Goal: Task Accomplishment & Management: Manage account settings

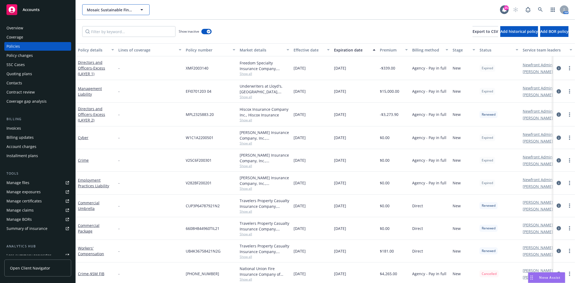
click at [120, 6] on button "Mosaic Sustainable Finance Corporation" at bounding box center [115, 9] width 67 height 11
type input "Cal solar inno"
click at [22, 12] on div "Accounts" at bounding box center [37, 9] width 63 height 11
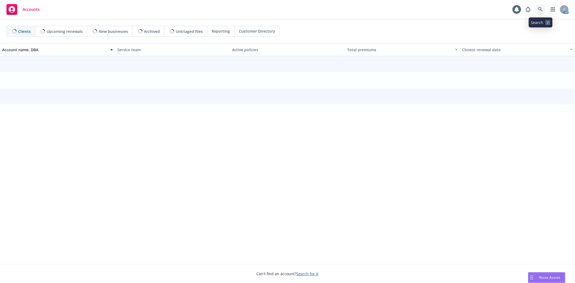
click at [536, 8] on link at bounding box center [540, 9] width 11 height 11
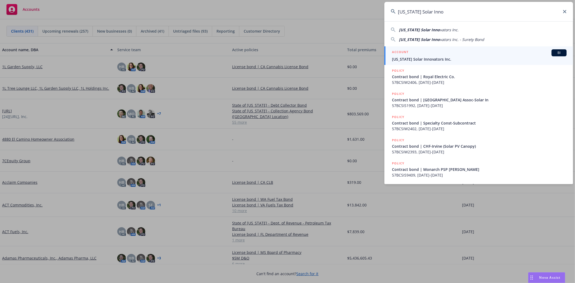
click at [448, 25] on div "[US_STATE] Solar Inno vators Inc. [US_STATE] Solar Inno vators Inc. - Surety Bo…" at bounding box center [478, 34] width 189 height 18
click at [447, 30] on span "vators Inc." at bounding box center [449, 29] width 19 height 5
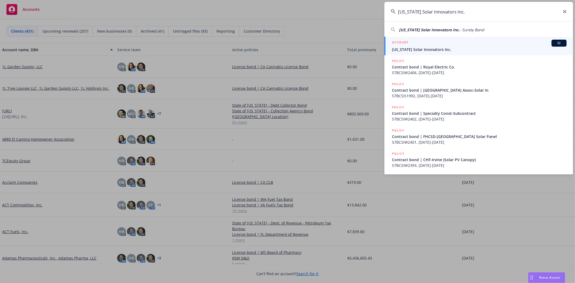
click at [435, 26] on div "[US_STATE] Solar Innovators Inc. - Surety Bond" at bounding box center [478, 29] width 189 height 8
click at [434, 31] on span "[US_STATE] Solar Innovators Inc." at bounding box center [429, 29] width 61 height 5
type input "[US_STATE] Solar Innovators Inc. - Surety Bond"
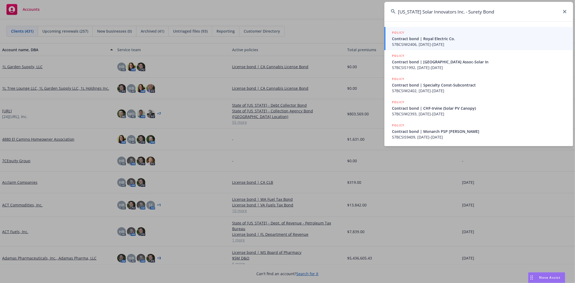
click at [434, 31] on div "POLICY" at bounding box center [479, 33] width 175 height 6
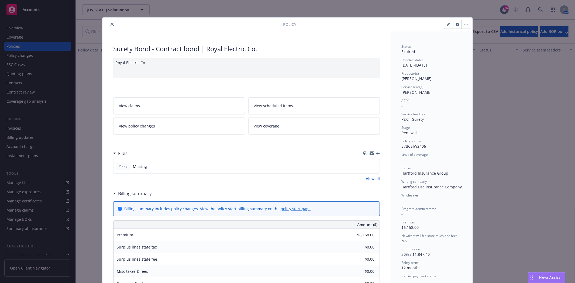
click at [109, 23] on button "close" at bounding box center [112, 24] width 6 height 6
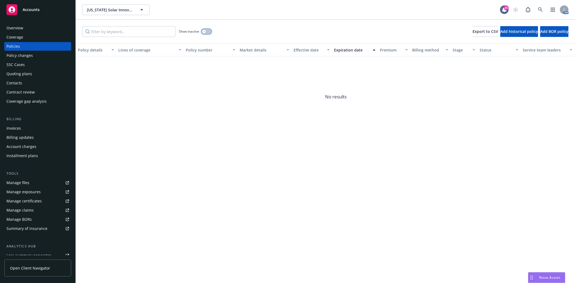
click at [204, 31] on icon "button" at bounding box center [204, 31] width 2 height 2
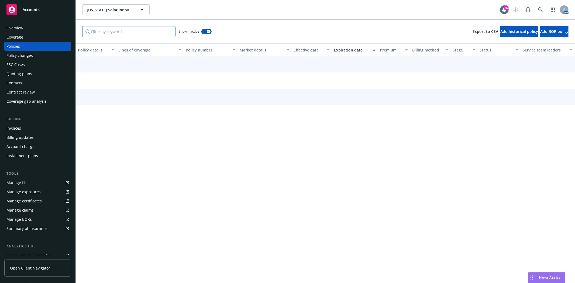
click at [142, 34] on input "Filter by keyword..." at bounding box center [128, 31] width 93 height 11
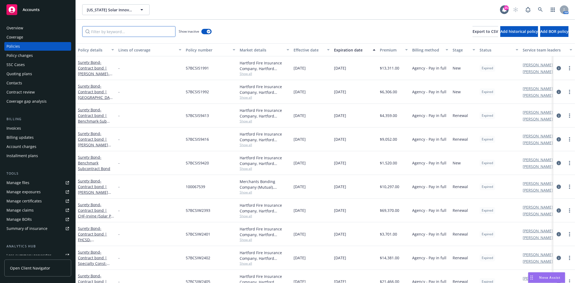
paste input "57BCSIS9409"
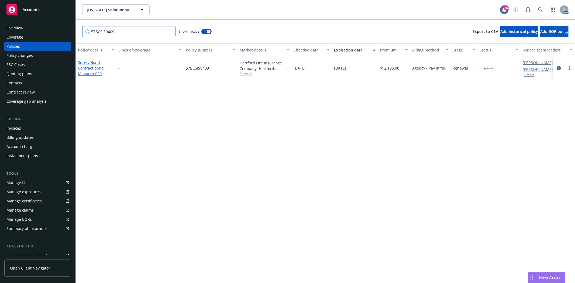
type input "57BCSIS9409"
click at [85, 66] on span "- Contract bond | Monarch PSP [PERSON_NAME]" at bounding box center [93, 71] width 30 height 22
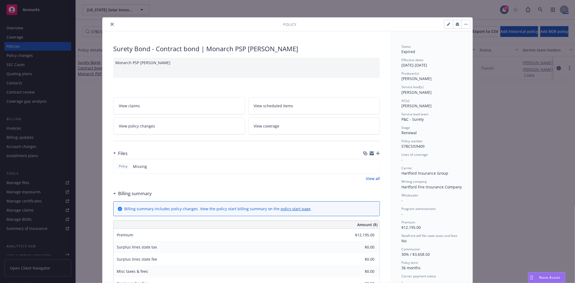
click at [110, 29] on div "Policy" at bounding box center [287, 25] width 370 height 14
click at [105, 23] on div at bounding box center [194, 24] width 178 height 6
click at [111, 25] on icon "close" at bounding box center [112, 24] width 3 height 3
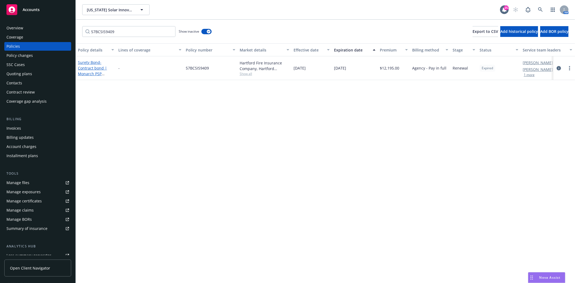
click at [87, 67] on span "- Contract bond | Monarch PSP [PERSON_NAME]" at bounding box center [93, 71] width 30 height 22
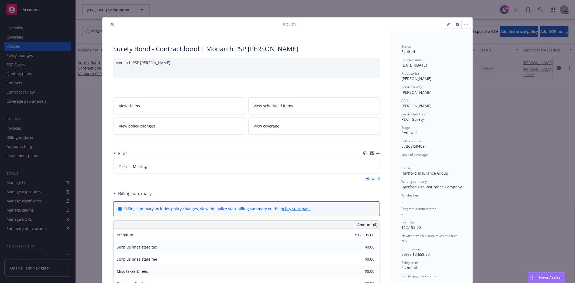
scroll to position [16, 0]
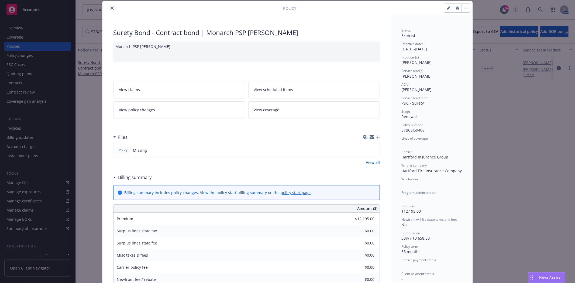
drag, startPoint x: 109, startPoint y: 9, endPoint x: 166, endPoint y: 22, distance: 58.8
click at [111, 9] on icon "close" at bounding box center [112, 7] width 3 height 3
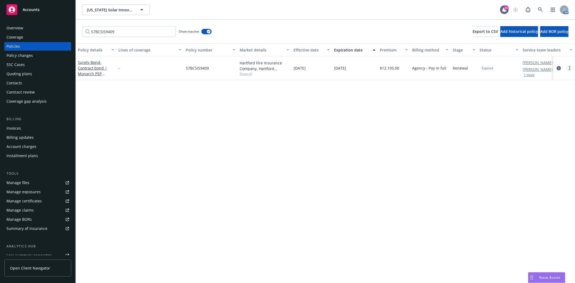
click at [570, 68] on circle "more" at bounding box center [569, 68] width 1 height 1
click at [523, 100] on link "End policy" at bounding box center [540, 100] width 63 height 11
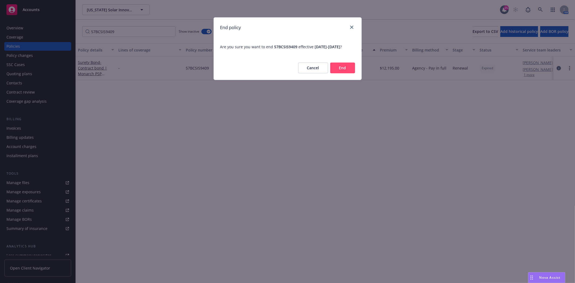
click at [338, 73] on button "End" at bounding box center [342, 68] width 25 height 11
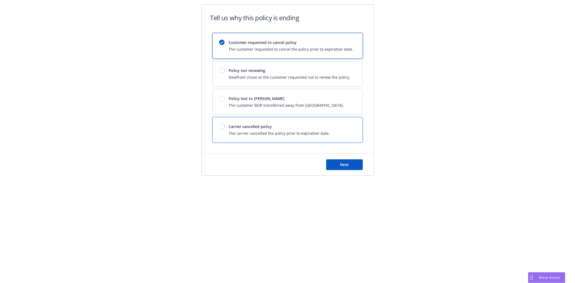
click at [222, 132] on div "Carrier cancelled policy The carrier cancelled the policy prior to expiration d…" at bounding box center [274, 130] width 111 height 12
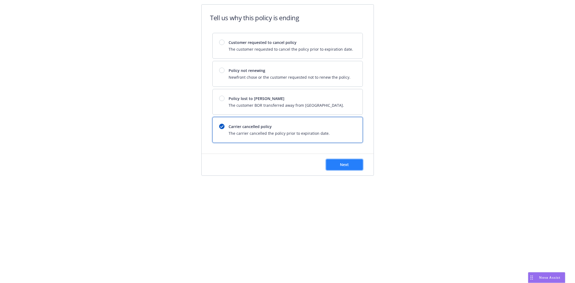
click at [346, 165] on span "Next" at bounding box center [344, 164] width 9 height 5
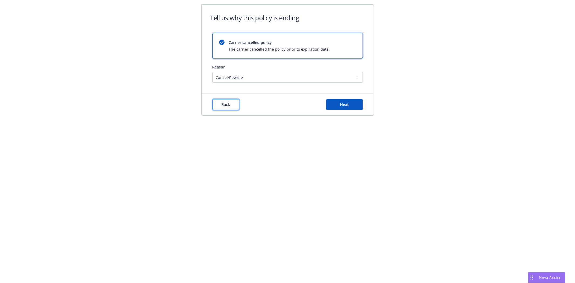
click at [229, 102] on span "Back" at bounding box center [226, 104] width 9 height 5
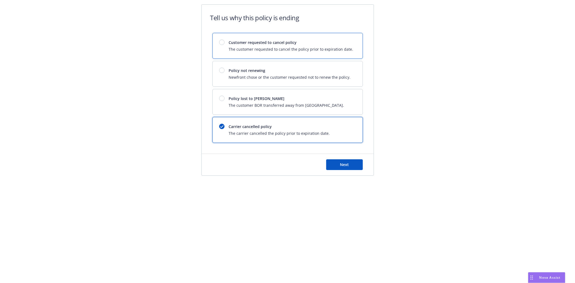
click at [236, 51] on span "The customer requested to cancel the policy prior to expiration date." at bounding box center [291, 49] width 125 height 6
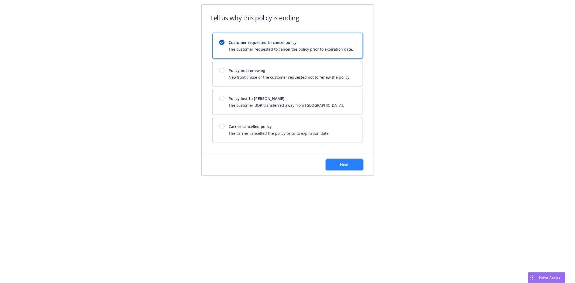
click at [340, 164] on span "Next" at bounding box center [344, 164] width 9 height 5
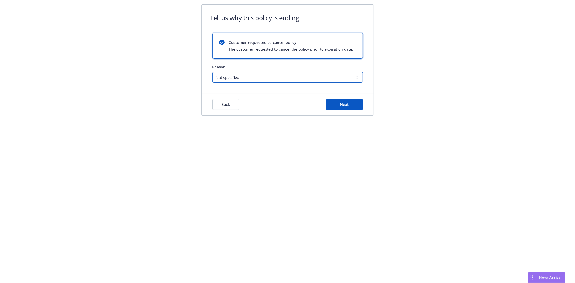
click at [249, 79] on select "Not specified Service Pricing Buyer change M&A, Bankruptcy, or Out of business …" at bounding box center [287, 77] width 150 height 11
click at [395, 50] on div "Tell us why this policy is ending Customer requested to cancel policy The custo…" at bounding box center [287, 63] width 575 height 127
click at [352, 108] on button "Next" at bounding box center [344, 104] width 37 height 11
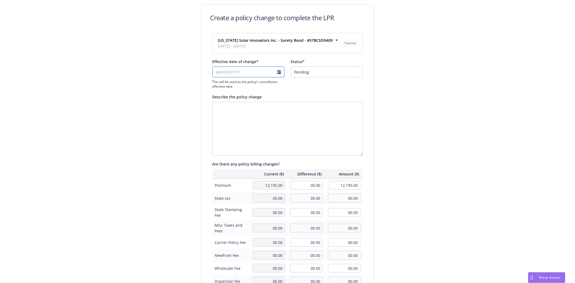
click at [251, 68] on input "Effective date of change*" at bounding box center [248, 72] width 72 height 11
select select "August"
select select "2025"
click at [213, 69] on input "Effective date of change*" at bounding box center [248, 72] width 72 height 11
type input "[DATE]"
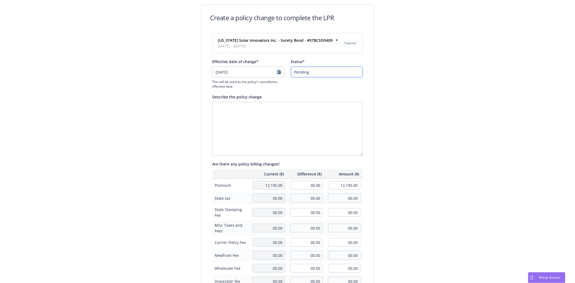
click at [309, 74] on select "Pending Confirmed" at bounding box center [327, 72] width 72 height 11
select select "Confirmed"
click at [291, 67] on select "Pending Confirmed" at bounding box center [327, 72] width 72 height 11
click at [460, 118] on div "Create a policy change to complete the LPR [US_STATE] Solar Innovators Inc. - S…" at bounding box center [287, 185] width 575 height 370
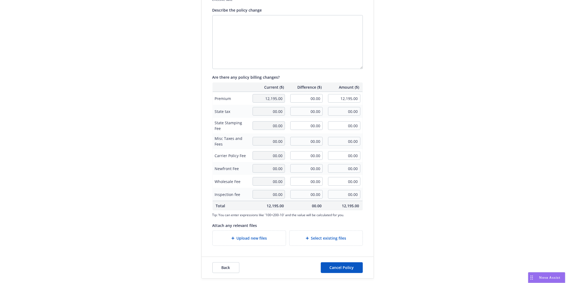
scroll to position [87, 0]
click at [330, 267] on span "Cancel Policy" at bounding box center [342, 267] width 24 height 5
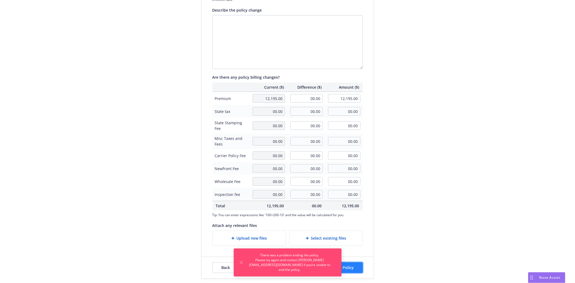
click at [348, 267] on span "Cancel Policy" at bounding box center [342, 267] width 24 height 5
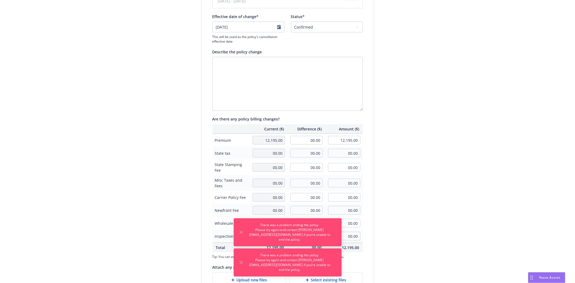
scroll to position [0, 0]
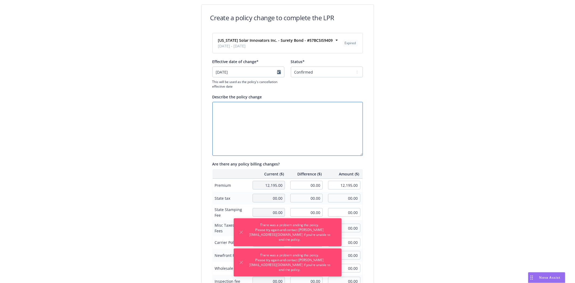
click at [282, 149] on textarea "Describe the policy change" at bounding box center [287, 129] width 150 height 54
type textarea "No Longer Needed"
click at [410, 187] on div "Create a policy change to complete the LPR [US_STATE] Solar Innovators Inc. - S…" at bounding box center [287, 185] width 575 height 370
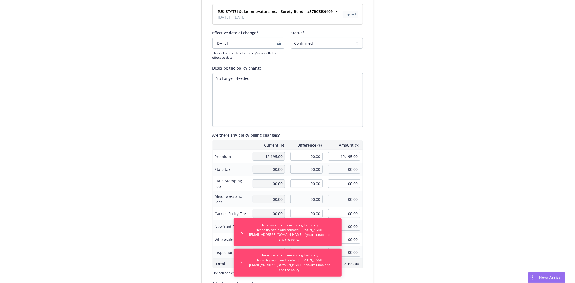
scroll to position [87, 0]
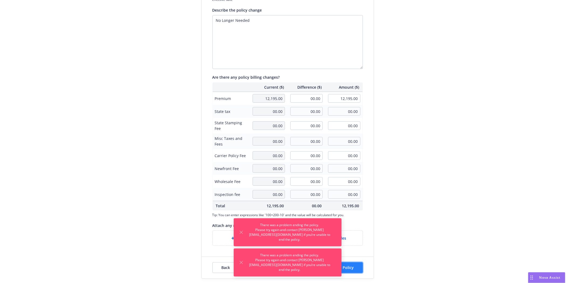
click at [349, 265] on span "Cancel Policy" at bounding box center [342, 267] width 24 height 5
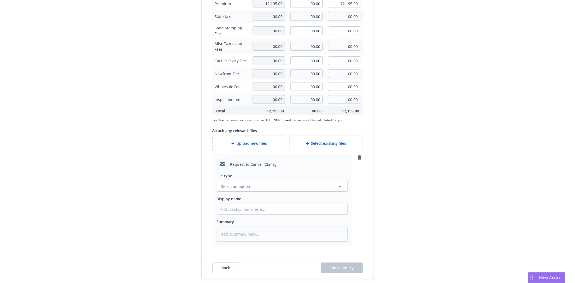
scroll to position [182, 0]
click at [240, 184] on span "Select an option" at bounding box center [235, 186] width 29 height 6
type input "Cancel"
click at [251, 155] on span "Cancellation Confirmation" at bounding box center [246, 157] width 49 height 6
click at [245, 211] on input "Display name" at bounding box center [282, 209] width 130 height 10
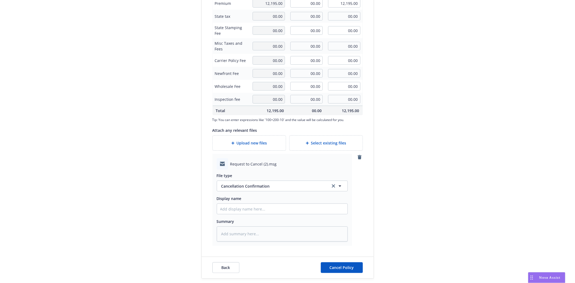
click at [225, 169] on div at bounding box center [222, 163] width 11 height 11
click at [231, 164] on span "Request to Cancel (2).msg" at bounding box center [253, 164] width 47 height 6
copy span "Request to Cancel (2).msg"
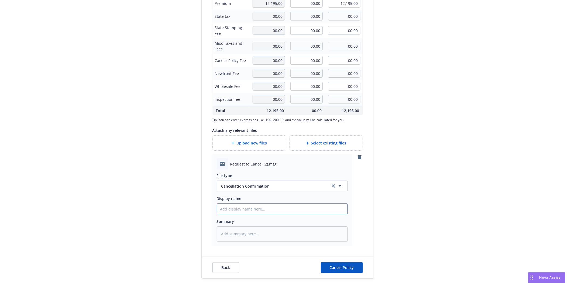
click at [225, 207] on input "Display name" at bounding box center [282, 209] width 130 height 10
paste input "Request to Cancel (2).msg"
type textarea "x"
type input "Request to Cancel (2).msg"
type textarea "x"
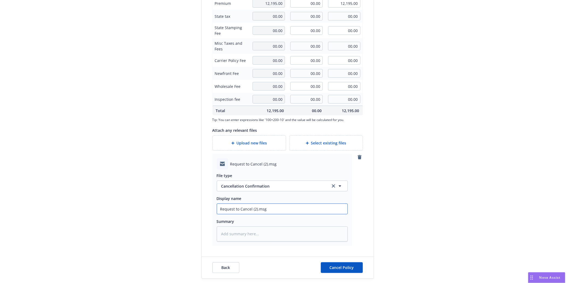
type input "Request to Cancel (2).ms"
type textarea "x"
type input "Request to Cancel (2).m"
type textarea "x"
type input "Request to Cancel (2)."
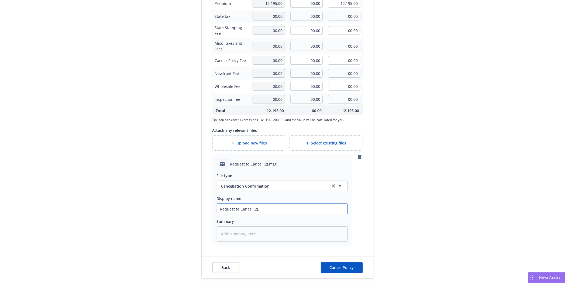
type textarea "x"
type input "Request to Cancel (2)"
type textarea "x"
type input "Request to Cancel (2"
type textarea "x"
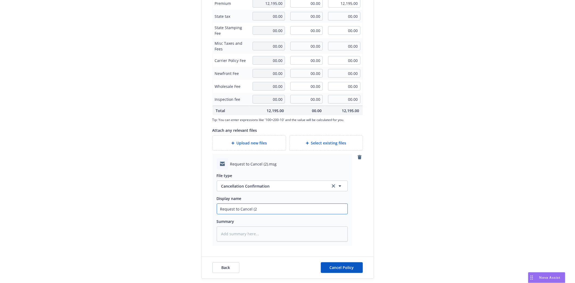
type input "Request to Cancel ("
type textarea "x"
type input "Request to Cancel"
type textarea "x"
type input "Request to Cancel B"
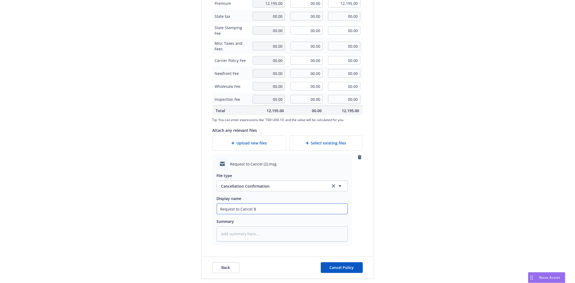
type textarea "x"
type input "Request to Cancel Bo"
type textarea "x"
type input "Request to Cancel Bon"
type textarea "x"
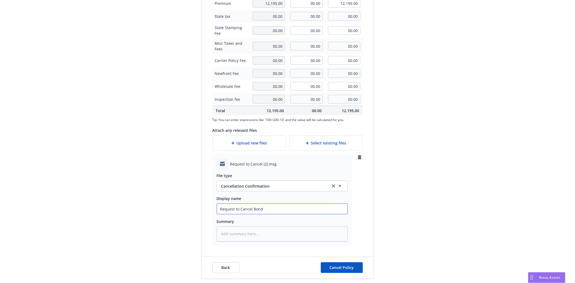
type input "Request to Cancel Bond"
type textarea "x"
type input "Request to Cancel Bond #"
type textarea "x"
type input "Request to Cancel Bond #1"
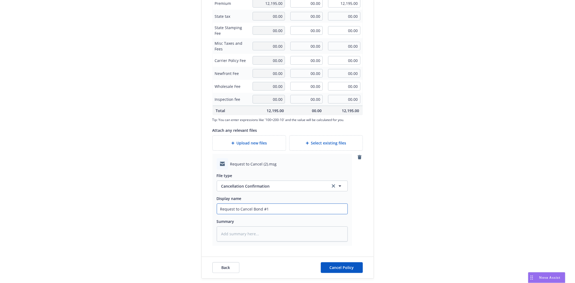
type textarea "x"
type input "Request to Cancel Bond #10"
type textarea "x"
type input "Request to Cancel Bond #107"
type textarea "x"
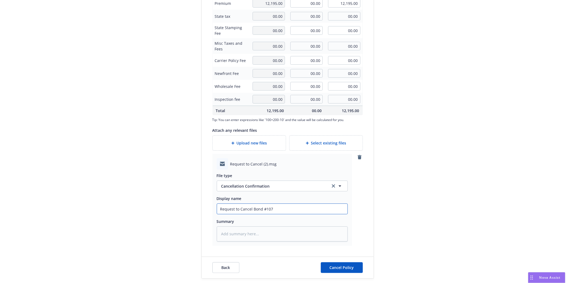
type input "Request to Cancel Bond #1070"
type textarea "x"
type input "Request to Cancel Bond #10705"
type textarea "x"
type input "Request to Cancel Bond #107059"
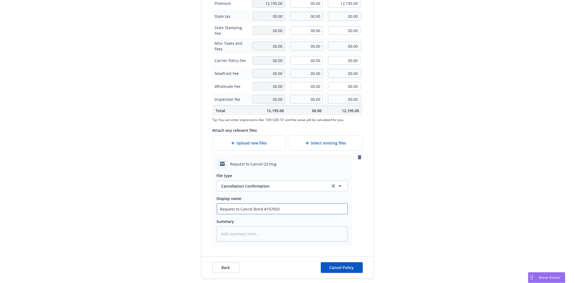
type textarea "x"
type input "Request to Cancel Bond #1070597"
type textarea "x"
type input "Request to Cancel Bond #10705972"
type textarea "x"
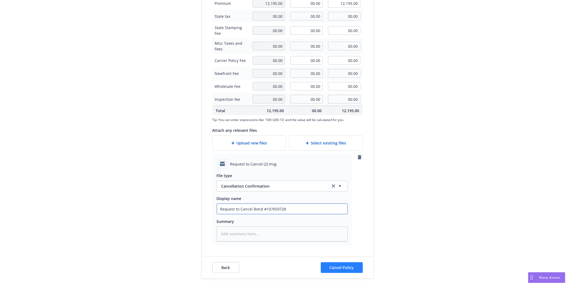
type input "Request to Cancel Bond #107059728"
click at [337, 266] on span "Cancel Policy" at bounding box center [342, 267] width 24 height 5
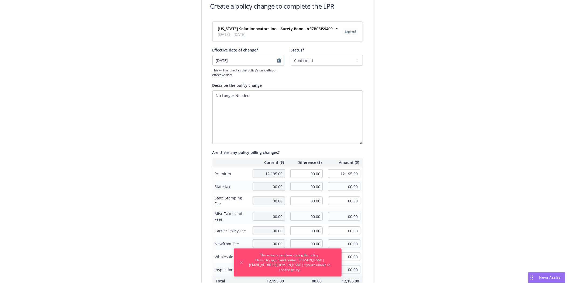
scroll to position [0, 0]
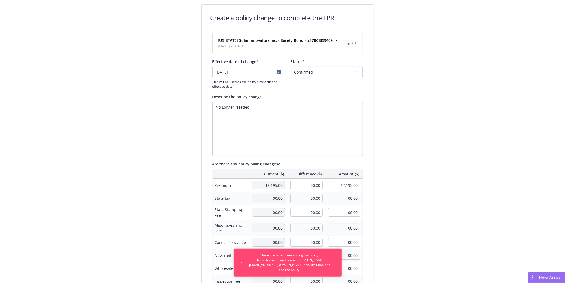
click at [310, 72] on select "Pending Confirmed" at bounding box center [327, 72] width 72 height 11
click at [291, 67] on select "Pending Confirmed" at bounding box center [327, 72] width 72 height 11
click at [261, 112] on textarea "No Longer Needed" at bounding box center [287, 129] width 150 height 54
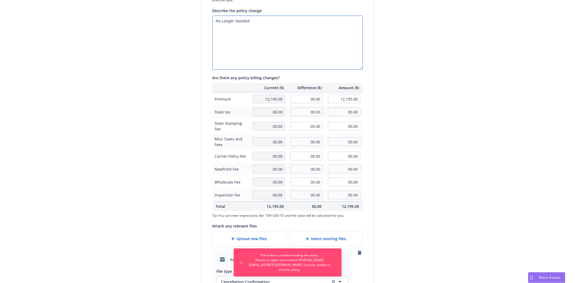
scroll to position [182, 0]
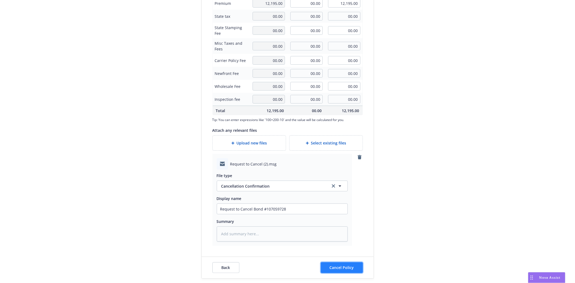
click at [350, 265] on span "Cancel Policy" at bounding box center [342, 267] width 24 height 5
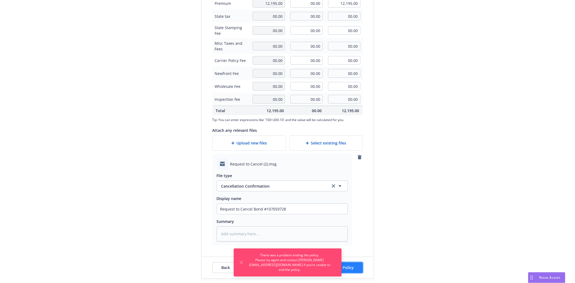
click at [348, 266] on span "Cancel Policy" at bounding box center [342, 267] width 24 height 5
type textarea "x"
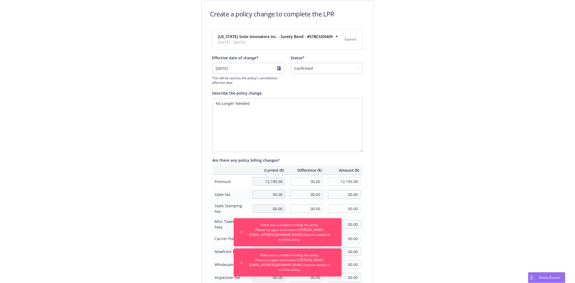
scroll to position [0, 0]
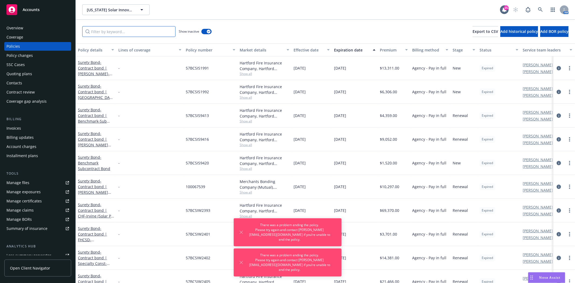
click at [142, 30] on input "Filter by keyword..." at bounding box center [128, 31] width 93 height 11
paste input "Request to Cancel (2).msg"
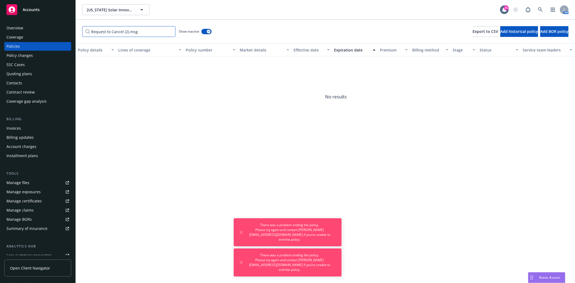
click at [104, 32] on input "Request to Cancel (2).msg" at bounding box center [128, 31] width 93 height 11
click at [160, 34] on input "Request to Cancel (2).msg" at bounding box center [128, 31] width 93 height 11
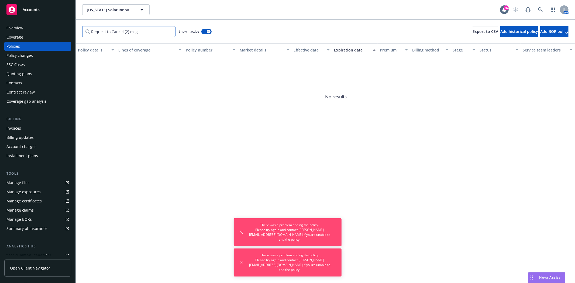
paste input "107059728"
type input "107059728"
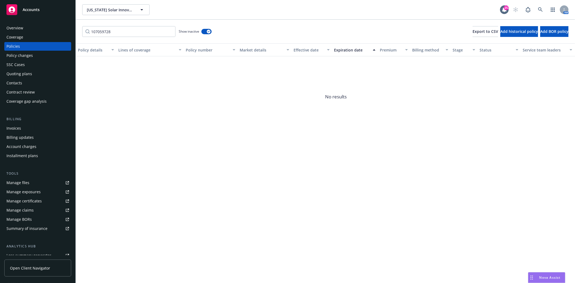
drag, startPoint x: 45, startPoint y: 13, endPoint x: 285, endPoint y: 19, distance: 240.0
click at [46, 13] on div "Accounts" at bounding box center [37, 9] width 63 height 11
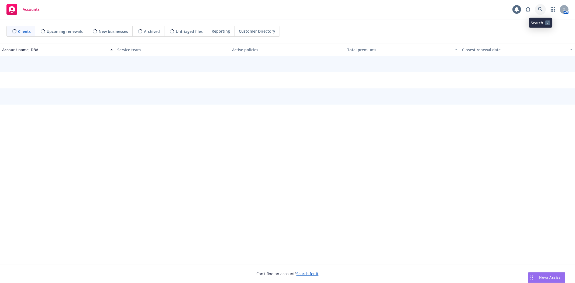
click at [540, 11] on icon at bounding box center [540, 9] width 5 height 5
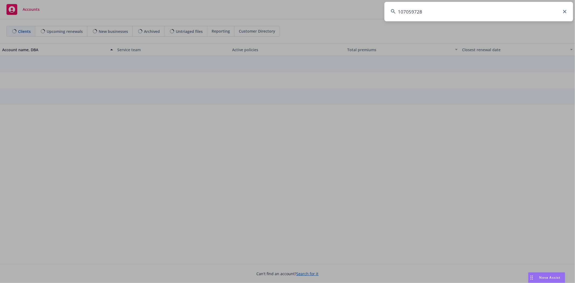
type input "107059728"
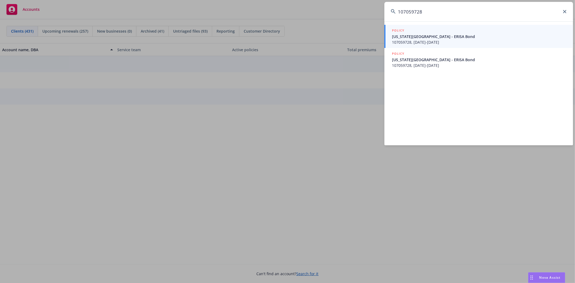
click at [458, 36] on span "[US_STATE][GEOGRAPHIC_DATA] - ERISA Bond" at bounding box center [479, 37] width 175 height 6
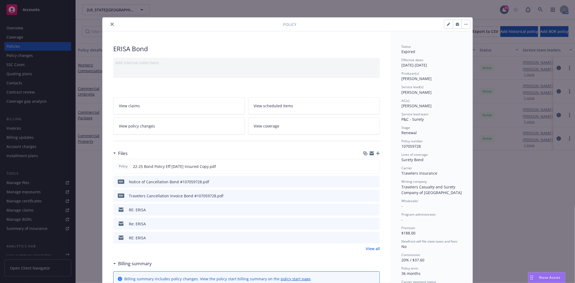
click at [111, 23] on icon "close" at bounding box center [112, 24] width 3 height 3
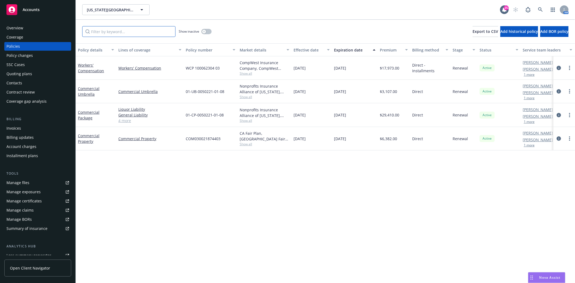
click at [106, 30] on input "Filter by keyword..." at bounding box center [128, 31] width 93 height 11
paste input "107059728"
type input "107059728"
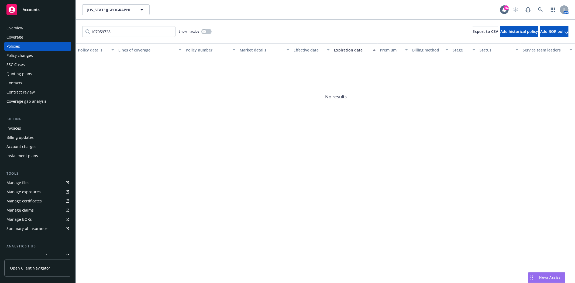
drag, startPoint x: 200, startPoint y: 29, endPoint x: 203, endPoint y: 32, distance: 4.8
click at [203, 32] on div "Show inactive" at bounding box center [195, 31] width 33 height 11
click at [203, 32] on icon "button" at bounding box center [204, 31] width 2 height 2
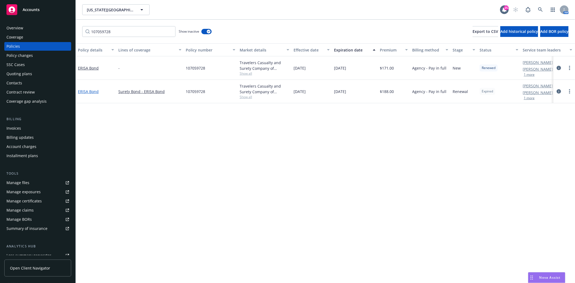
click at [82, 90] on link "ERISA Bond" at bounding box center [88, 91] width 21 height 5
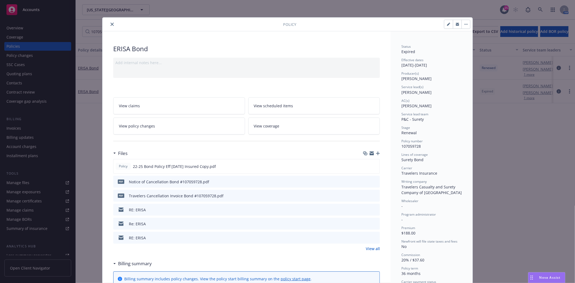
scroll to position [16, 0]
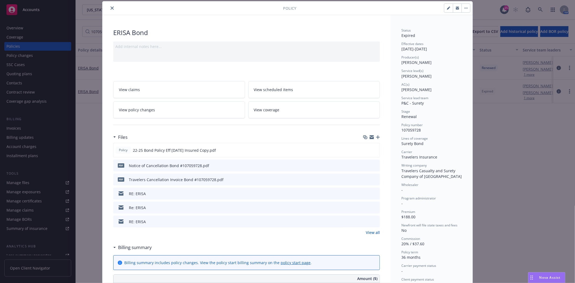
click at [444, 8] on button "button" at bounding box center [448, 8] width 9 height 9
select select "RENEWAL"
select select "36"
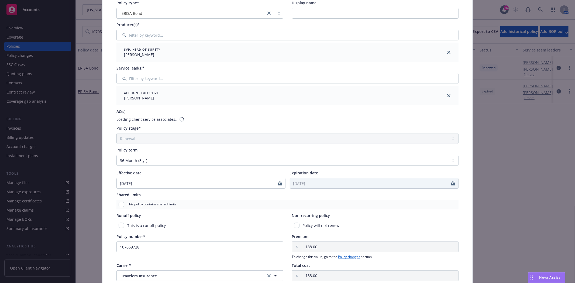
scroll to position [127, 0]
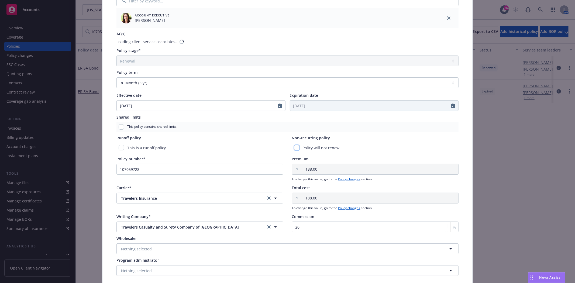
click at [294, 147] on input "checkbox" at bounding box center [296, 147] width 5 height 5
checkbox input "true"
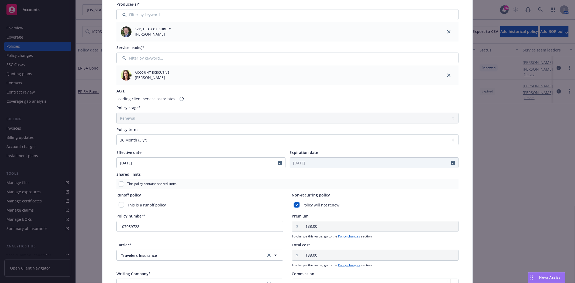
scroll to position [0, 0]
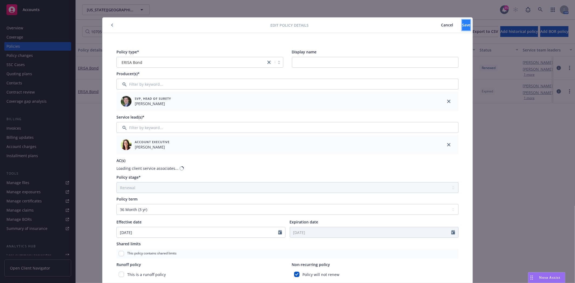
click at [462, 28] on button "Save" at bounding box center [466, 25] width 8 height 11
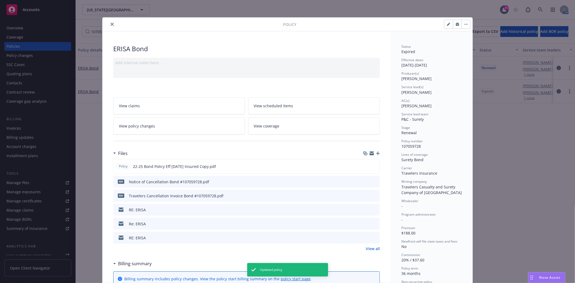
click at [109, 26] on button "close" at bounding box center [112, 24] width 6 height 6
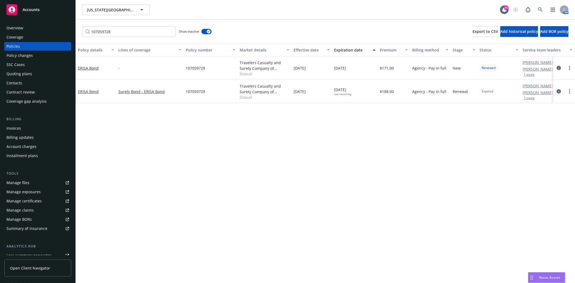
drag, startPoint x: 34, startPoint y: 9, endPoint x: 136, endPoint y: 13, distance: 102.0
click at [34, 9] on span "Accounts" at bounding box center [31, 10] width 17 height 4
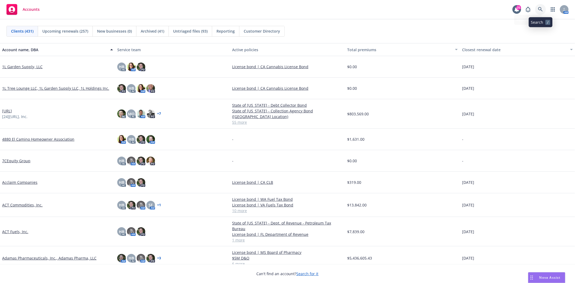
click at [541, 9] on icon at bounding box center [540, 9] width 5 height 5
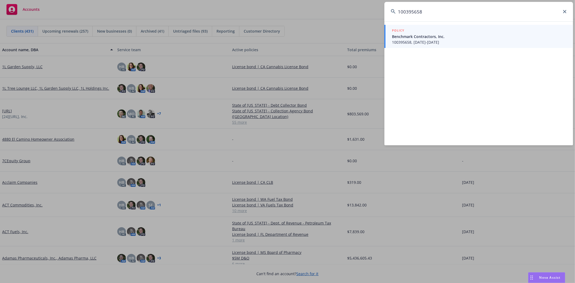
type input "100395658"
click at [459, 34] on span "Benchmark Contractors, Inc." at bounding box center [479, 37] width 175 height 6
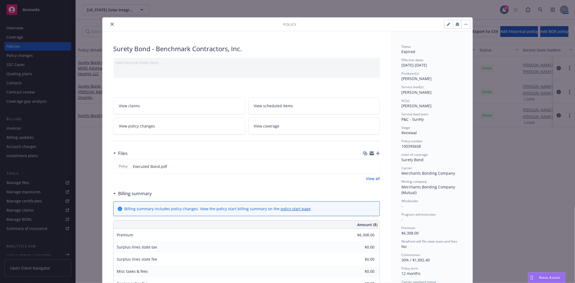
click at [447, 25] on icon "button" at bounding box center [448, 24] width 3 height 3
select select "RENEWAL"
select select "12"
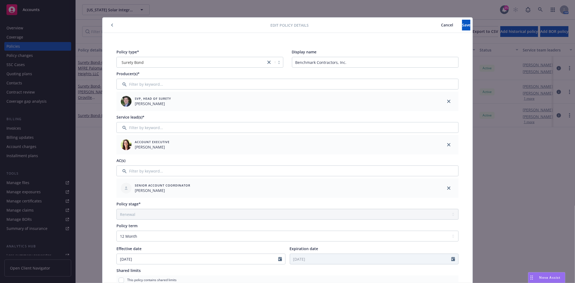
click at [109, 24] on button "button" at bounding box center [112, 25] width 6 height 6
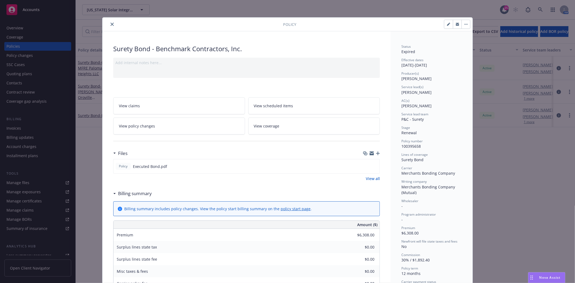
click at [447, 26] on icon "button" at bounding box center [448, 24] width 3 height 3
select select "RENEWAL"
select select "12"
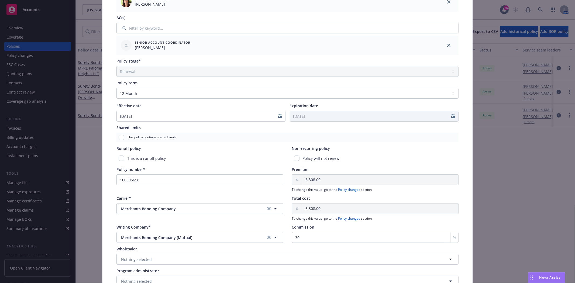
scroll to position [180, 0]
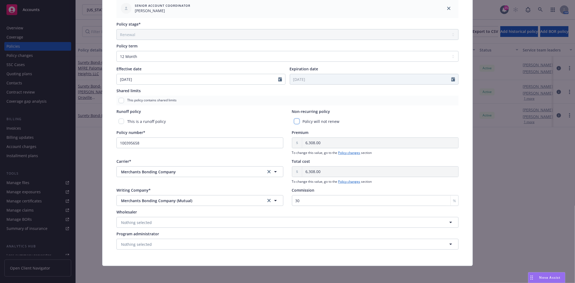
click at [294, 122] on input "checkbox" at bounding box center [296, 121] width 5 height 5
checkbox input "true"
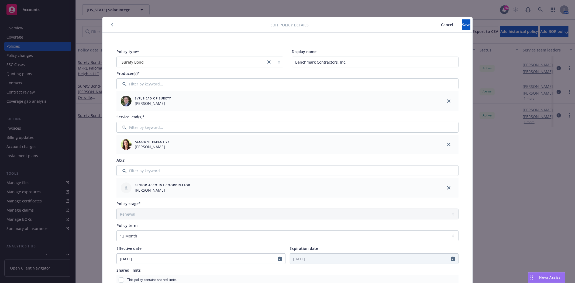
scroll to position [0, 0]
click at [462, 20] on button "Save" at bounding box center [466, 25] width 8 height 11
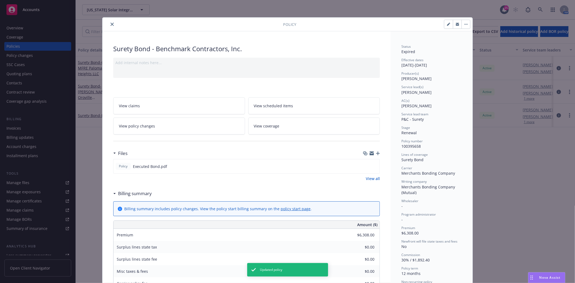
click at [112, 23] on button "close" at bounding box center [112, 24] width 6 height 6
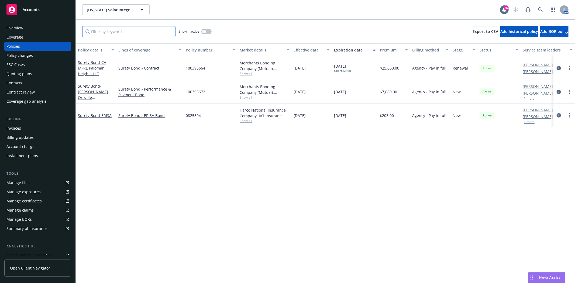
click at [135, 31] on input "Filter by keyword..." at bounding box center [128, 31] width 93 height 11
paste input "100395662"
type input "100395662"
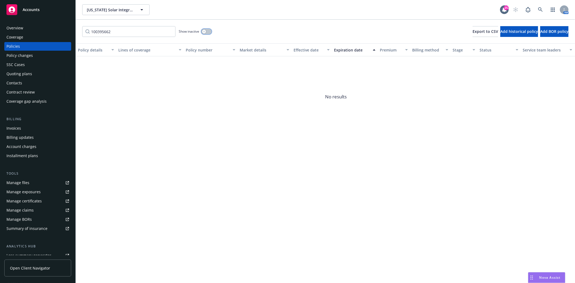
click at [205, 32] on icon "button" at bounding box center [204, 31] width 2 height 2
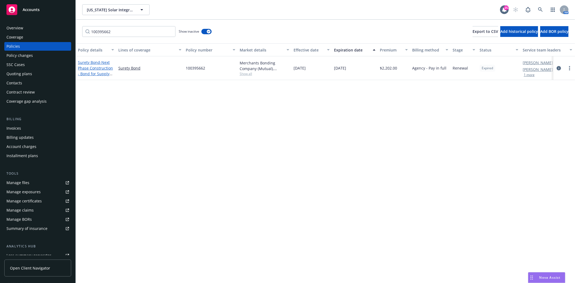
click at [97, 71] on span "- Next Phase Construction - Bond for Supply Contract" at bounding box center [95, 71] width 35 height 22
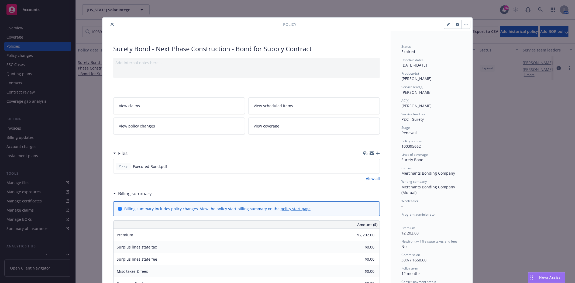
click at [447, 25] on icon "button" at bounding box center [448, 24] width 3 height 3
select select "RENEWAL"
select select "12"
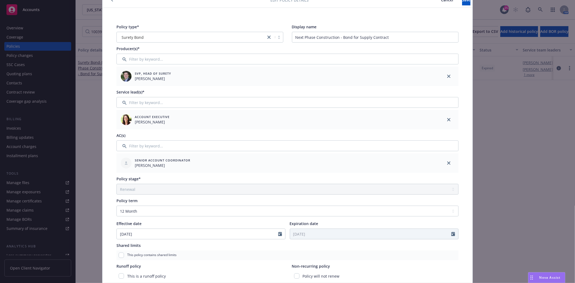
scroll to position [90, 0]
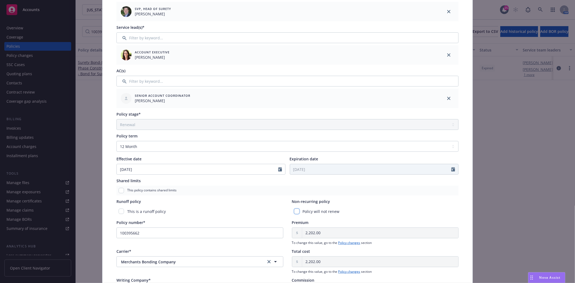
click at [295, 211] on input "checkbox" at bounding box center [296, 211] width 5 height 5
checkbox input "true"
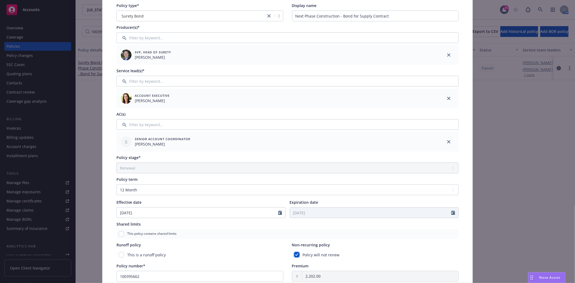
scroll to position [0, 0]
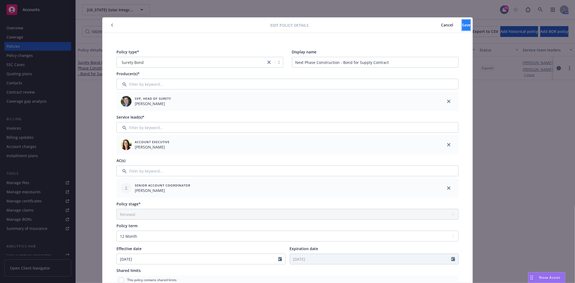
click at [462, 23] on button "Save" at bounding box center [466, 25] width 8 height 11
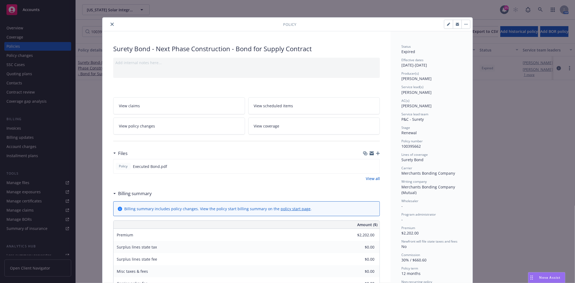
click at [111, 23] on icon "close" at bounding box center [112, 24] width 3 height 3
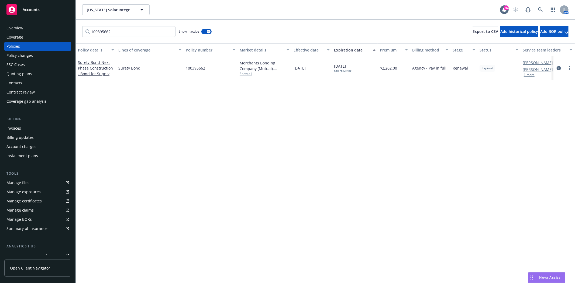
click at [19, 13] on div "Accounts" at bounding box center [37, 9] width 63 height 11
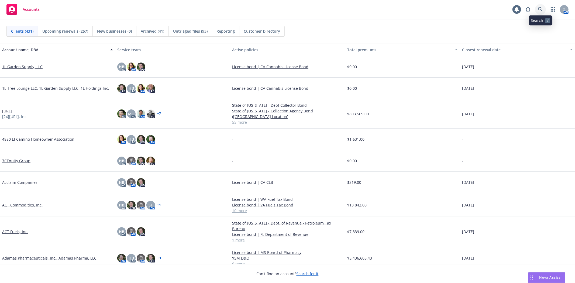
click at [543, 10] on link at bounding box center [540, 9] width 11 height 11
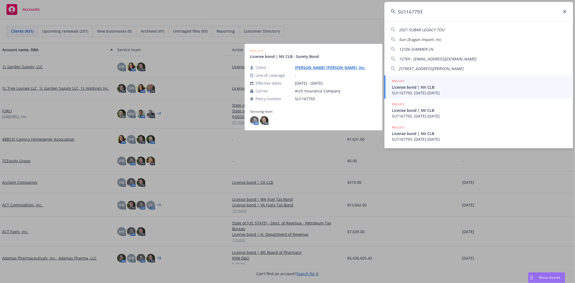
type input "SU1167793"
click at [408, 96] on link "POLICY License bond | NV CLB SU1167793, [DATE]-[DATE]" at bounding box center [478, 86] width 189 height 23
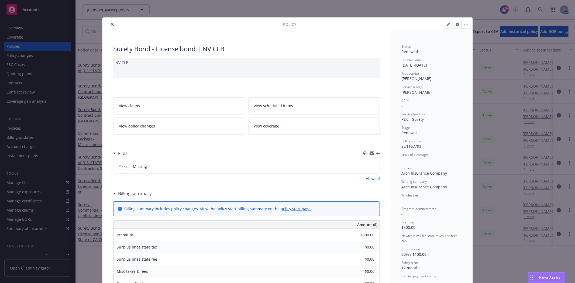
click at [111, 23] on icon "close" at bounding box center [112, 24] width 3 height 3
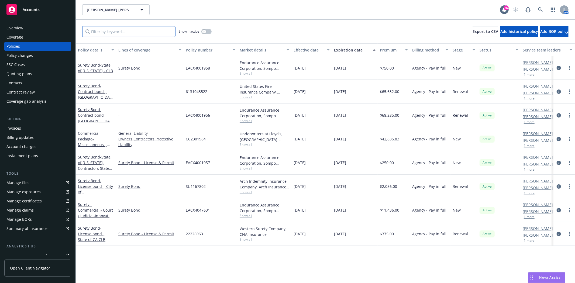
click at [100, 35] on input "Filter by keyword..." at bounding box center [128, 31] width 93 height 11
paste input "SU1167793"
type input "SU1167793"
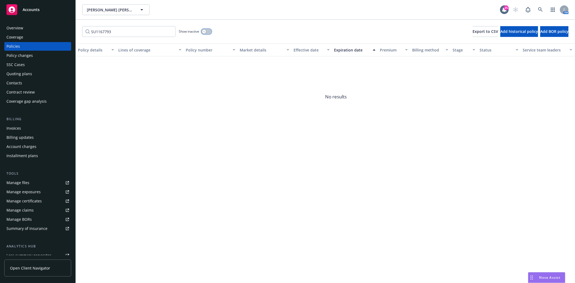
click at [208, 32] on button "button" at bounding box center [206, 31] width 10 height 5
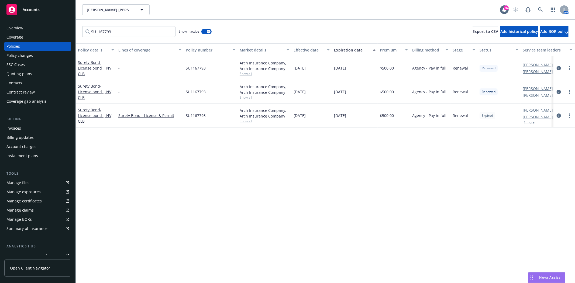
click at [200, 115] on span "SU1167793" at bounding box center [196, 116] width 20 height 6
copy span "SU1167793"
click at [92, 114] on span "- License bond | NV CLB" at bounding box center [94, 115] width 33 height 16
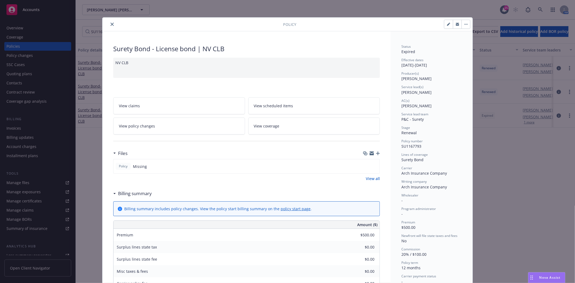
click at [444, 25] on button "button" at bounding box center [448, 24] width 9 height 9
select select "RENEWAL"
select select "12"
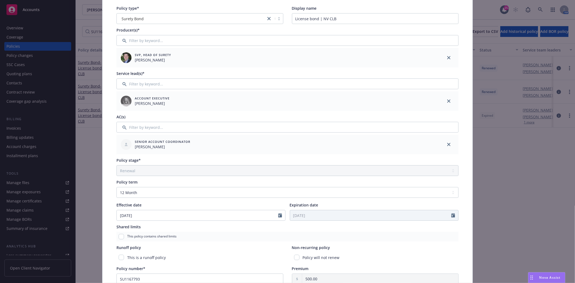
scroll to position [90, 0]
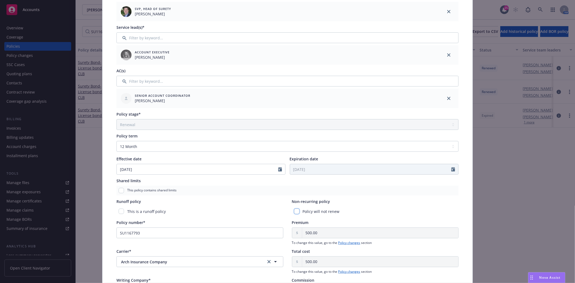
click at [294, 209] on input "checkbox" at bounding box center [296, 211] width 5 height 5
checkbox input "true"
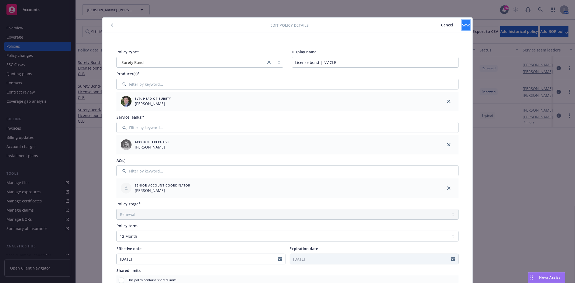
click at [462, 28] on button "Save" at bounding box center [466, 25] width 8 height 11
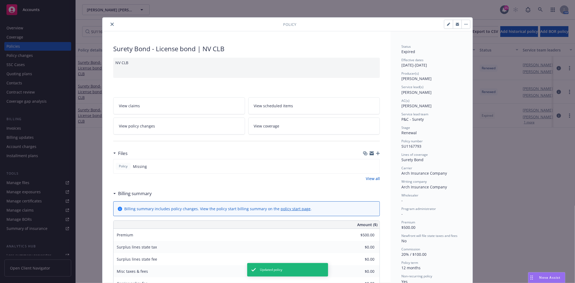
click at [111, 26] on button "close" at bounding box center [112, 24] width 6 height 6
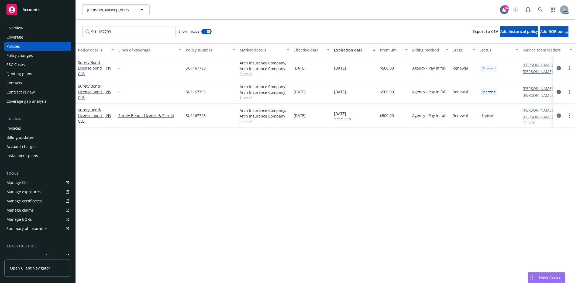
drag, startPoint x: 42, startPoint y: 13, endPoint x: 235, endPoint y: 24, distance: 194.1
click at [42, 13] on div "Accounts" at bounding box center [37, 9] width 63 height 11
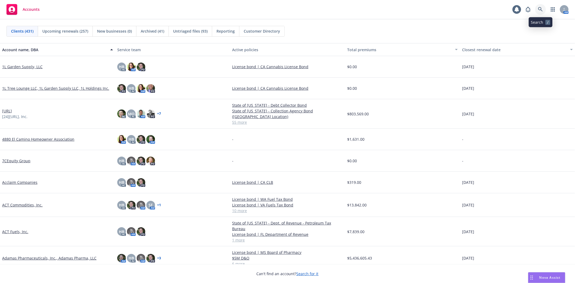
click at [540, 7] on icon at bounding box center [540, 9] width 5 height 5
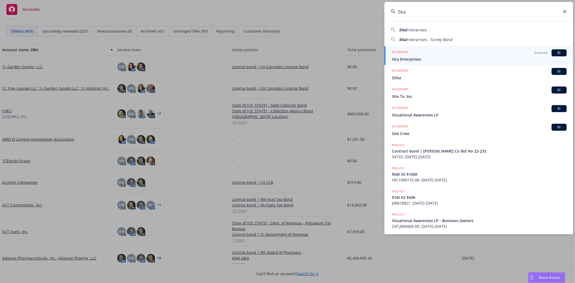
type input "Sita"
click at [425, 54] on div "ACCOUNT Archived BI" at bounding box center [479, 52] width 175 height 7
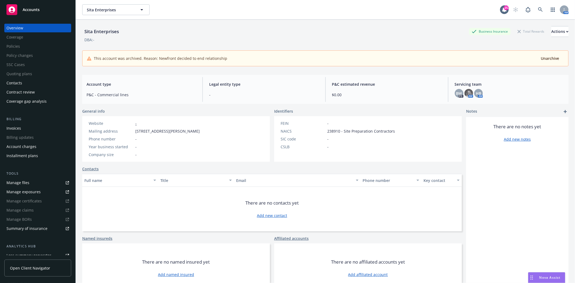
click at [48, 16] on link "Accounts" at bounding box center [37, 9] width 67 height 15
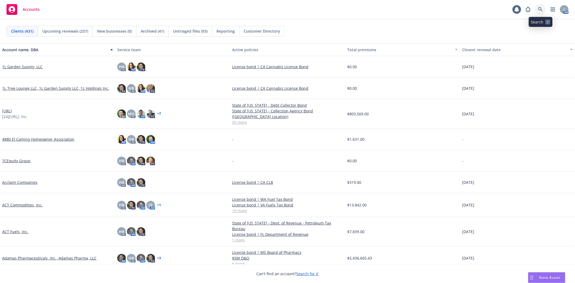
click at [541, 6] on link at bounding box center [540, 9] width 11 height 11
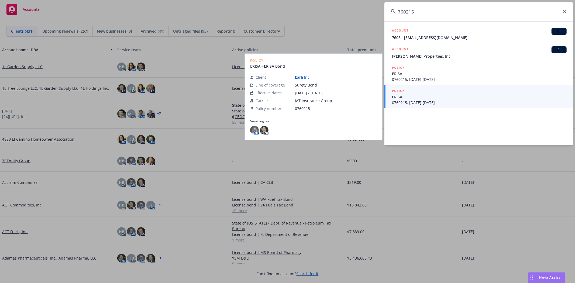
type input "760215"
click at [438, 101] on span "0760215, [DATE]-[DATE]" at bounding box center [479, 103] width 175 height 6
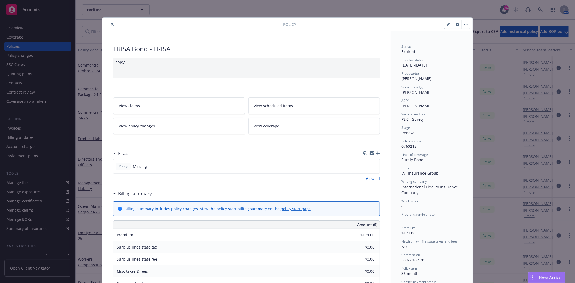
click at [111, 24] on icon "close" at bounding box center [112, 24] width 3 height 3
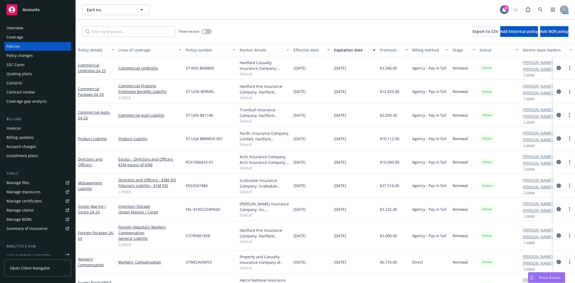
click at [110, 25] on div "Show inactive Export to CSV Add historical policy Add BOR policy" at bounding box center [325, 32] width 499 height 24
click at [108, 35] on input "Filter by keyword..." at bounding box center [128, 31] width 93 height 11
paste input "760215"
type input "760215"
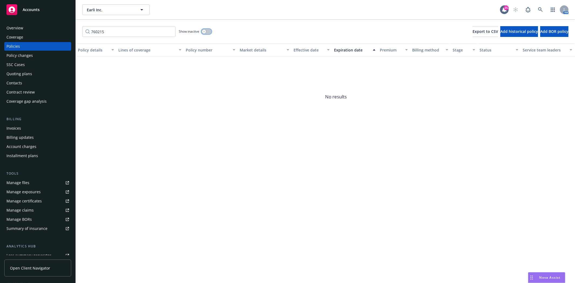
click at [204, 31] on icon "button" at bounding box center [204, 31] width 2 height 2
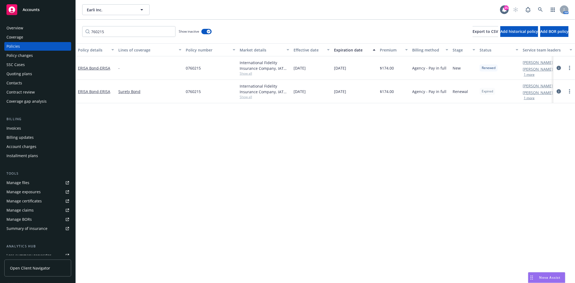
click at [565, 91] on div at bounding box center [564, 91] width 17 height 6
click at [567, 93] on link "more" at bounding box center [569, 91] width 6 height 6
click at [528, 125] on link "End policy" at bounding box center [540, 124] width 63 height 11
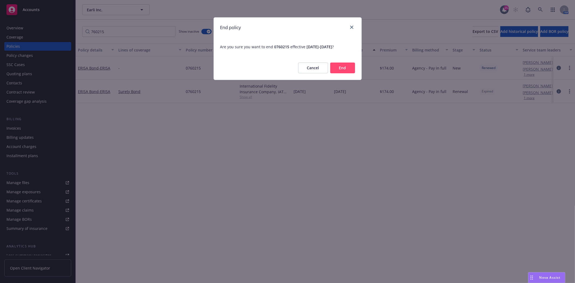
click at [343, 69] on button "End" at bounding box center [342, 68] width 25 height 11
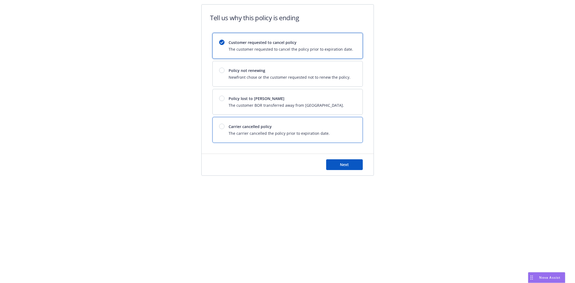
click at [233, 128] on span "Carrier cancelled policy" at bounding box center [279, 127] width 101 height 6
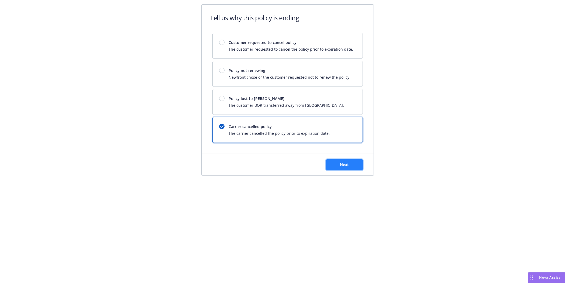
click at [338, 167] on button "Next" at bounding box center [344, 164] width 37 height 11
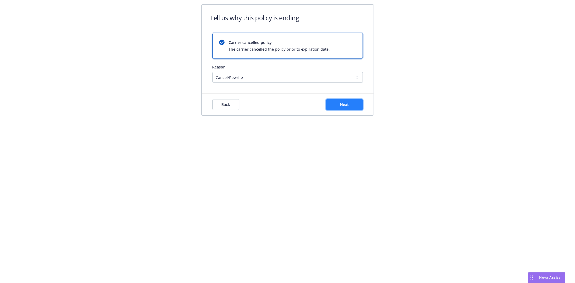
click at [355, 107] on button "Next" at bounding box center [344, 104] width 37 height 11
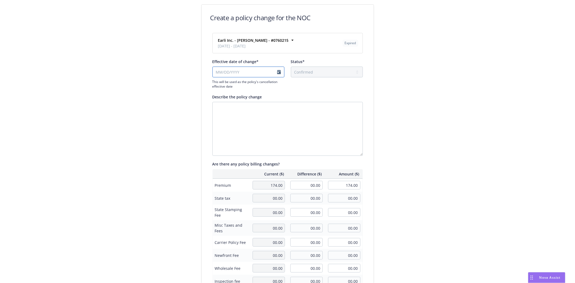
select select "August"
select select "2025"
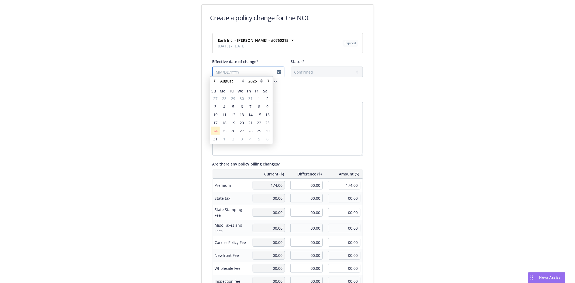
click at [235, 72] on input "Effective date of change*" at bounding box center [248, 72] width 72 height 11
click at [259, 99] on span "1" at bounding box center [259, 101] width 2 height 6
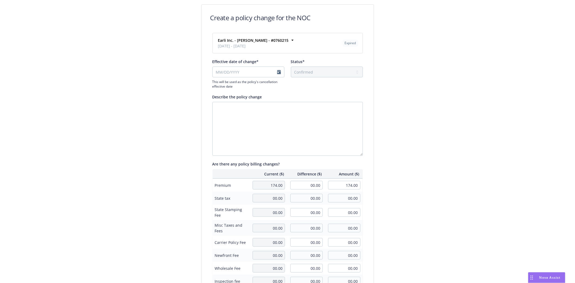
type input "[DATE]"
select select "August"
select select "2025"
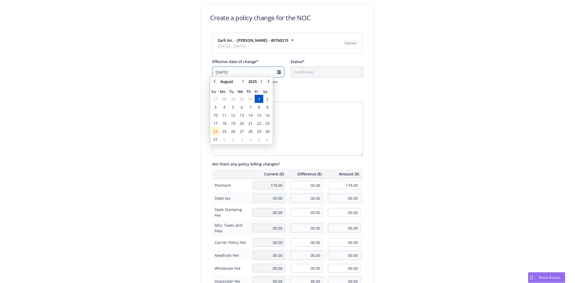
drag, startPoint x: 252, startPoint y: 73, endPoint x: 134, endPoint y: 66, distance: 118.6
click at [134, 66] on div "Create a policy change for the NOC Earli Inc. - [PERSON_NAME] - #0760215 [DATE]…" at bounding box center [287, 185] width 575 height 370
type input "[DATE]"
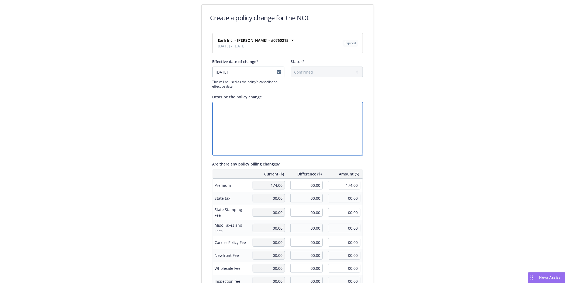
click at [321, 123] on textarea "Describe the policy change" at bounding box center [287, 129] width 150 height 54
type textarea "[PERSON_NAME] asked us to re-write policy on updated forms"
drag, startPoint x: 445, startPoint y: 173, endPoint x: 443, endPoint y: 177, distance: 4.7
click at [444, 173] on div "Create a policy change for the NOC Earli Inc. - [PERSON_NAME] - #0760215 [DATE]…" at bounding box center [287, 185] width 575 height 370
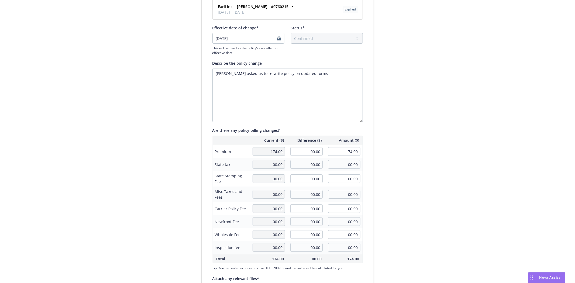
scroll to position [87, 0]
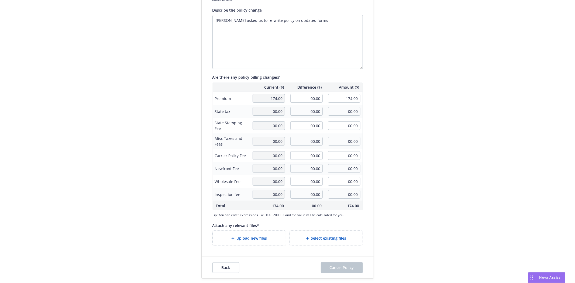
type textarea "x"
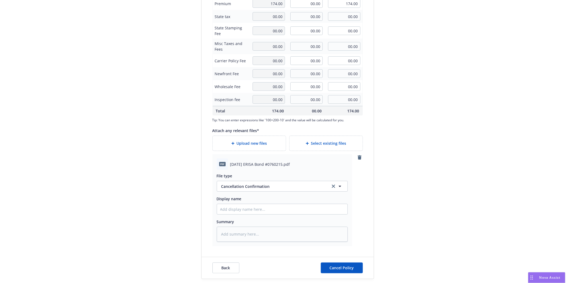
scroll to position [182, 0]
click at [261, 164] on span "[DATE] ERISA Bond #0760215.pdf" at bounding box center [260, 164] width 60 height 6
copy span "[DATE] ERISA Bond #0760215.pdf"
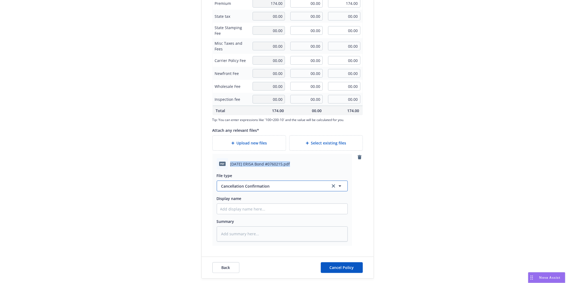
click at [258, 186] on span "Cancellation Confirmation" at bounding box center [273, 186] width 104 height 6
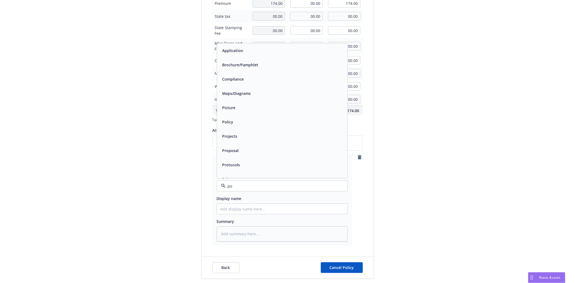
type input "pol"
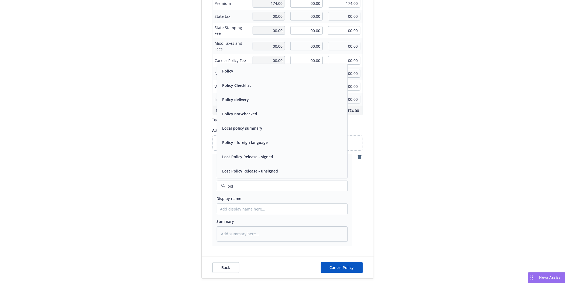
click at [249, 68] on div "Policy" at bounding box center [282, 71] width 124 height 8
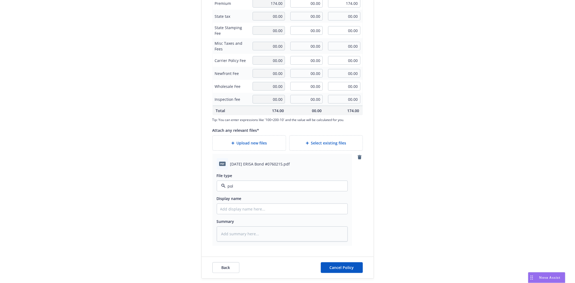
type textarea "x"
click at [252, 207] on input "Display name" at bounding box center [282, 209] width 130 height 10
paste input "[DATE] ERISA Bond #0760215.pdf"
type input "[DATE] ERISA Bond #0760215.pdf"
type textarea "x"
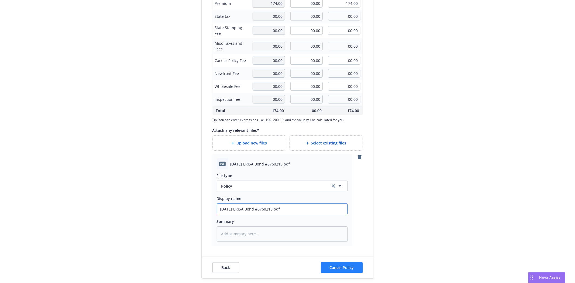
type input "[DATE] ERISA Bond #0760215.pd"
type textarea "x"
type input "[DATE] ERISA Bond #0760215.p"
type textarea "x"
type input "[DATE] ERISA Bond #0760215."
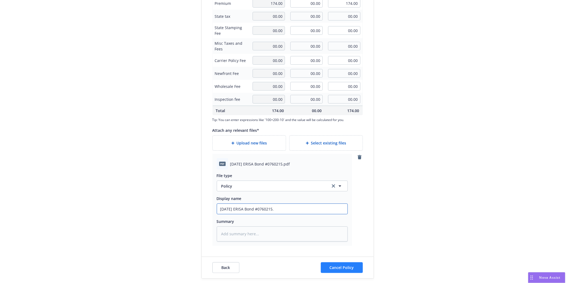
type textarea "x"
type input "[DATE] ERISA Bond #0760215"
click at [326, 266] on button "Cancel Policy" at bounding box center [342, 267] width 42 height 11
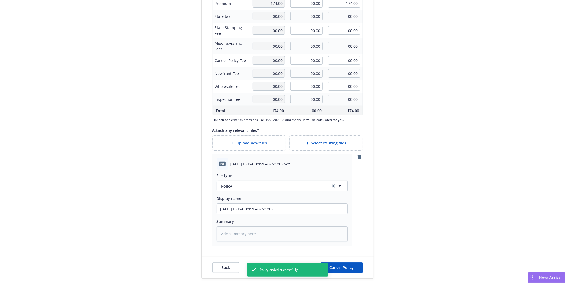
type textarea "x"
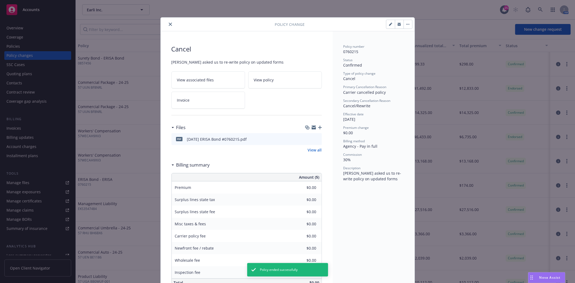
click at [169, 25] on icon "close" at bounding box center [170, 24] width 3 height 3
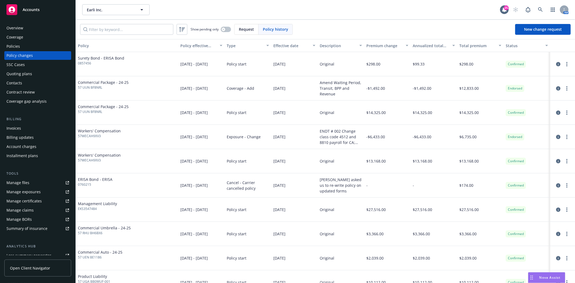
drag, startPoint x: 48, startPoint y: 12, endPoint x: 431, endPoint y: 43, distance: 384.9
click at [48, 12] on div "Accounts" at bounding box center [37, 9] width 63 height 11
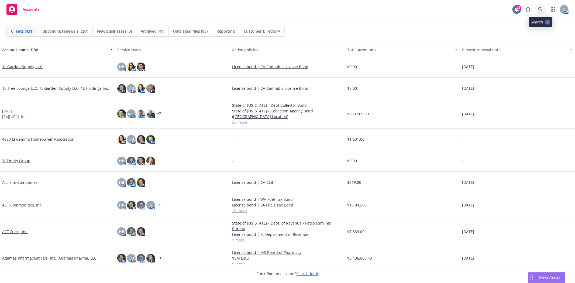
click at [540, 9] on icon at bounding box center [540, 9] width 5 height 5
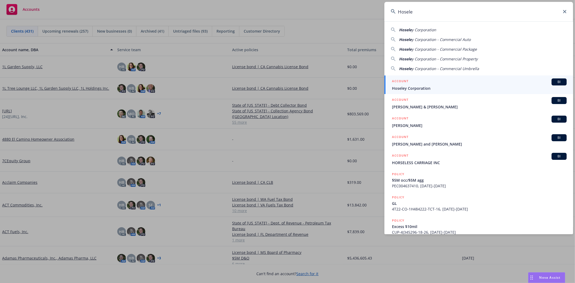
click at [445, 32] on div "Hosele y Corporation" at bounding box center [479, 30] width 176 height 6
type input "Hoseley Corporation"
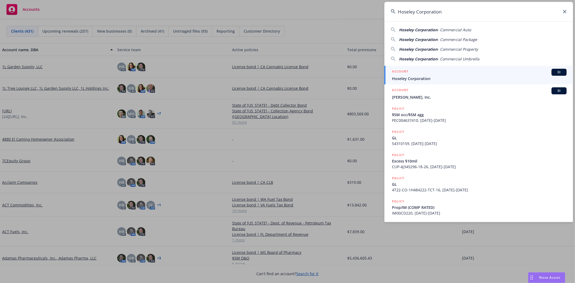
click at [414, 80] on span "Hoseley Corporation" at bounding box center [479, 79] width 175 height 6
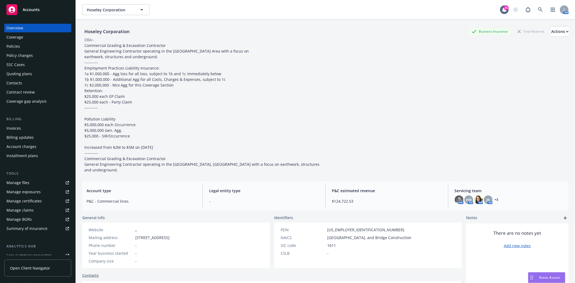
click at [31, 46] on div "Policies" at bounding box center [37, 46] width 63 height 9
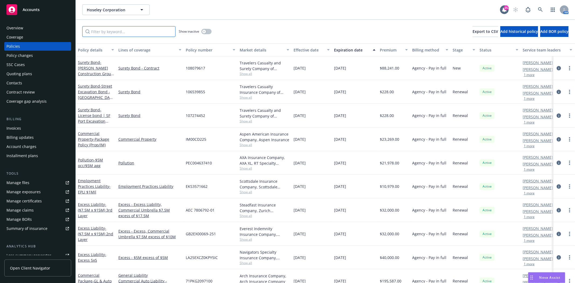
click at [124, 36] on input "Filter by keyword..." at bounding box center [128, 31] width 93 height 11
paste input "[DATE] ERISA Bond #0760215.pdf"
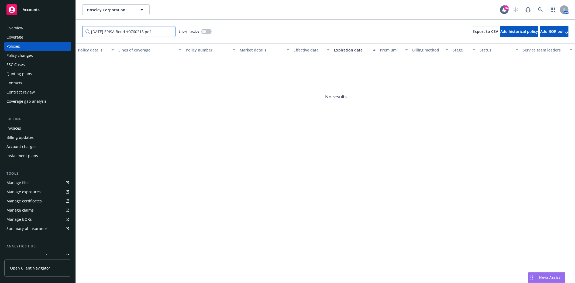
click at [131, 29] on input "[DATE] ERISA Bond #0760215.pdf" at bounding box center [128, 31] width 93 height 11
click at [118, 32] on input "[DATE] ERISA Bond #0760215.pdf" at bounding box center [128, 31] width 93 height 11
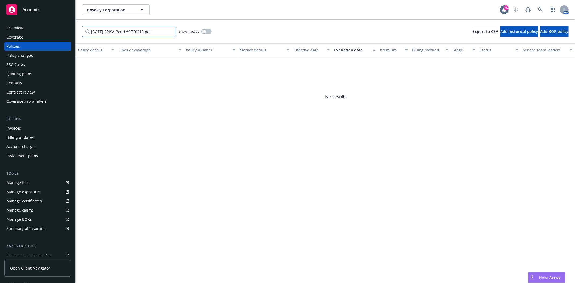
paste input "107801221"
type input "107801221"
click at [208, 33] on button "button" at bounding box center [206, 31] width 10 height 5
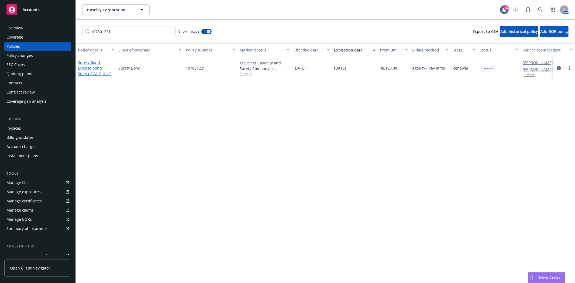
click at [98, 74] on span "- License bond | State of CA Dpt. of Trans" at bounding box center [96, 71] width 36 height 22
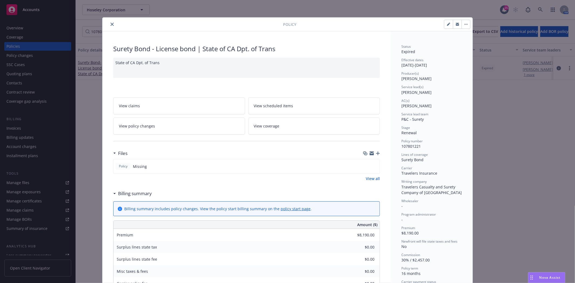
click at [444, 26] on button "button" at bounding box center [448, 24] width 9 height 9
select select "RENEWAL"
select select "12"
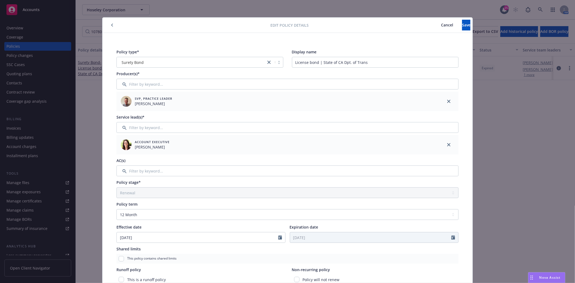
click at [111, 24] on icon "button" at bounding box center [112, 24] width 2 height 3
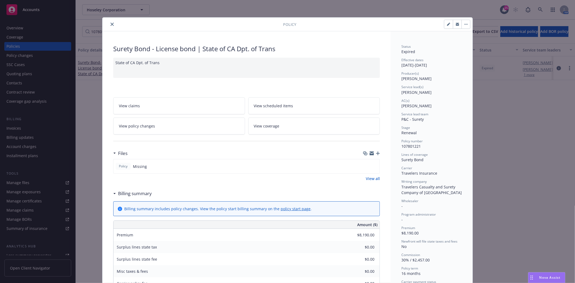
click at [447, 25] on icon "button" at bounding box center [448, 24] width 3 height 3
select select "RENEWAL"
select select "12"
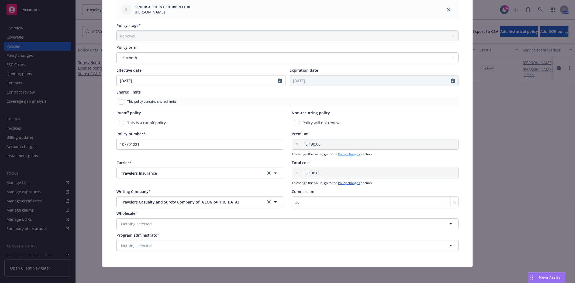
scroll to position [180, 0]
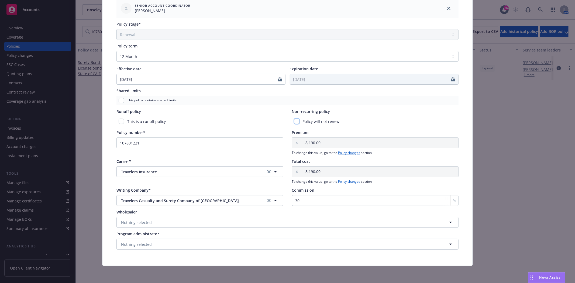
click at [296, 121] on input "checkbox" at bounding box center [296, 121] width 5 height 5
checkbox input "true"
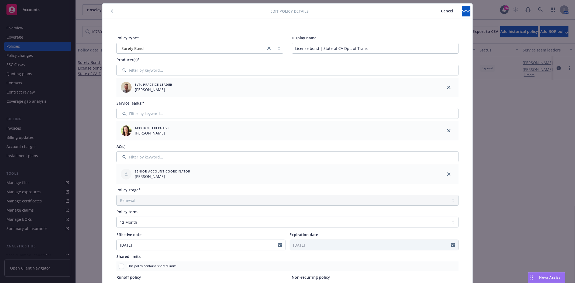
scroll to position [0, 0]
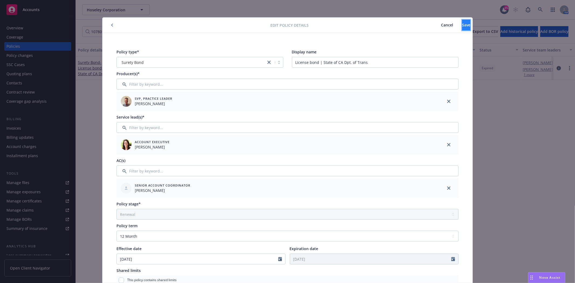
click at [462, 25] on span "Save" at bounding box center [466, 24] width 8 height 5
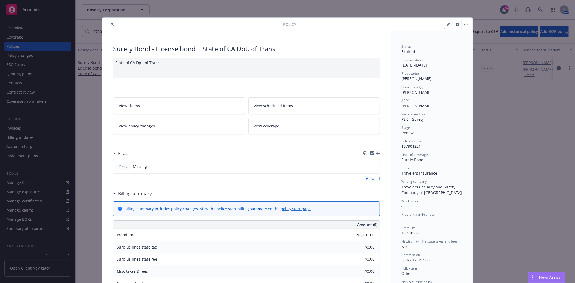
click at [116, 26] on div at bounding box center [194, 24] width 178 height 6
click at [106, 25] on div at bounding box center [194, 24] width 178 height 6
click at [109, 24] on button "close" at bounding box center [112, 24] width 6 height 6
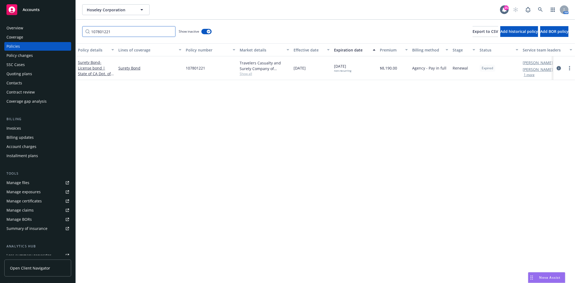
click at [115, 28] on input "107801221" at bounding box center [128, 31] width 93 height 11
paste input "963937"
type input "107963937"
click at [89, 65] on link "Surety Bond - State of [GEOGRAPHIC_DATA], DOT" at bounding box center [94, 68] width 33 height 11
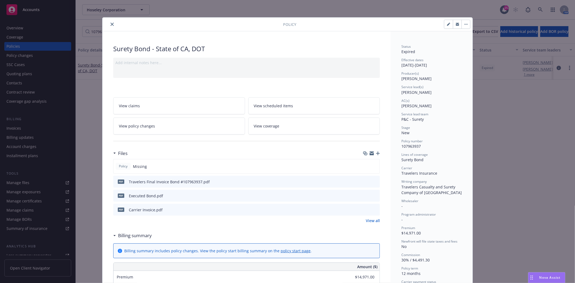
click at [447, 25] on icon "button" at bounding box center [448, 24] width 3 height 3
select select "NEW"
select select "12"
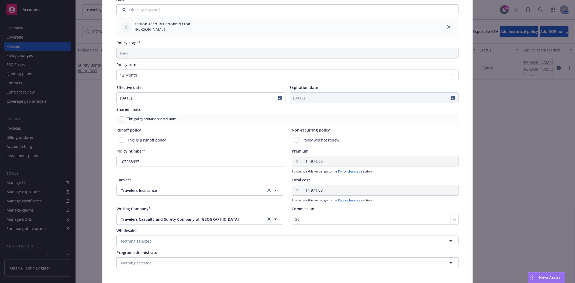
scroll to position [180, 0]
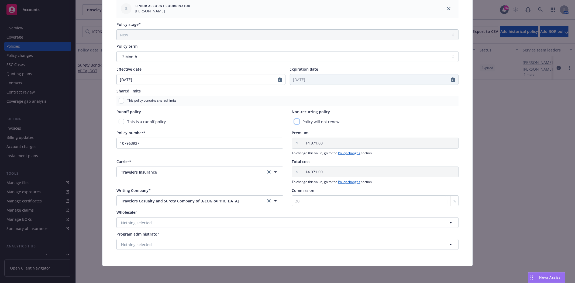
click at [296, 120] on input "checkbox" at bounding box center [296, 121] width 5 height 5
checkbox input "true"
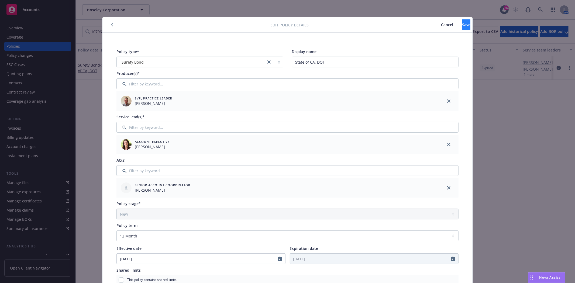
scroll to position [0, 0]
click at [462, 22] on button "Save" at bounding box center [466, 25] width 8 height 11
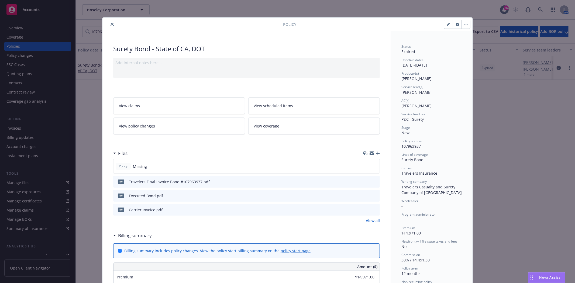
click at [111, 25] on icon "close" at bounding box center [112, 24] width 3 height 3
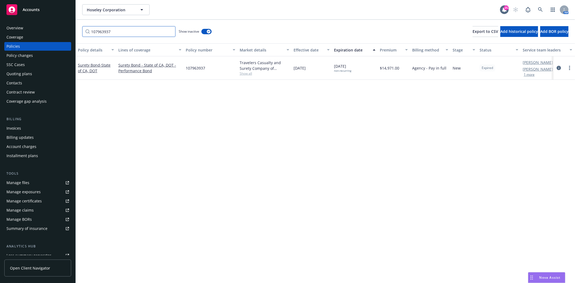
click at [109, 29] on input "107963937" at bounding box center [128, 31] width 93 height 11
click at [109, 30] on input "107963937" at bounding box center [128, 31] width 93 height 11
paste input "2"
type input "107963932"
click at [91, 64] on link "Surety Bond - State of CA Department of Transportation" at bounding box center [94, 68] width 33 height 16
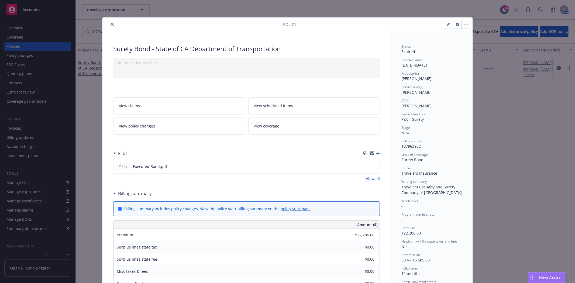
click at [112, 22] on button "close" at bounding box center [112, 24] width 6 height 6
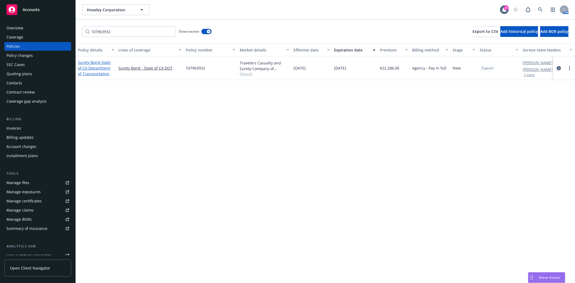
click at [95, 64] on link "Surety Bond - State of CA Department of Transportation" at bounding box center [94, 68] width 33 height 16
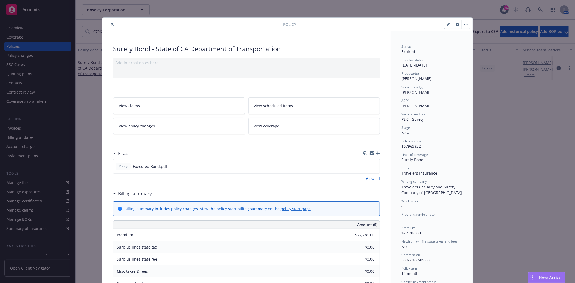
scroll to position [16, 0]
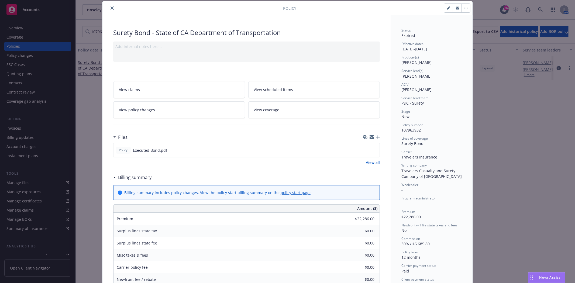
click at [441, 9] on div at bounding box center [383, 8] width 174 height 9
click at [446, 10] on button "button" at bounding box center [448, 8] width 9 height 9
select select "NEW"
select select "12"
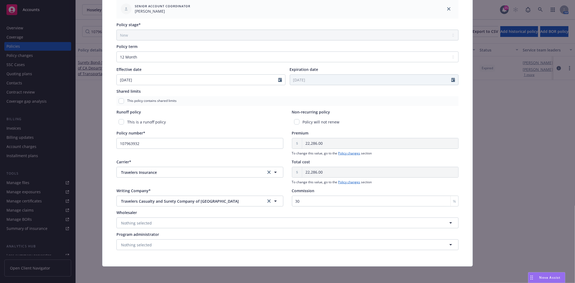
scroll to position [180, 0]
click at [292, 121] on div "Policy will not renew" at bounding box center [375, 121] width 167 height 10
click at [294, 124] on div "Policy will not renew" at bounding box center [375, 121] width 167 height 10
click at [294, 121] on input "checkbox" at bounding box center [296, 121] width 5 height 5
checkbox input "true"
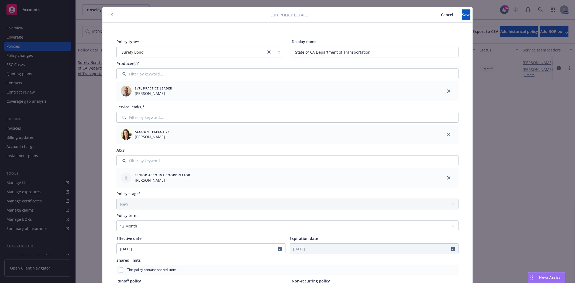
scroll to position [0, 0]
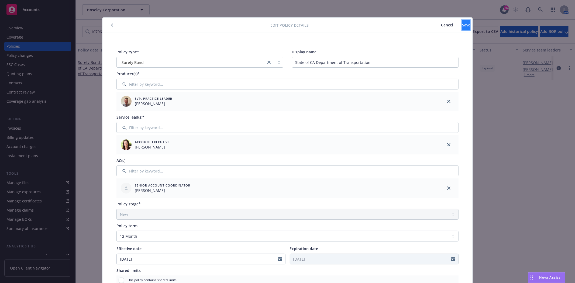
click at [462, 27] on span "Save" at bounding box center [466, 24] width 8 height 5
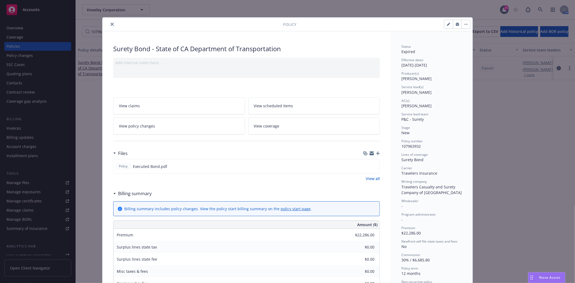
drag, startPoint x: 108, startPoint y: 28, endPoint x: 111, endPoint y: 25, distance: 4.4
click at [108, 28] on div "Policy" at bounding box center [287, 25] width 370 height 14
click at [112, 24] on button "close" at bounding box center [112, 24] width 6 height 6
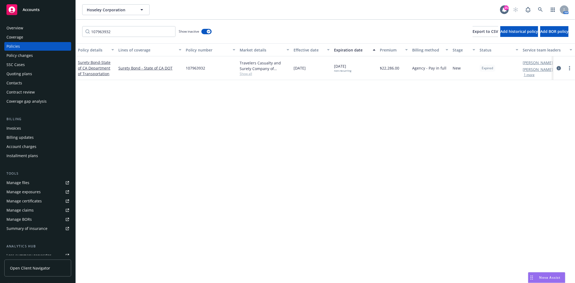
click at [109, 24] on div "107963932 Show inactive Export to CSV Add historical policy Add BOR policy" at bounding box center [325, 32] width 499 height 24
click at [106, 33] on input "107963932" at bounding box center [128, 31] width 93 height 11
paste input "801214"
type input "107801214"
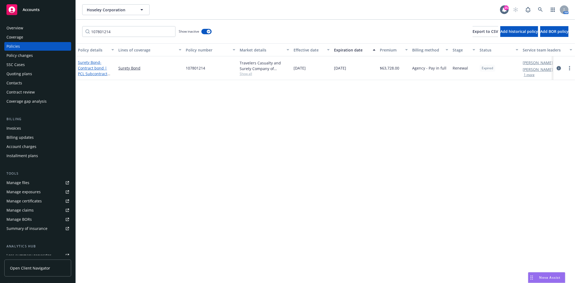
click at [90, 66] on span "- Contract bond | PCL Subcontract Bond" at bounding box center [94, 71] width 32 height 22
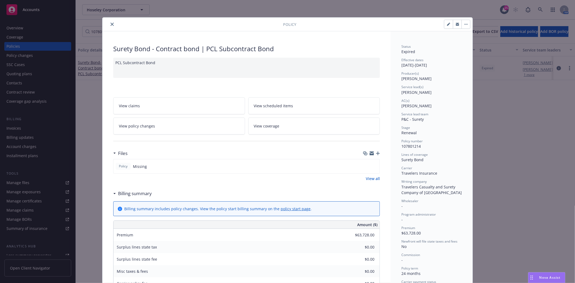
click at [447, 25] on icon "button" at bounding box center [448, 24] width 3 height 3
select select "RENEWAL"
select select "12"
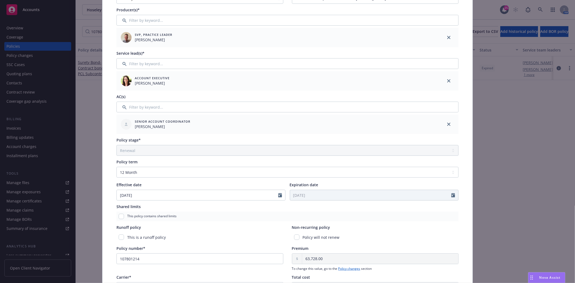
scroll to position [180, 0]
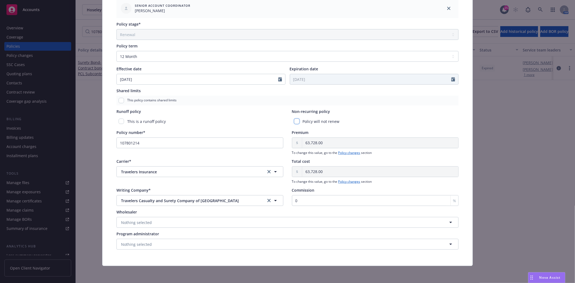
click at [294, 120] on input "checkbox" at bounding box center [296, 121] width 5 height 5
checkbox input "true"
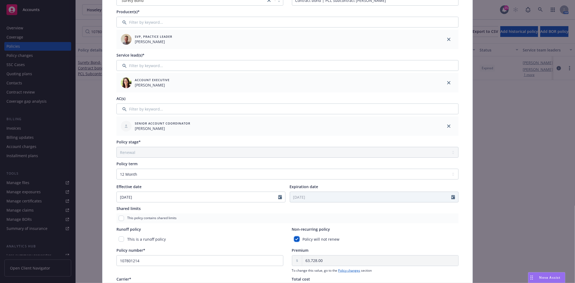
scroll to position [0, 0]
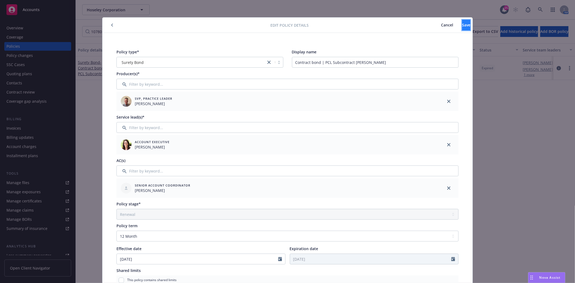
click at [462, 28] on button "Save" at bounding box center [466, 25] width 8 height 11
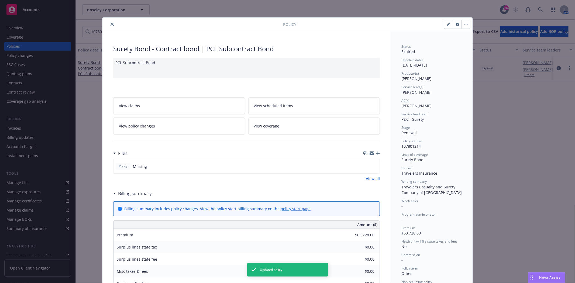
click at [446, 26] on button "button" at bounding box center [448, 24] width 9 height 9
select select "RENEWAL"
select select "other"
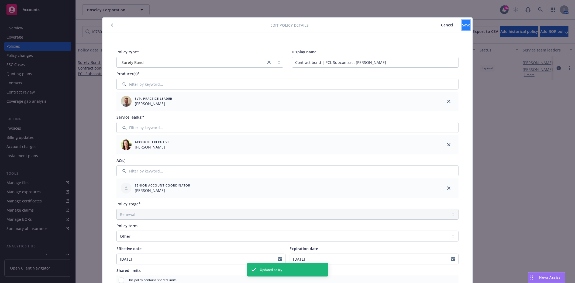
click at [462, 26] on button "Save" at bounding box center [466, 25] width 8 height 11
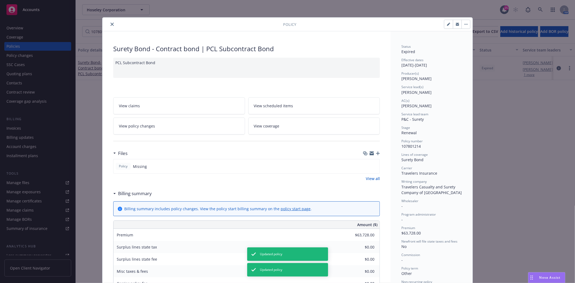
click at [111, 23] on icon "close" at bounding box center [112, 24] width 3 height 3
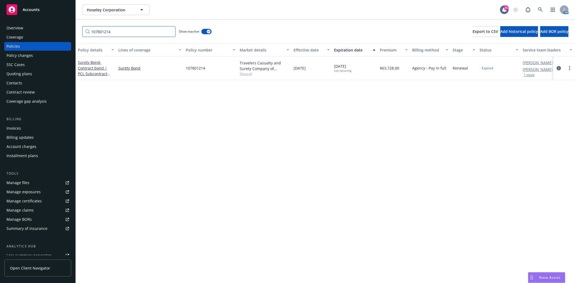
click at [129, 31] on input "107801214" at bounding box center [128, 31] width 93 height 11
type input "erisa"
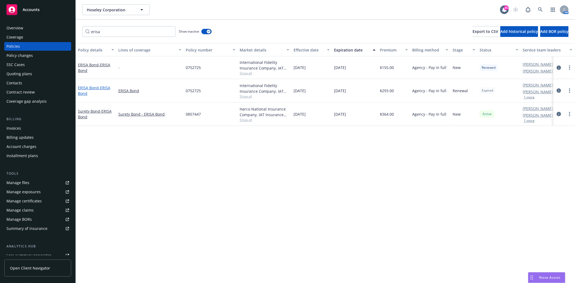
click at [87, 87] on link "ERISA Bond - ERISA Bond" at bounding box center [94, 90] width 32 height 11
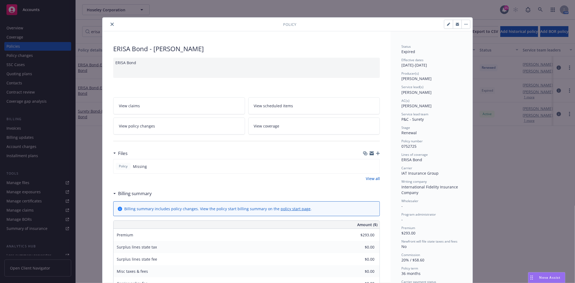
click at [109, 25] on button "close" at bounding box center [112, 24] width 6 height 6
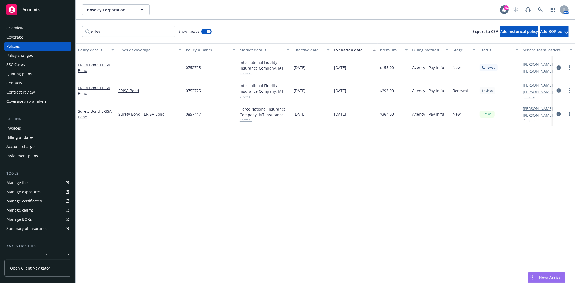
click at [108, 23] on div "erisa Show inactive Export to CSV Add historical policy Add BOR policy" at bounding box center [325, 32] width 499 height 24
click at [569, 90] on icon "more" at bounding box center [569, 90] width 1 height 4
click at [543, 125] on link "End policy" at bounding box center [540, 123] width 63 height 11
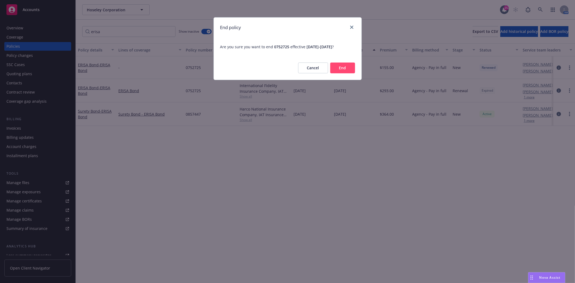
click at [344, 67] on button "End" at bounding box center [342, 68] width 25 height 11
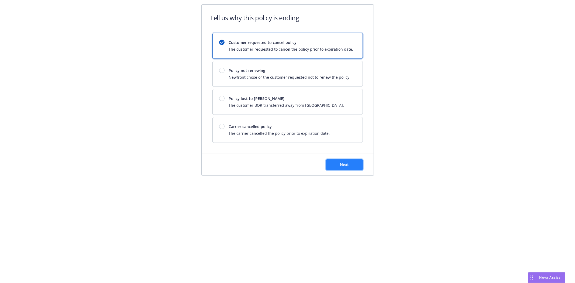
click at [344, 162] on span "Next" at bounding box center [344, 164] width 9 height 5
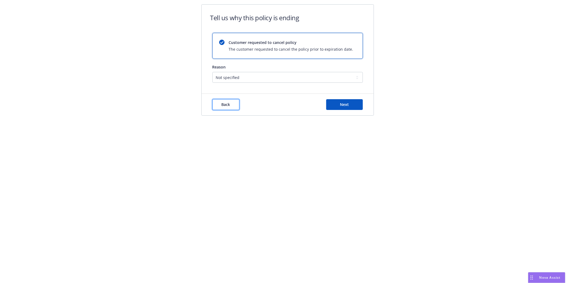
click at [221, 106] on button "Back" at bounding box center [225, 104] width 27 height 11
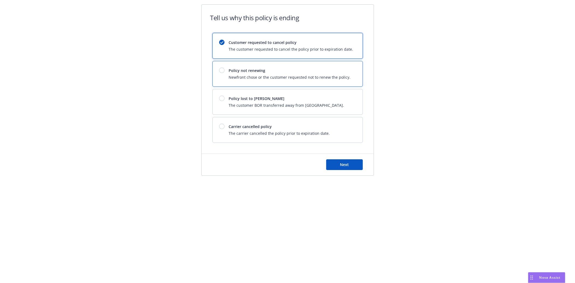
click at [259, 76] on span "Newfront chose or the customer requested not to renew the policy." at bounding box center [290, 77] width 122 height 6
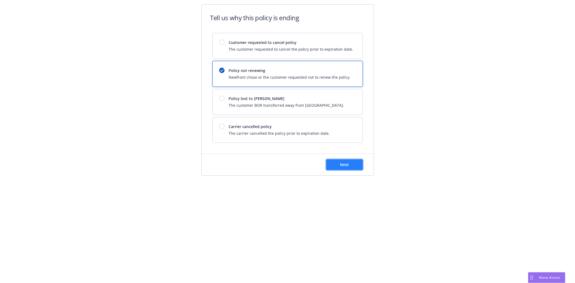
click at [347, 164] on span "Next" at bounding box center [344, 164] width 9 height 5
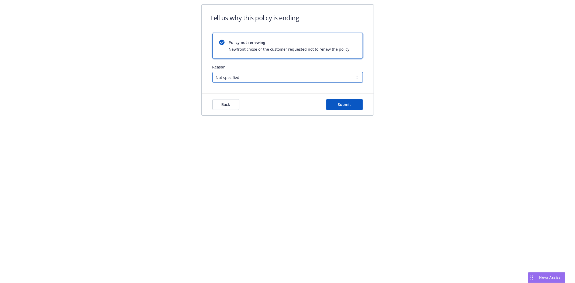
click at [232, 73] on select "Not specified Service Pricing Buyer change M&A, Bankruptcy, or Out of business …" at bounding box center [287, 77] width 150 height 11
click at [454, 150] on div "Tell us why this policy is ending Policy not renewing Newfront chose or the cus…" at bounding box center [287, 141] width 575 height 283
click at [232, 101] on button "Back" at bounding box center [225, 104] width 27 height 11
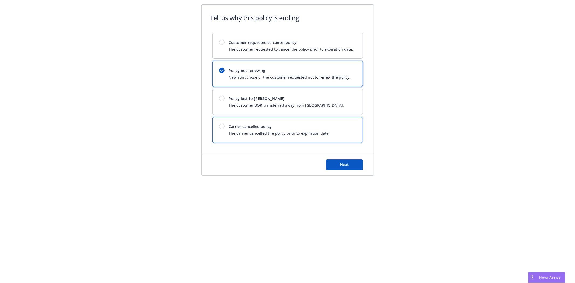
click at [238, 124] on span "Carrier cancelled policy" at bounding box center [279, 127] width 101 height 6
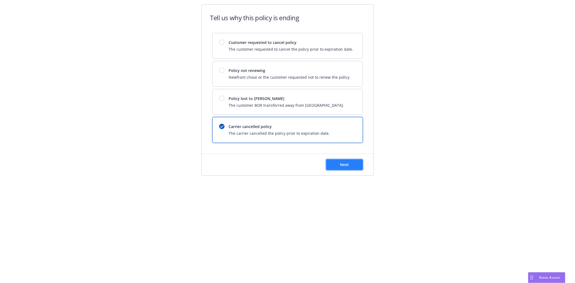
click at [351, 168] on button "Next" at bounding box center [344, 164] width 37 height 11
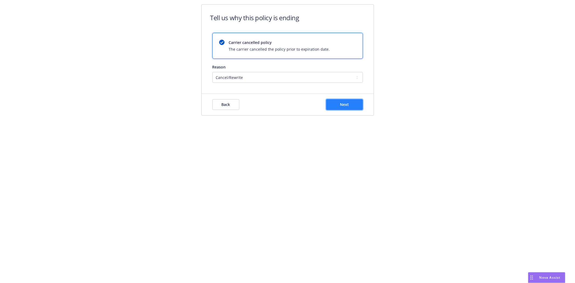
click at [336, 103] on button "Next" at bounding box center [344, 104] width 37 height 11
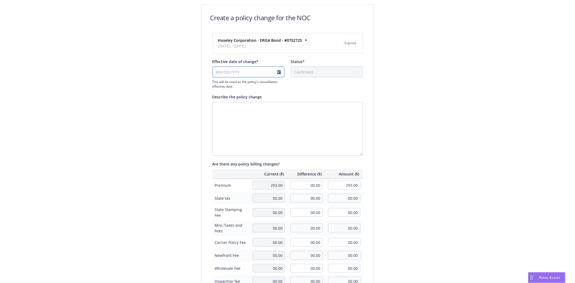
select select "August"
select select "2025"
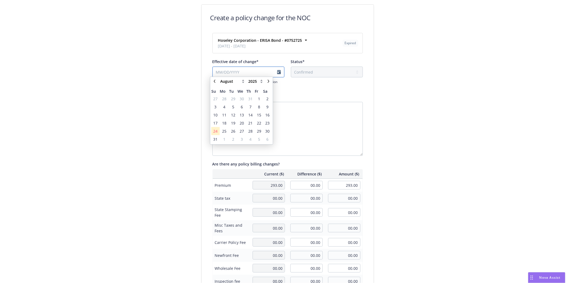
click at [221, 74] on input "Effective date of change*" at bounding box center [248, 72] width 72 height 11
type input "[DATE]"
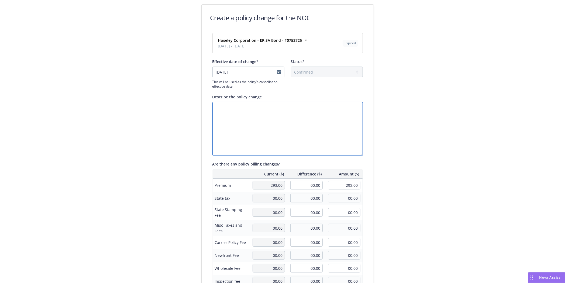
click at [302, 116] on textarea "Describe the policy change" at bounding box center [287, 129] width 150 height 54
type textarea "C"
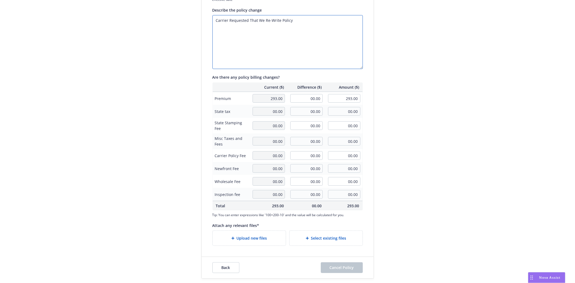
scroll to position [57, 0]
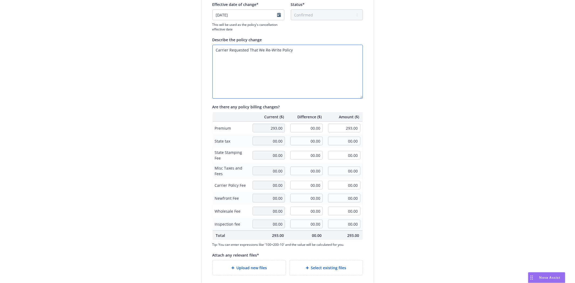
type textarea "Carrier Requested That We Re-Write Policy"
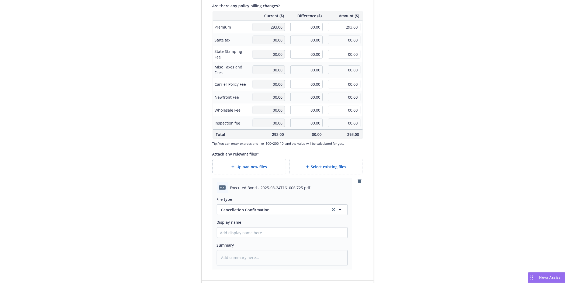
scroll to position [177, 0]
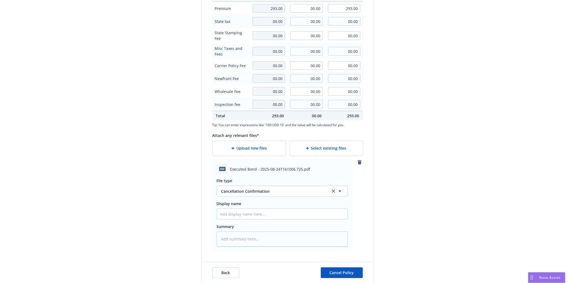
click at [238, 166] on span "Executed Bond - 2025-08-24T161006.725.pdf" at bounding box center [270, 169] width 80 height 6
click at [238, 167] on span "Executed Bond - 2025-08-24T161006.725.pdf" at bounding box center [270, 169] width 80 height 6
click at [248, 213] on input "Display name" at bounding box center [282, 214] width 130 height 10
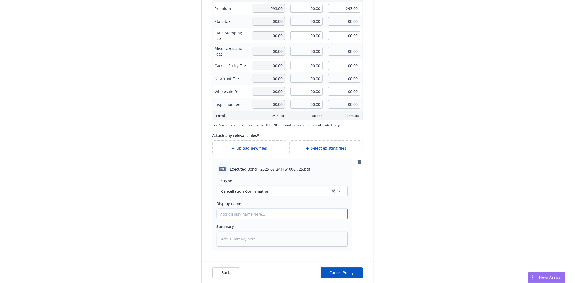
type textarea "x"
type input "E"
type textarea "x"
type input "Ex"
type textarea "x"
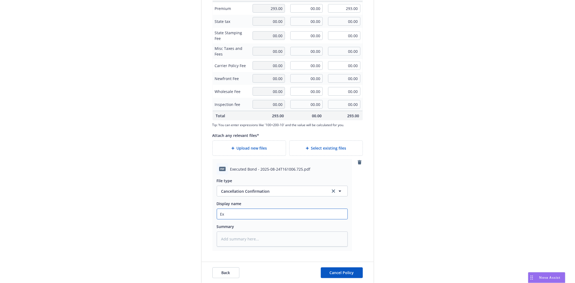
type input "Exe"
type textarea "x"
type input "Exec"
type textarea "x"
type input "Execy"
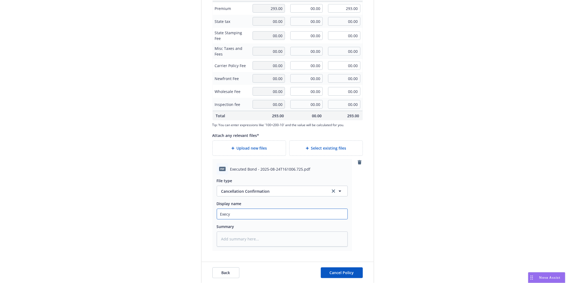
type textarea "x"
type input "Execyr"
type textarea "x"
type input "Execyre"
type textarea "x"
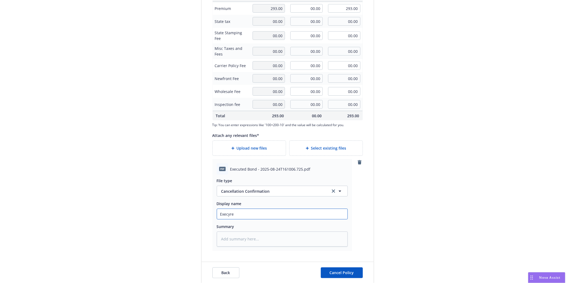
type input "Execyred"
type textarea "x"
type input "Execyred"
type textarea "x"
type input "Execyred ="
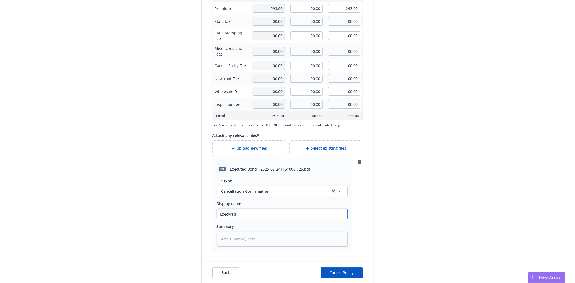
type textarea "x"
type input "Execyred =="
type textarea "x"
type input "Execyred ="
type textarea "x"
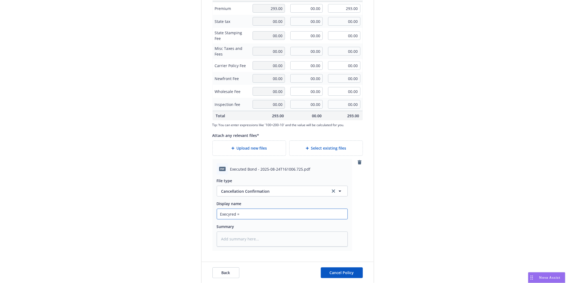
type input "Execyred"
type textarea "x"
type input "Execyred"
type textarea "x"
type input "Execyre"
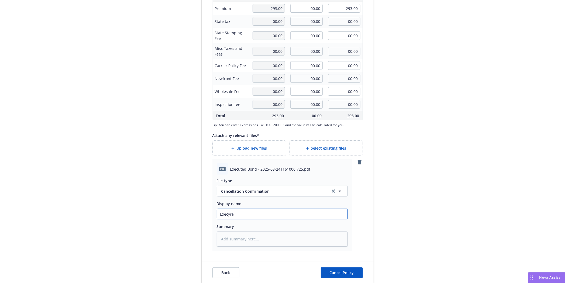
type textarea "x"
type input "Execyr"
type textarea "x"
type input "Execy"
type textarea "x"
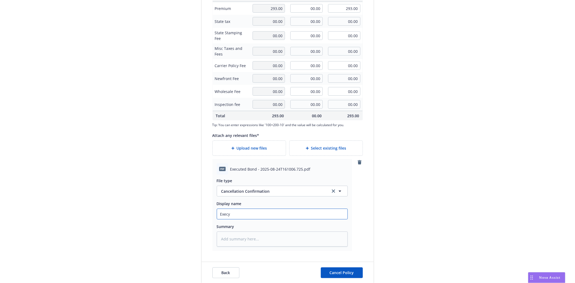
type input "Exec"
type textarea "x"
type input "Execu"
type textarea "x"
type input "Execut"
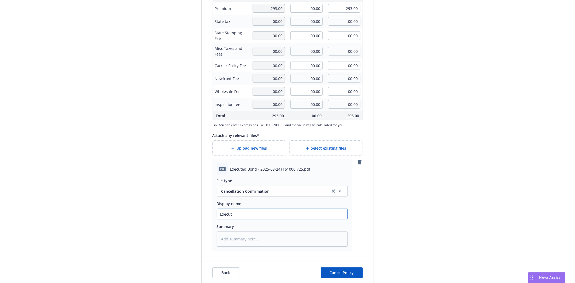
type textarea "x"
type input "Execute"
type textarea "x"
type input "Executed"
type textarea "x"
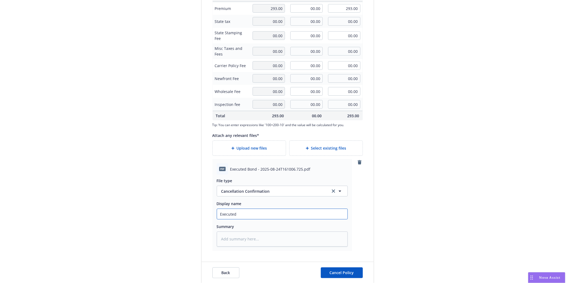
type input "Executed"
type textarea "x"
type input "Executed B"
type textarea "x"
type input "Executed Bo"
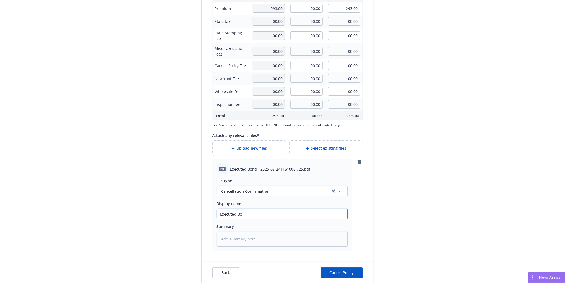
type textarea "x"
type input "Executed Bon"
type textarea "x"
type input "Executed Bond"
type textarea "x"
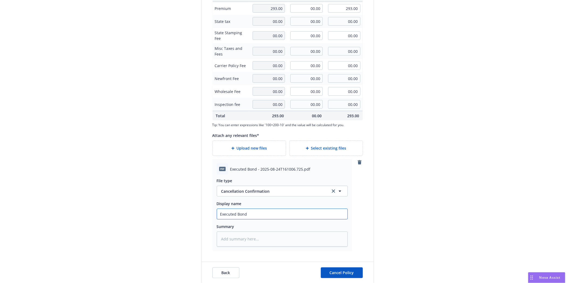
type input "Executed Bond"
type textarea "x"
type input "Executed Bond #"
click at [258, 214] on input "Executed Bond #" at bounding box center [282, 214] width 130 height 10
paste input "752725"
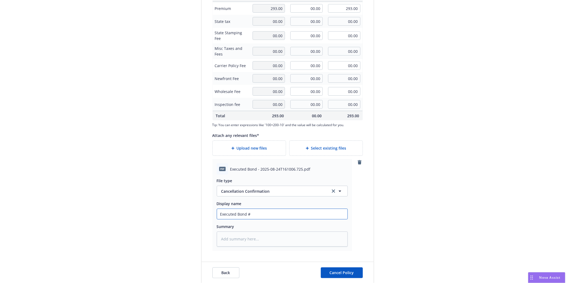
type textarea "x"
type input "Executed Bond #752725"
click at [357, 269] on button "Cancel Policy" at bounding box center [342, 272] width 42 height 11
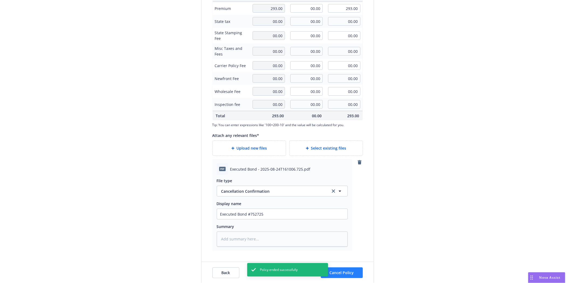
type textarea "x"
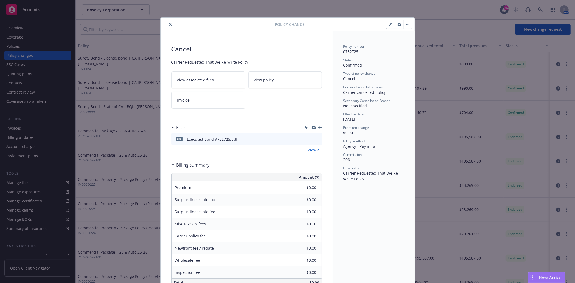
click at [169, 25] on icon "close" at bounding box center [170, 24] width 3 height 3
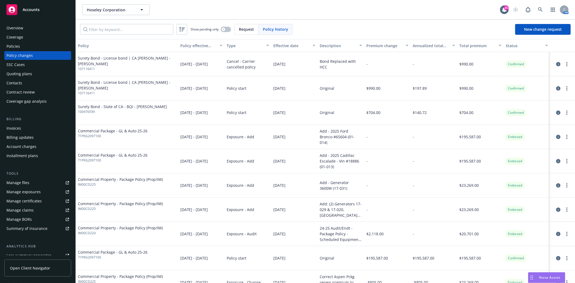
click at [50, 7] on div "Accounts" at bounding box center [37, 9] width 63 height 11
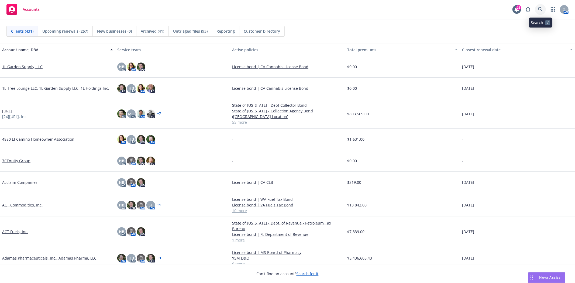
click at [537, 10] on link at bounding box center [540, 9] width 11 height 11
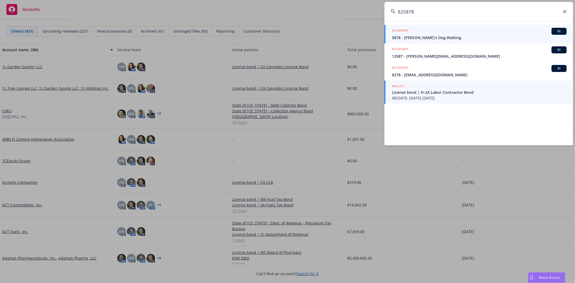
type input "825878"
click at [424, 95] on span "License bond | H-2A Labor Contractor Bond" at bounding box center [479, 93] width 175 height 6
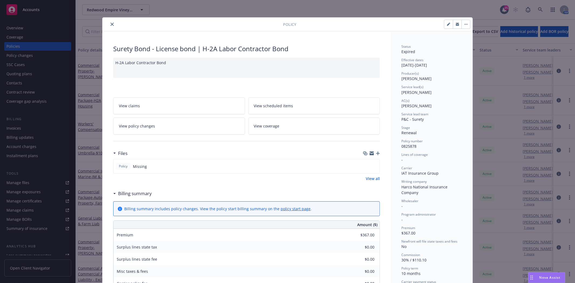
click at [111, 24] on icon "close" at bounding box center [112, 24] width 3 height 3
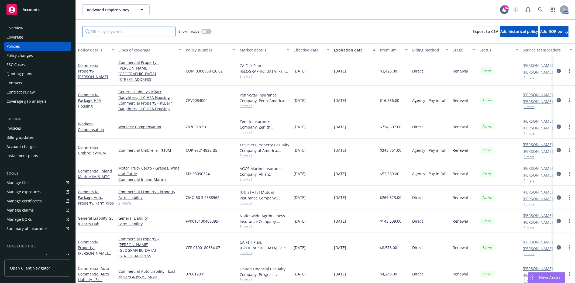
click at [101, 27] on input "Filter by keyword..." at bounding box center [128, 31] width 93 height 11
paste input "825878"
type input "825878"
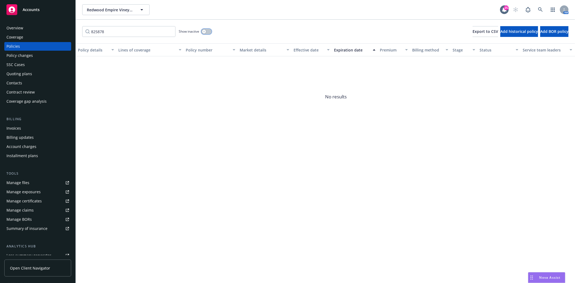
click at [204, 30] on icon "button" at bounding box center [204, 31] width 2 height 2
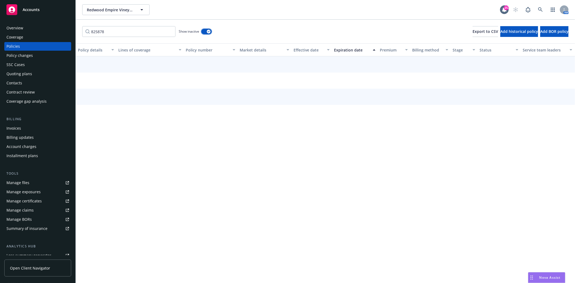
click at [207, 32] on div "button" at bounding box center [209, 32] width 4 height 4
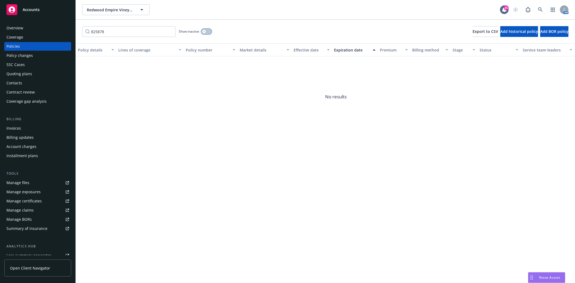
click at [207, 32] on button "button" at bounding box center [206, 31] width 10 height 5
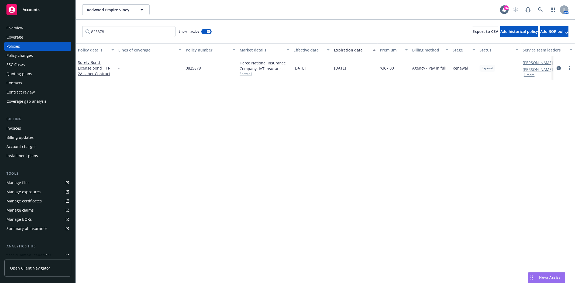
click at [190, 67] on span "0825878" at bounding box center [193, 68] width 15 height 6
copy span "0825878"
click at [99, 68] on span "- License bond | H-2A Labor Contractor Bond" at bounding box center [96, 71] width 36 height 22
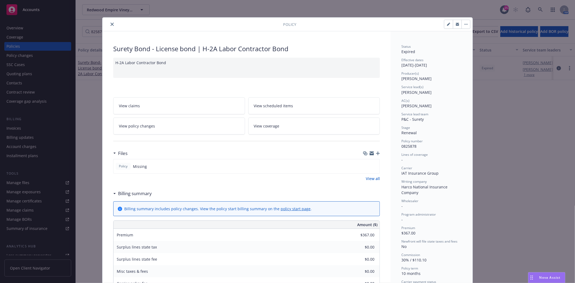
scroll to position [16, 0]
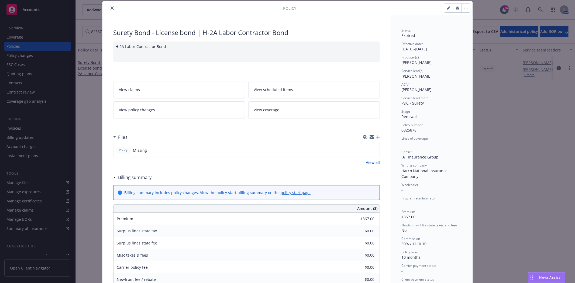
click at [444, 8] on button "button" at bounding box center [448, 8] width 9 height 9
select select "RENEWAL"
select select "12"
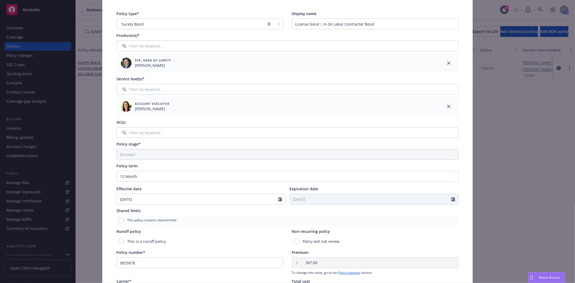
scroll to position [106, 0]
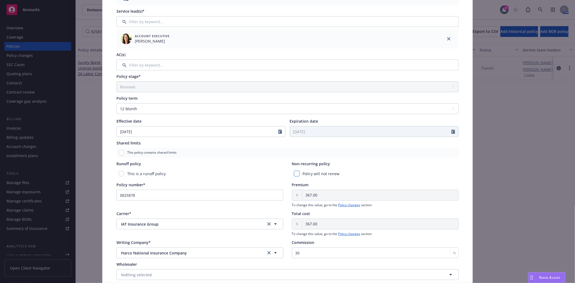
click at [295, 174] on input "checkbox" at bounding box center [296, 173] width 5 height 5
checkbox input "true"
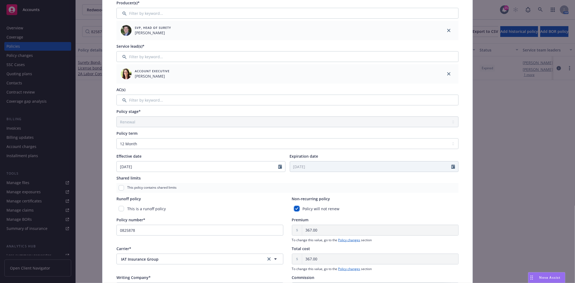
scroll to position [0, 0]
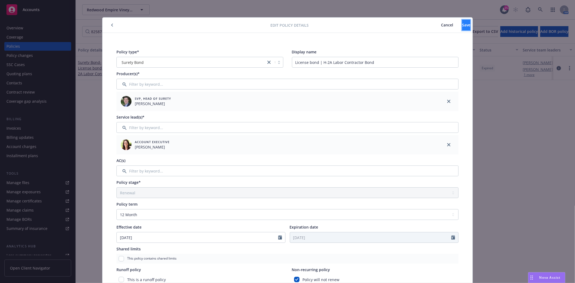
click at [462, 24] on span "Save" at bounding box center [466, 24] width 8 height 5
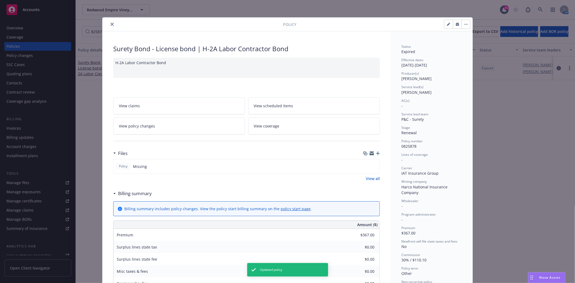
click at [109, 24] on button "close" at bounding box center [112, 24] width 6 height 6
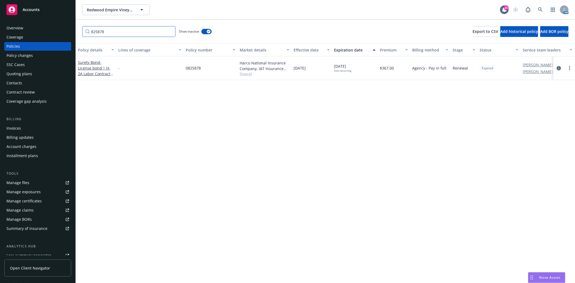
click at [118, 34] on input "825878" at bounding box center [128, 31] width 93 height 11
paste input "57397"
type input "857397"
click at [90, 61] on link "Surety Bond - US Department of Labor" at bounding box center [92, 68] width 28 height 16
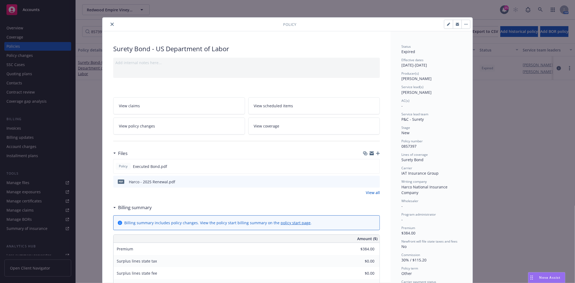
click at [446, 27] on button "button" at bounding box center [448, 24] width 9 height 9
select select "NEW"
select select "other"
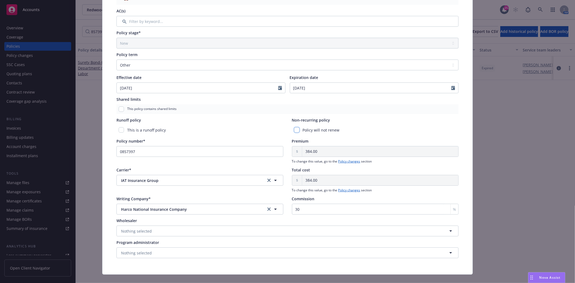
click at [294, 131] on input "checkbox" at bounding box center [296, 129] width 5 height 5
checkbox input "true"
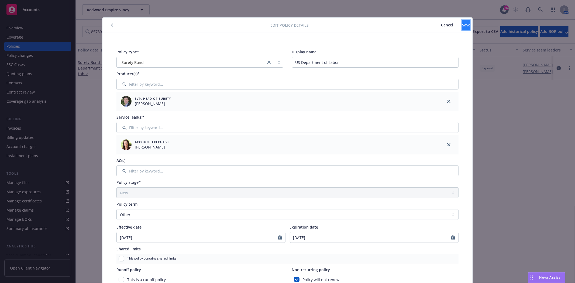
click at [462, 28] on button "Save" at bounding box center [466, 25] width 8 height 11
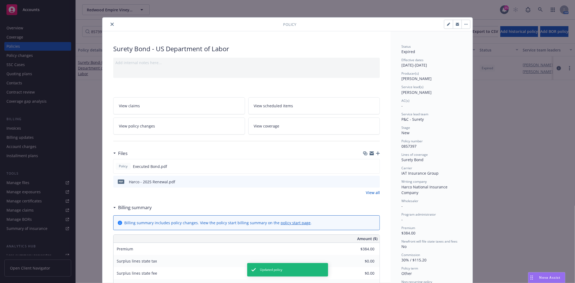
click at [109, 23] on button "close" at bounding box center [112, 24] width 6 height 6
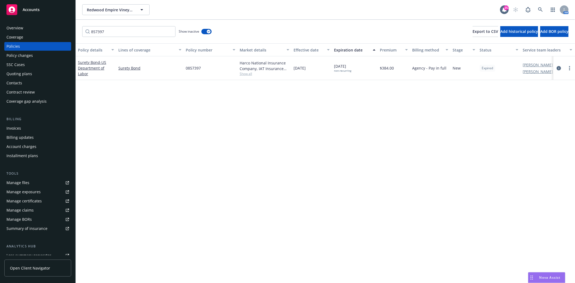
drag, startPoint x: 55, startPoint y: 9, endPoint x: 123, endPoint y: 15, distance: 68.4
click at [55, 9] on div "Accounts" at bounding box center [37, 9] width 63 height 11
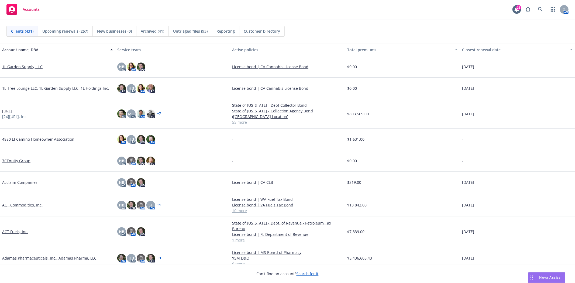
click at [546, 10] on div "AM" at bounding box center [546, 9] width 46 height 11
click at [543, 9] on icon at bounding box center [540, 9] width 5 height 5
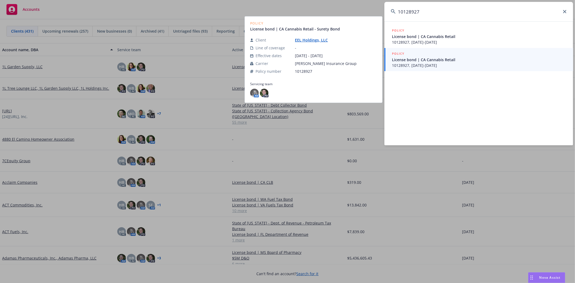
type input "10128927"
click at [435, 63] on span "10128927, [DATE]-[DATE]" at bounding box center [479, 66] width 175 height 6
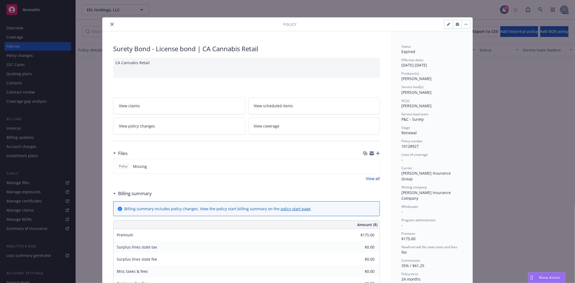
click at [447, 25] on icon "button" at bounding box center [448, 24] width 3 height 3
select select "RENEWAL"
select select "12"
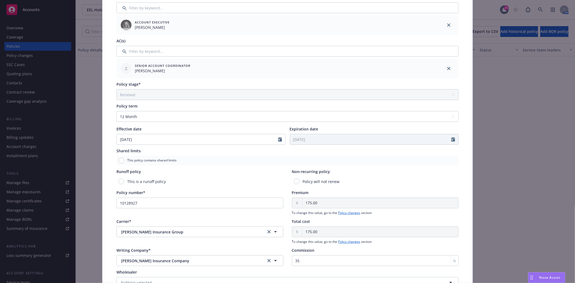
scroll to position [150, 0]
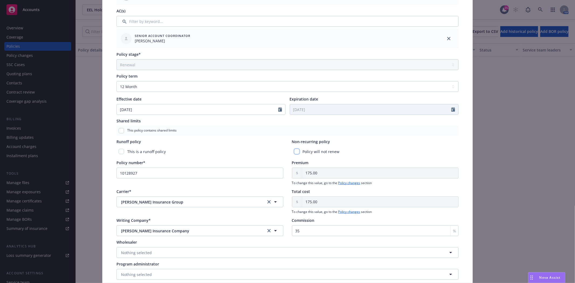
click at [295, 154] on input "checkbox" at bounding box center [296, 151] width 5 height 5
checkbox input "true"
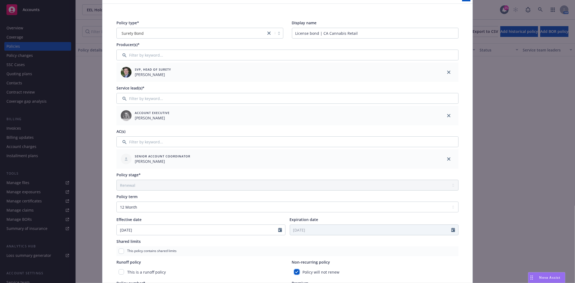
scroll to position [0, 0]
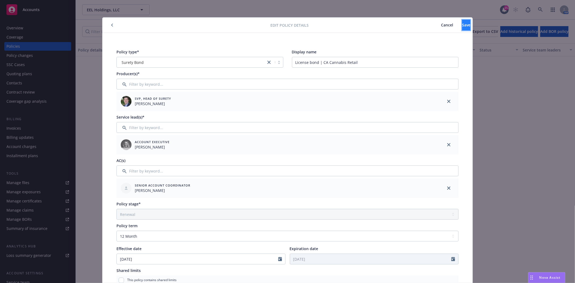
click at [462, 26] on span "Save" at bounding box center [466, 24] width 8 height 5
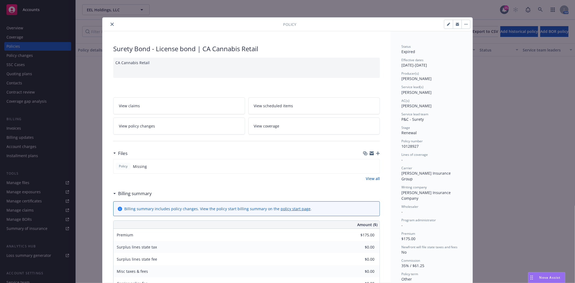
click at [111, 25] on icon "close" at bounding box center [112, 24] width 3 height 3
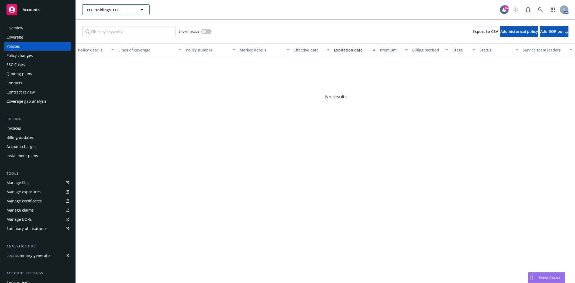
click at [104, 7] on span "EEL Holdings, LLC" at bounding box center [110, 10] width 47 height 6
click at [42, 12] on div "Accounts" at bounding box center [37, 9] width 63 height 11
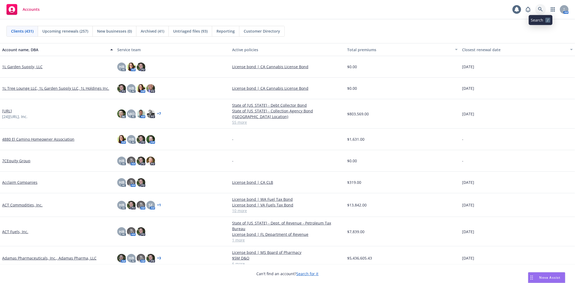
drag, startPoint x: 542, startPoint y: 9, endPoint x: 541, endPoint y: 12, distance: 2.9
click at [541, 12] on icon at bounding box center [540, 9] width 5 height 5
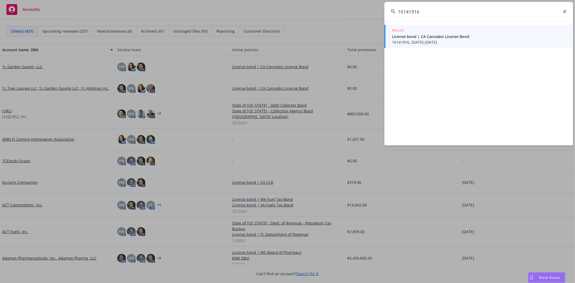
click at [470, 38] on span "License bond | CA Cannabis License Bond" at bounding box center [479, 37] width 175 height 6
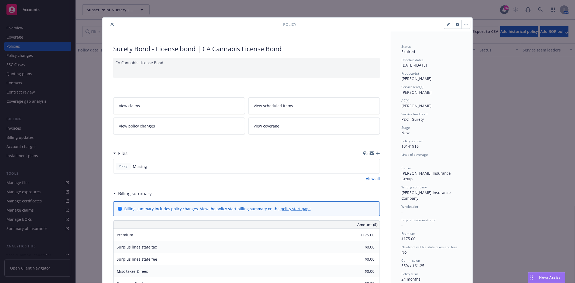
click at [111, 25] on icon "close" at bounding box center [112, 24] width 3 height 3
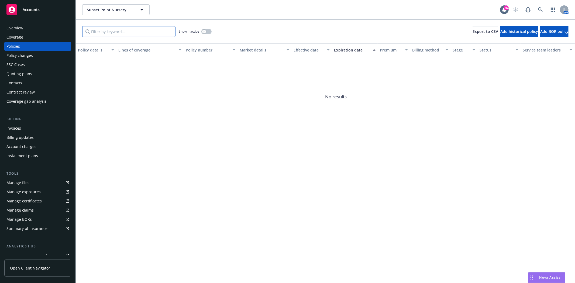
click at [96, 31] on input "Filter by keyword..." at bounding box center [128, 31] width 93 height 11
paste input "10141916"
click at [208, 30] on button "button" at bounding box center [206, 31] width 10 height 5
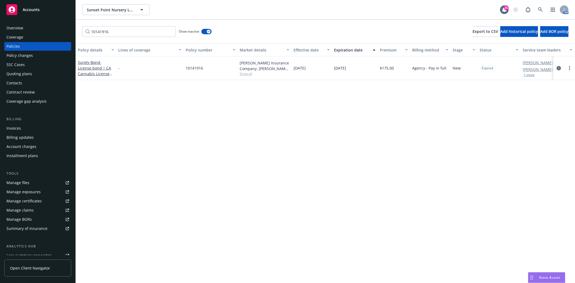
click at [566, 65] on div at bounding box center [564, 68] width 17 height 6
click at [570, 67] on link "more" at bounding box center [569, 68] width 6 height 6
click at [535, 98] on link "End policy" at bounding box center [540, 100] width 63 height 11
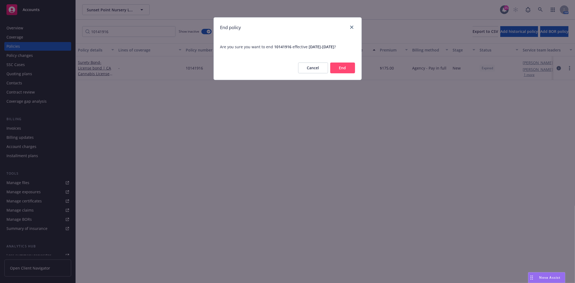
click at [343, 64] on button "End" at bounding box center [342, 68] width 25 height 11
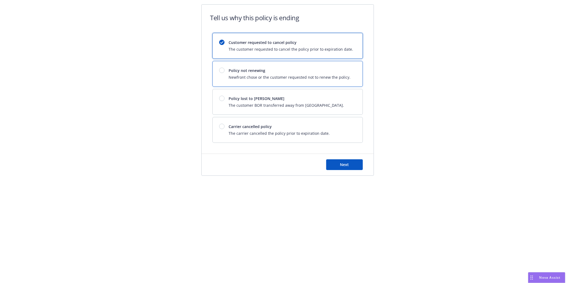
click at [266, 78] on span "Newfront chose or the customer requested not to renew the policy." at bounding box center [290, 77] width 122 height 6
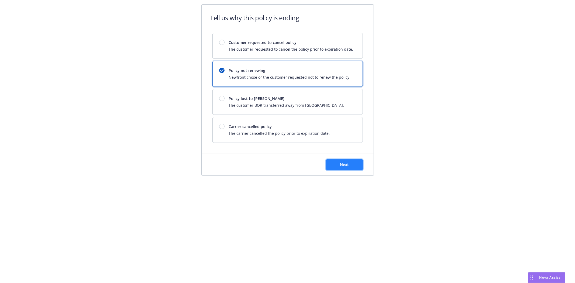
click at [344, 170] on button "Next" at bounding box center [344, 164] width 37 height 11
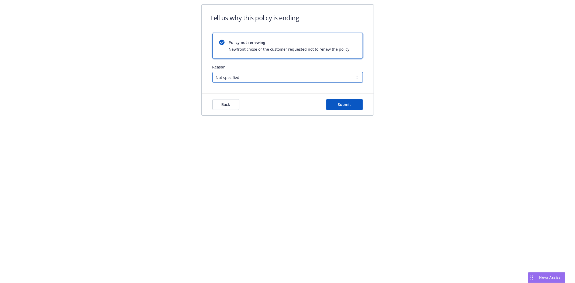
click at [273, 75] on select "Not specified Service Pricing Buyer change M&A, Bankruptcy, or Out of business …" at bounding box center [287, 77] width 150 height 11
click at [212, 72] on select "Not specified Service Pricing Buyer change M&A, Bankruptcy, or Out of business …" at bounding box center [287, 77] width 150 height 11
click at [341, 106] on span "Submit" at bounding box center [344, 104] width 13 height 5
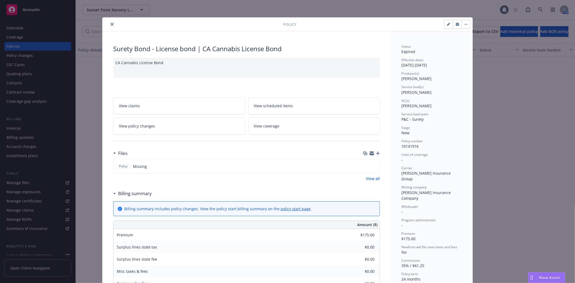
scroll to position [16, 0]
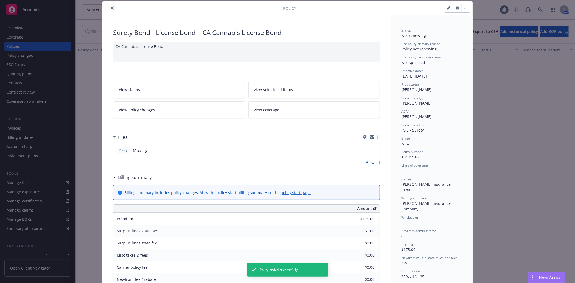
click at [111, 7] on icon "close" at bounding box center [112, 7] width 3 height 3
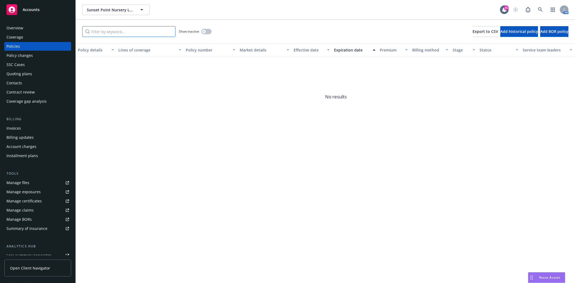
drag, startPoint x: 96, startPoint y: 30, endPoint x: 137, endPoint y: 35, distance: 41.0
click at [96, 30] on input "Filter by keyword..." at bounding box center [128, 31] width 93 height 11
click at [204, 30] on icon "button" at bounding box center [204, 31] width 2 height 2
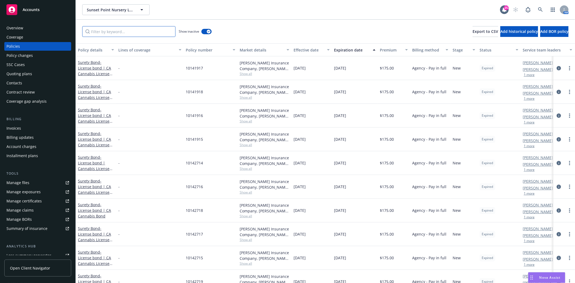
click at [150, 37] on input "Filter by keyword..." at bounding box center [128, 31] width 93 height 11
paste input "10141917"
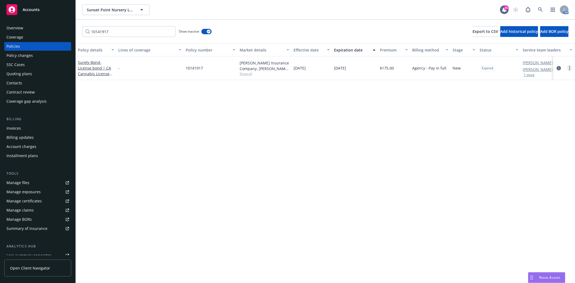
click at [572, 68] on link "more" at bounding box center [569, 68] width 6 height 6
click at [532, 105] on link "End policy" at bounding box center [540, 100] width 63 height 11
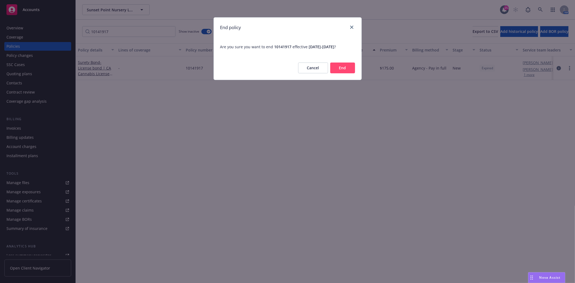
click at [339, 71] on button "End" at bounding box center [342, 68] width 25 height 11
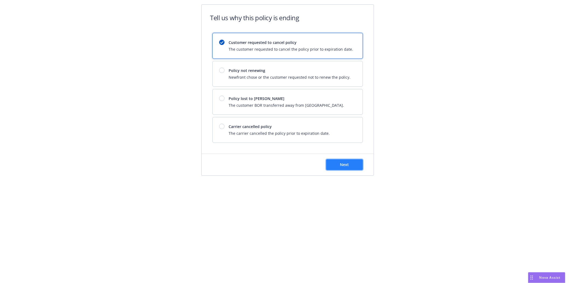
click at [346, 166] on span "Next" at bounding box center [344, 164] width 9 height 5
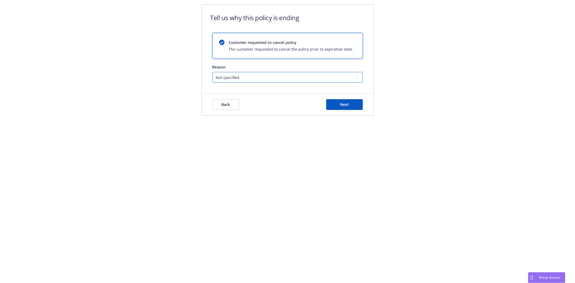
click at [282, 77] on select "Not specified Service Pricing Buyer change M&A, Bankruptcy, or Out of business …" at bounding box center [287, 77] width 150 height 11
click at [259, 52] on div "Customer requested to cancel policy The customer requested to cancel the policy…" at bounding box center [288, 45] width 150 height 25
click at [235, 105] on button "Back" at bounding box center [225, 104] width 27 height 11
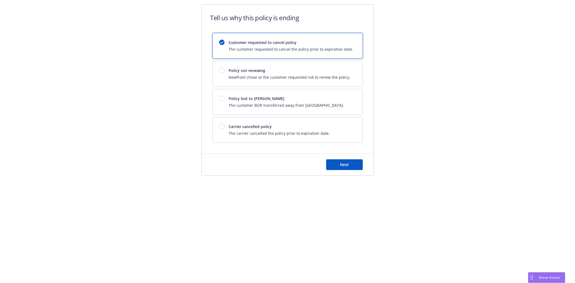
drag, startPoint x: 280, startPoint y: 72, endPoint x: 152, endPoint y: 96, distance: 130.3
click at [152, 96] on div "Tell us why this policy is ending Customer requested to cancel policy The custo…" at bounding box center [287, 108] width 575 height 216
click at [270, 55] on div "Customer requested to cancel policy The customer requested to cancel the policy…" at bounding box center [288, 45] width 150 height 25
click at [271, 72] on span "Policy not renewing" at bounding box center [290, 71] width 122 height 6
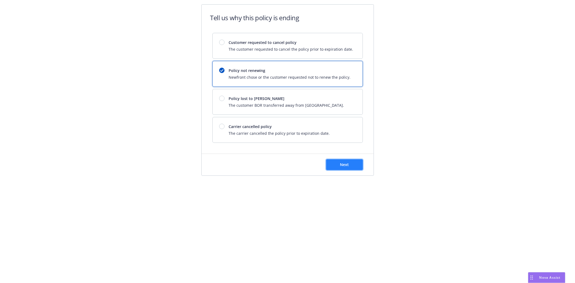
click at [341, 167] on button "Next" at bounding box center [344, 164] width 37 height 11
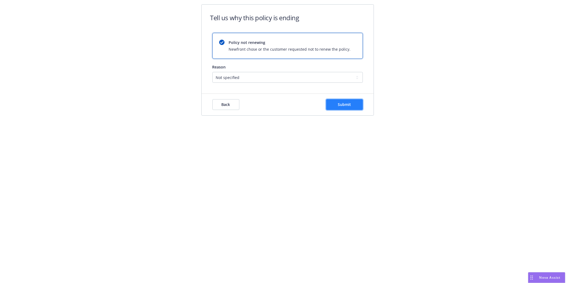
click at [341, 104] on span "Submit" at bounding box center [344, 104] width 13 height 5
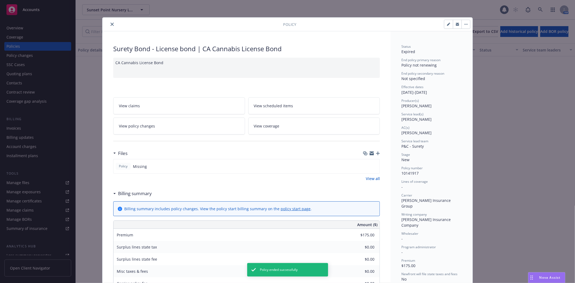
scroll to position [16, 0]
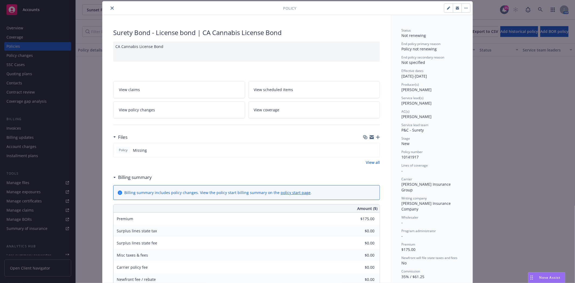
drag, startPoint x: 114, startPoint y: 6, endPoint x: 110, endPoint y: 9, distance: 4.5
click at [114, 7] on div at bounding box center [194, 8] width 178 height 6
click at [111, 9] on icon "close" at bounding box center [112, 7] width 3 height 3
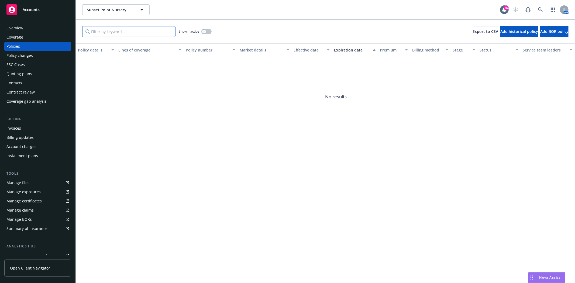
click at [101, 30] on input "Filter by keyword..." at bounding box center [128, 31] width 93 height 11
paste input "10141918"
click at [206, 30] on button "button" at bounding box center [206, 31] width 10 height 5
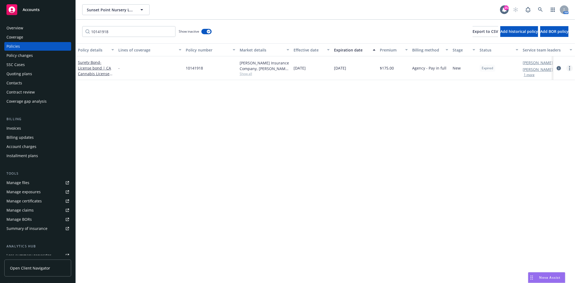
click at [569, 69] on icon "more" at bounding box center [569, 68] width 1 height 4
click at [540, 101] on link "End policy" at bounding box center [540, 100] width 63 height 11
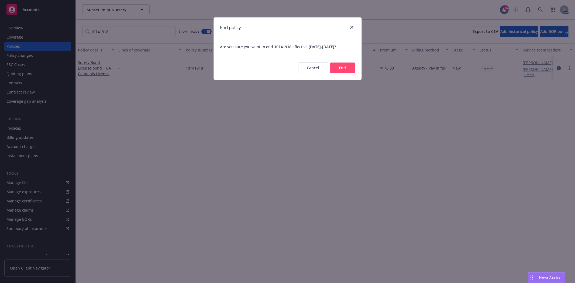
click at [346, 66] on button "End" at bounding box center [342, 68] width 25 height 11
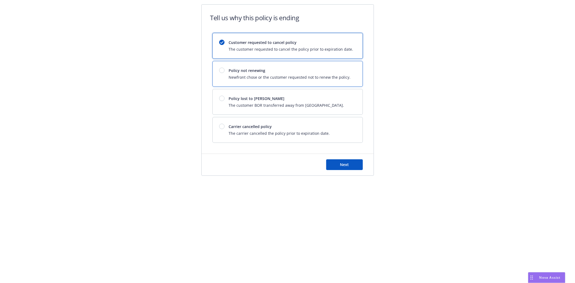
click at [236, 77] on span "Newfront chose or the customer requested not to renew the policy." at bounding box center [290, 77] width 122 height 6
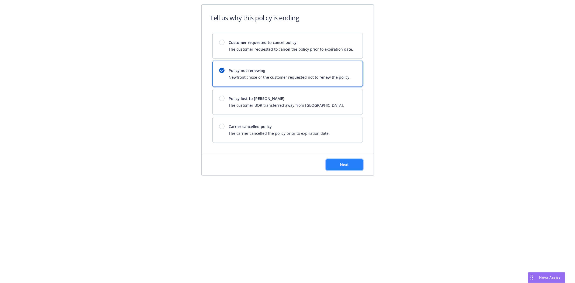
click at [341, 162] on span "Next" at bounding box center [344, 164] width 9 height 5
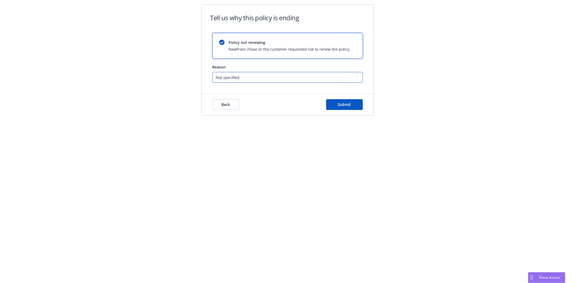
drag, startPoint x: 246, startPoint y: 78, endPoint x: 248, endPoint y: 83, distance: 4.8
click at [246, 80] on select "Not specified Service Pricing Buyer change M&A, Bankruptcy, or Out of business …" at bounding box center [287, 77] width 150 height 11
click at [212, 72] on select "Not specified Service Pricing Buyer change M&A, Bankruptcy, or Out of business …" at bounding box center [287, 77] width 150 height 11
drag, startPoint x: 225, startPoint y: 68, endPoint x: 231, endPoint y: 75, distance: 9.0
click at [226, 71] on div "Reason Not specified Service Pricing Buyer change M&A, Bankruptcy, or Out of bu…" at bounding box center [287, 73] width 150 height 19
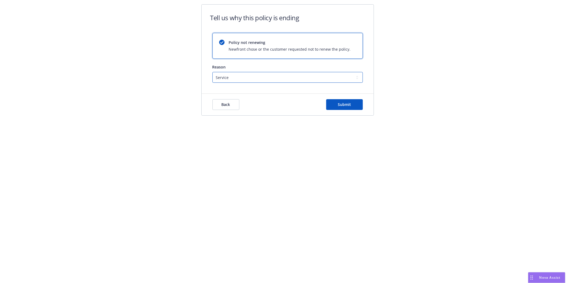
drag, startPoint x: 231, startPoint y: 75, endPoint x: 237, endPoint y: 80, distance: 8.0
click at [231, 75] on select "Not specified Service Pricing Buyer change M&A, Bankruptcy, or Out of business …" at bounding box center [287, 77] width 150 height 11
click at [212, 72] on select "Not specified Service Pricing Buyer change M&A, Bankruptcy, or Out of business …" at bounding box center [287, 77] width 150 height 11
click at [340, 106] on span "Submit" at bounding box center [344, 104] width 13 height 5
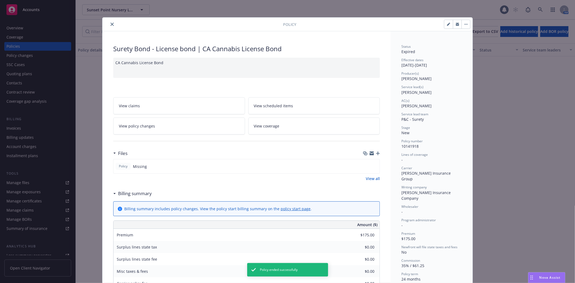
scroll to position [16, 0]
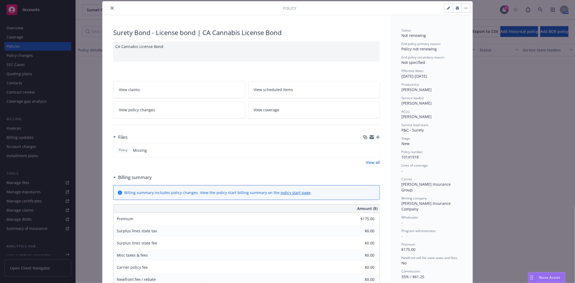
click at [111, 6] on icon "close" at bounding box center [112, 7] width 3 height 3
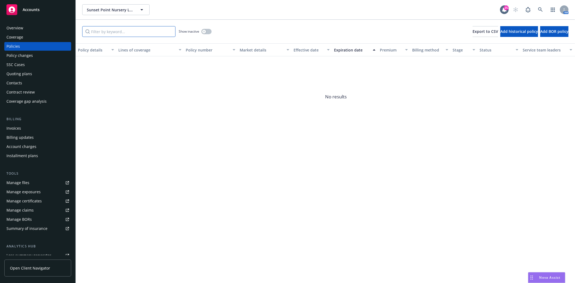
click at [100, 29] on input "Filter by keyword..." at bounding box center [128, 31] width 93 height 11
paste input "10141915"
click at [203, 34] on div "Show inactive" at bounding box center [195, 31] width 33 height 11
click at [207, 30] on button "button" at bounding box center [206, 31] width 10 height 5
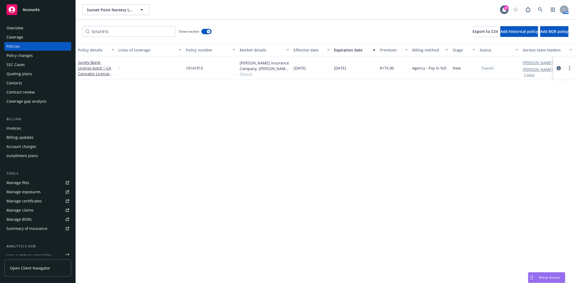
click at [571, 65] on div at bounding box center [564, 68] width 17 height 6
click at [572, 70] on link "more" at bounding box center [569, 68] width 6 height 6
click at [541, 101] on link "End policy" at bounding box center [540, 100] width 63 height 11
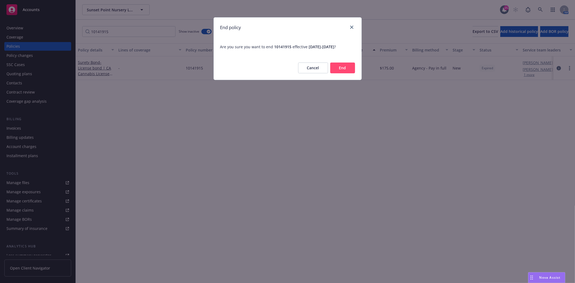
click at [341, 68] on button "End" at bounding box center [342, 68] width 25 height 11
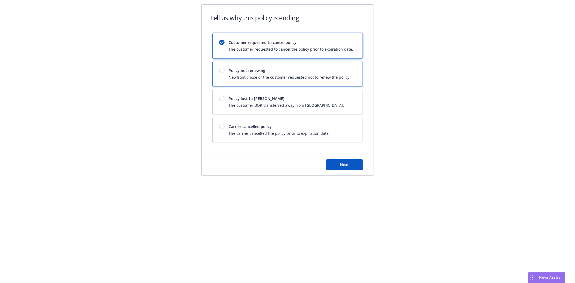
click at [237, 72] on span "Policy not renewing" at bounding box center [290, 71] width 122 height 6
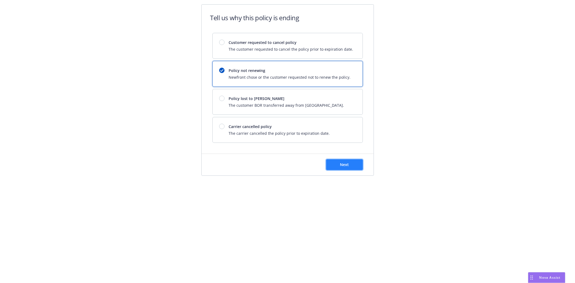
click at [338, 162] on button "Next" at bounding box center [344, 164] width 37 height 11
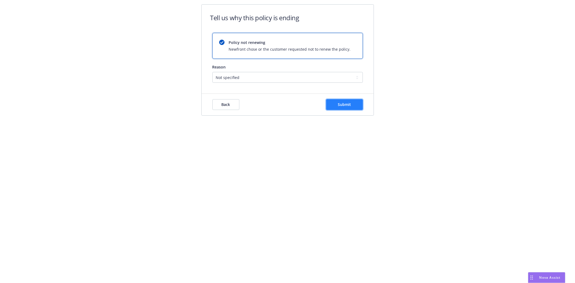
drag, startPoint x: 342, startPoint y: 109, endPoint x: 338, endPoint y: 108, distance: 4.1
click at [342, 108] on button "Submit" at bounding box center [344, 104] width 37 height 11
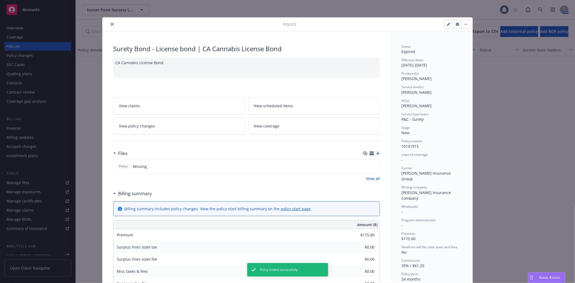
scroll to position [16, 0]
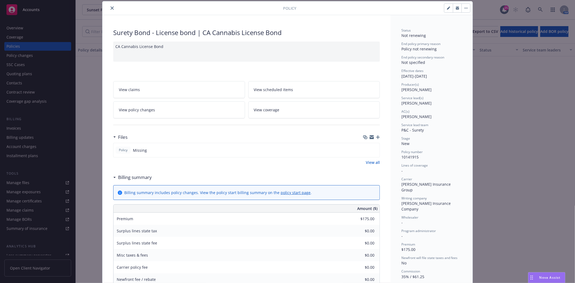
click at [111, 8] on icon "close" at bounding box center [112, 7] width 3 height 3
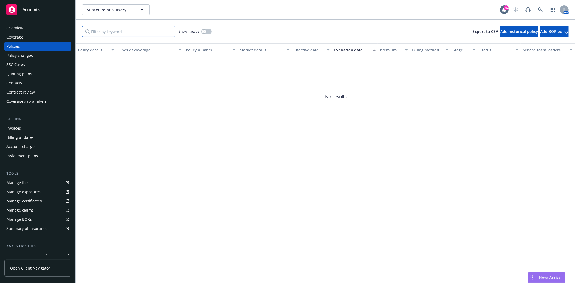
click at [99, 29] on input "Filter by keyword..." at bounding box center [128, 31] width 93 height 11
paste input "10142717"
click at [204, 30] on icon "button" at bounding box center [204, 31] width 2 height 2
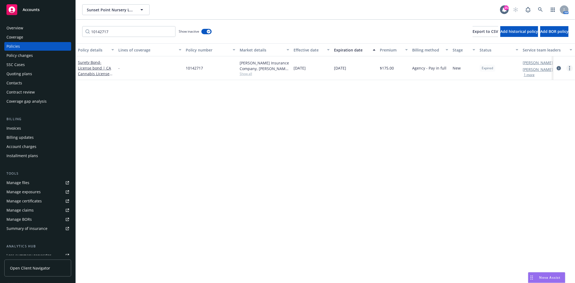
click at [568, 66] on link "more" at bounding box center [569, 68] width 6 height 6
click at [521, 101] on link "End policy" at bounding box center [540, 100] width 63 height 11
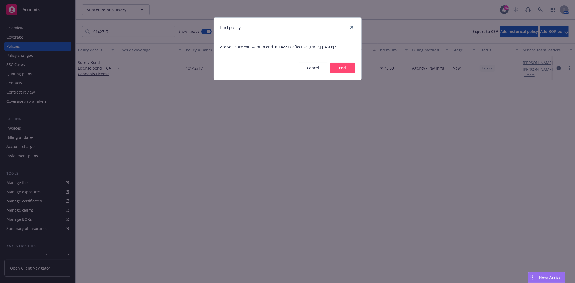
click at [345, 66] on button "End" at bounding box center [342, 68] width 25 height 11
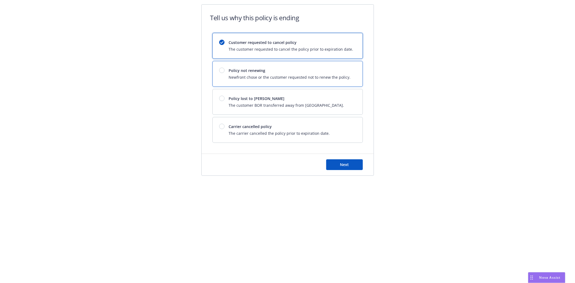
click at [265, 83] on div "Policy not renewing Newfront chose or the customer requested not to renew the p…" at bounding box center [288, 73] width 150 height 25
click at [340, 159] on div "Next" at bounding box center [288, 165] width 172 height 22
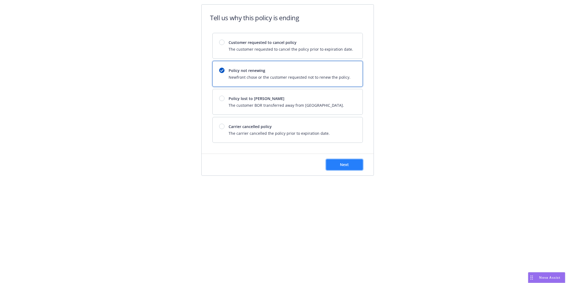
click at [341, 168] on button "Next" at bounding box center [344, 164] width 37 height 11
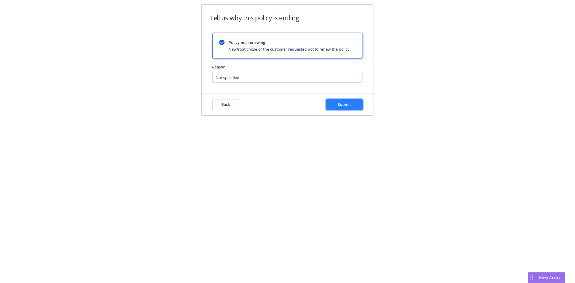
click at [344, 106] on span "Submit" at bounding box center [344, 104] width 13 height 5
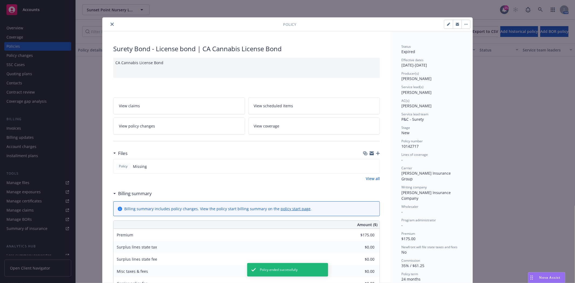
scroll to position [16, 0]
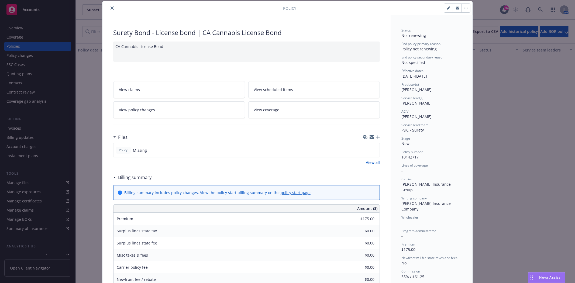
click at [109, 10] on button "close" at bounding box center [112, 8] width 6 height 6
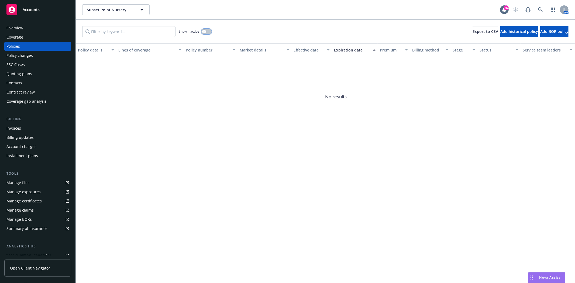
click at [207, 30] on button "button" at bounding box center [206, 31] width 10 height 5
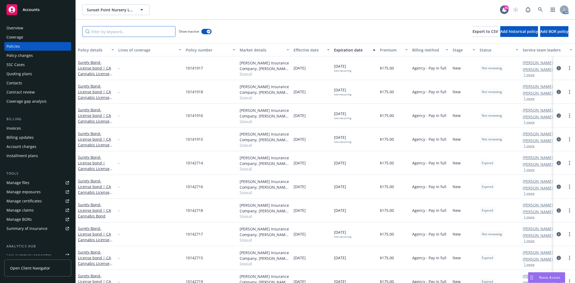
click at [120, 34] on input "Filter by keyword..." at bounding box center [128, 31] width 93 height 11
paste input "10142717"
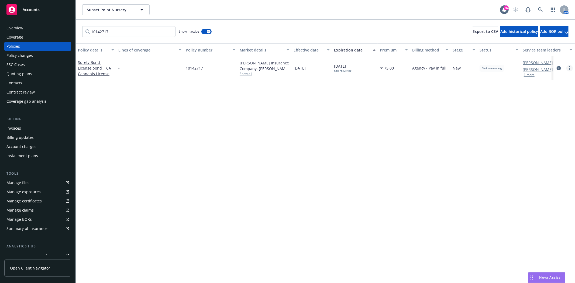
click at [570, 67] on circle "more" at bounding box center [569, 66] width 1 height 1
click at [536, 102] on link "End policy" at bounding box center [540, 100] width 63 height 11
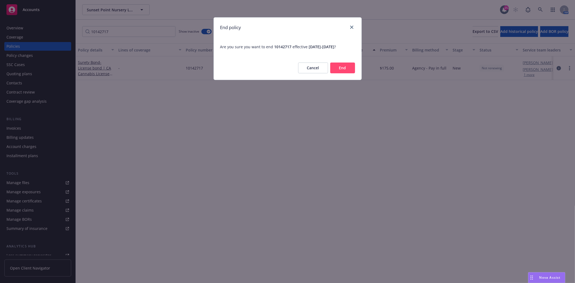
click at [351, 67] on button "End" at bounding box center [342, 68] width 25 height 11
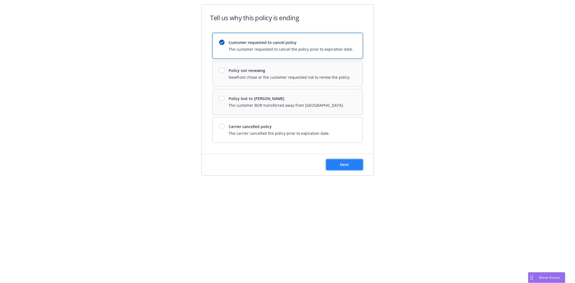
click at [338, 163] on button "Next" at bounding box center [344, 164] width 37 height 11
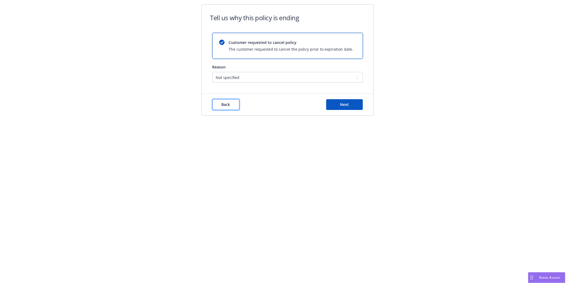
click at [231, 103] on button "Back" at bounding box center [225, 104] width 27 height 11
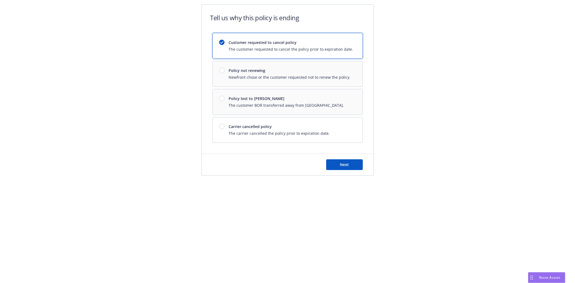
click at [299, 74] on div "Customer requested to cancel policy The customer requested to cancel the policy…" at bounding box center [287, 88] width 150 height 110
click at [335, 163] on button "Next" at bounding box center [344, 164] width 37 height 11
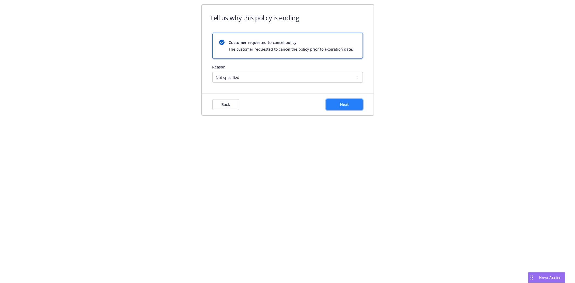
click at [334, 106] on button "Next" at bounding box center [344, 104] width 37 height 11
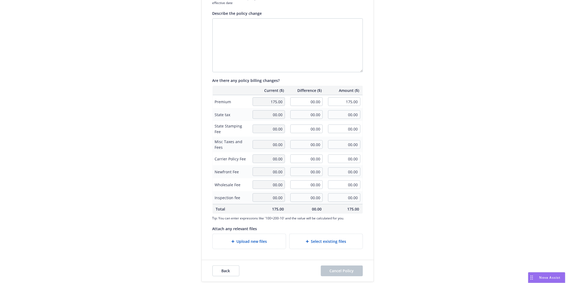
scroll to position [87, 0]
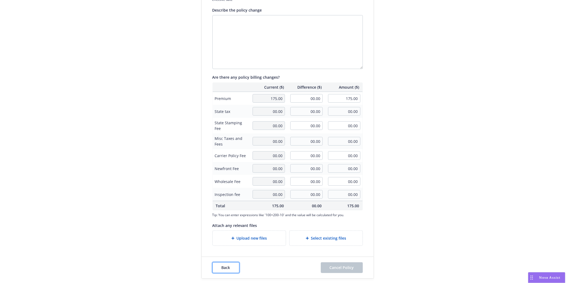
click at [226, 268] on span "Back" at bounding box center [226, 267] width 9 height 5
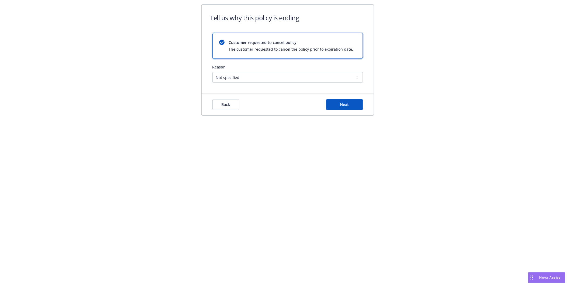
click at [230, 71] on div "Reason Not specified Service Pricing Buyer change M&A, Bankruptcy, or Out of bu…" at bounding box center [287, 73] width 150 height 19
click at [232, 78] on select "Not specified Service Pricing Buyer change M&A, Bankruptcy, or Out of business …" at bounding box center [287, 77] width 150 height 11
click at [212, 72] on select "Not specified Service Pricing Buyer change M&A, Bankruptcy, or Out of business …" at bounding box center [287, 77] width 150 height 11
click at [233, 83] on select "Not specified Service Pricing Buyer change M&A, Bankruptcy, or Out of business …" at bounding box center [287, 77] width 150 height 11
click at [212, 72] on select "Not specified Service Pricing Buyer change M&A, Bankruptcy, or Out of business …" at bounding box center [287, 77] width 150 height 11
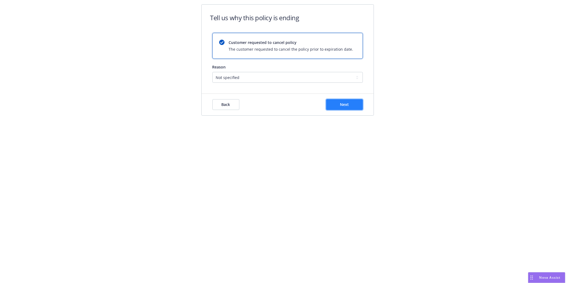
click at [353, 106] on button "Next" at bounding box center [344, 104] width 37 height 11
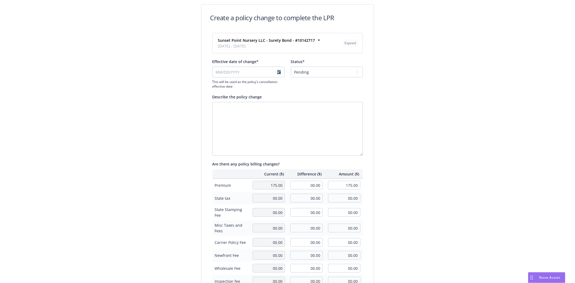
click at [306, 77] on div "Effective date of change* This will be used as the policy's cancellation effect…" at bounding box center [287, 74] width 150 height 30
drag, startPoint x: 307, startPoint y: 74, endPoint x: 308, endPoint y: 77, distance: 2.7
click at [307, 74] on select "Pending Confirmed" at bounding box center [327, 72] width 72 height 11
click at [291, 67] on select "Pending Confirmed" at bounding box center [327, 72] width 72 height 11
click at [217, 73] on input "Effective date of change*" at bounding box center [248, 72] width 72 height 11
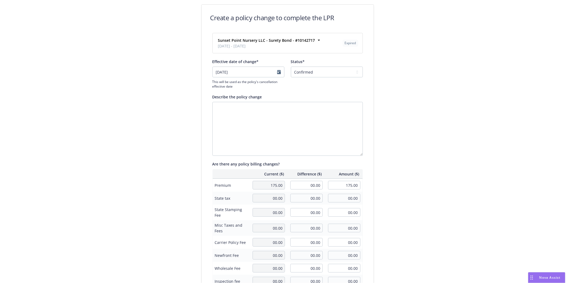
click at [376, 142] on form "Create a policy change to complete the LPR Sunset Point Nursery LLC - Surety Bo…" at bounding box center [287, 184] width 185 height 361
click at [273, 125] on textarea "Describe the policy change" at bounding box center [287, 129] width 150 height 54
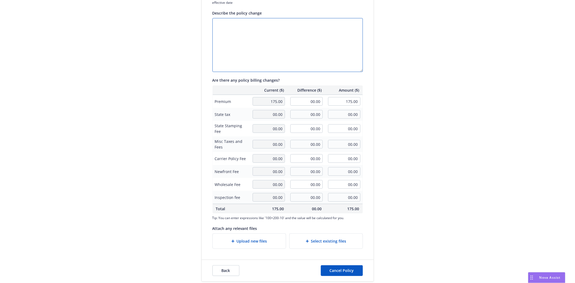
scroll to position [87, 0]
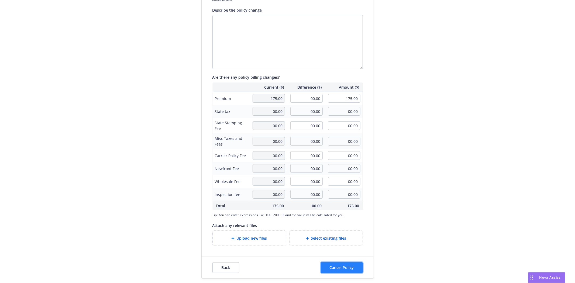
click at [344, 272] on button "Cancel Policy" at bounding box center [342, 267] width 42 height 11
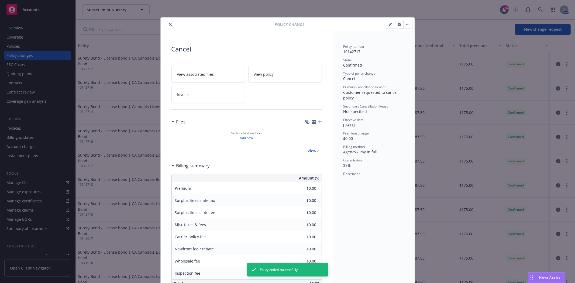
click at [167, 26] on button "close" at bounding box center [170, 24] width 6 height 6
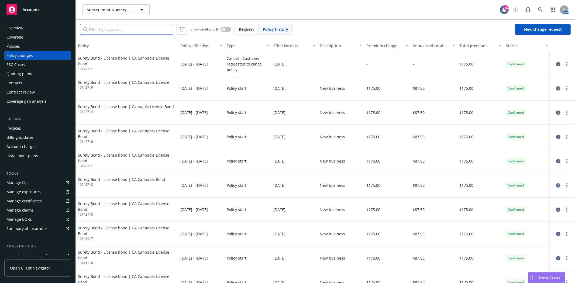
click at [114, 28] on input "Filter by keyword..." at bounding box center [126, 29] width 93 height 11
click at [34, 43] on div "Policies" at bounding box center [37, 46] width 63 height 9
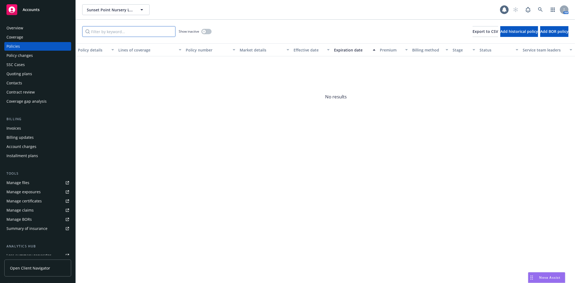
click at [111, 33] on input "Filter by keyword..." at bounding box center [128, 31] width 93 height 11
paste input "10142716"
click at [202, 32] on button "button" at bounding box center [206, 31] width 10 height 5
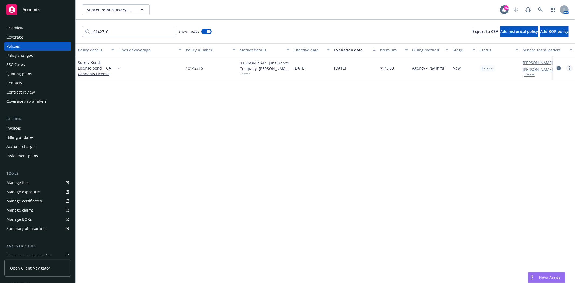
click at [568, 68] on link "more" at bounding box center [569, 68] width 6 height 6
click at [548, 101] on link "End policy" at bounding box center [540, 100] width 63 height 11
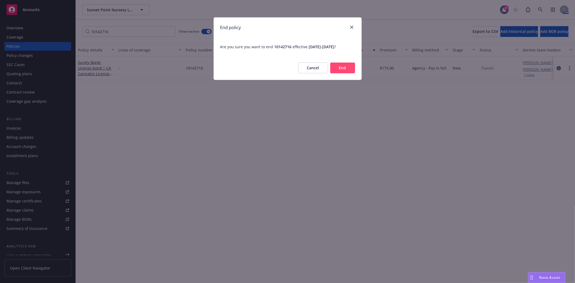
click at [330, 66] on button "End" at bounding box center [342, 68] width 25 height 11
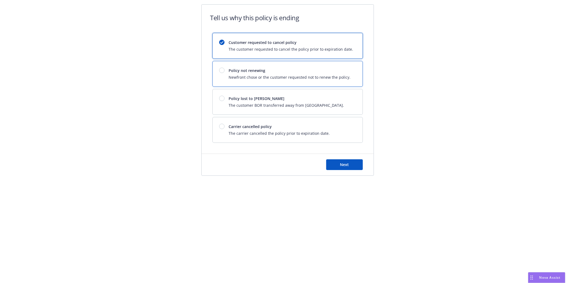
click at [257, 65] on div "Policy not renewing Newfront chose or the customer requested not to renew the p…" at bounding box center [288, 73] width 150 height 25
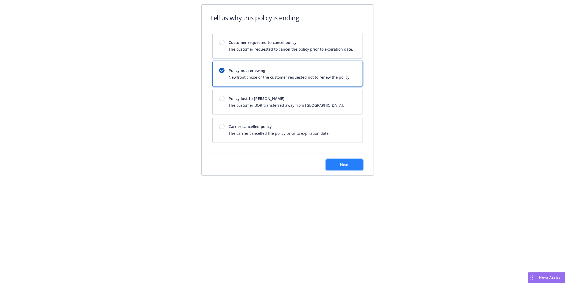
click at [350, 166] on button "Next" at bounding box center [344, 164] width 37 height 11
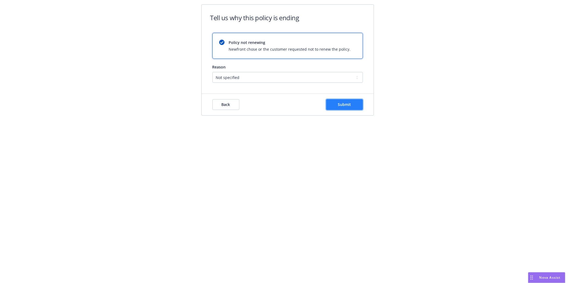
click at [335, 99] on button "Submit" at bounding box center [344, 104] width 37 height 11
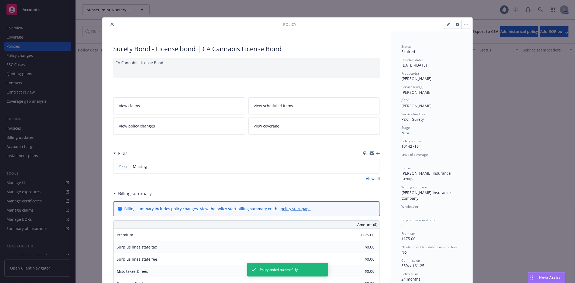
scroll to position [16, 0]
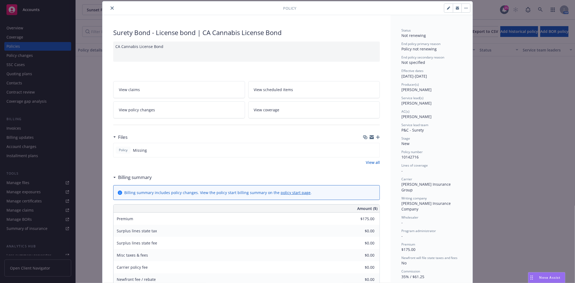
click at [111, 7] on icon "close" at bounding box center [112, 7] width 3 height 3
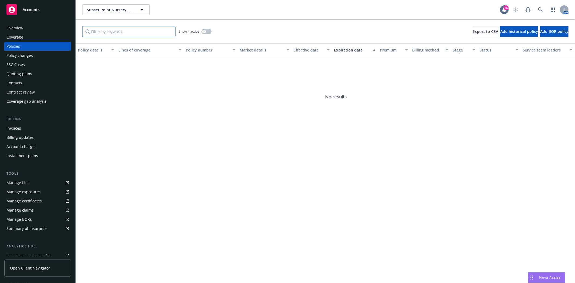
click at [105, 28] on input "Filter by keyword..." at bounding box center [128, 31] width 93 height 11
paste input "10142715"
click at [206, 33] on button "button" at bounding box center [206, 31] width 10 height 5
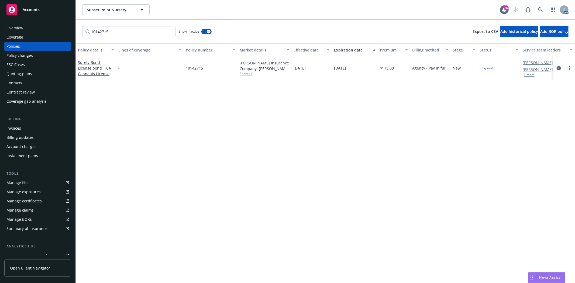
click at [570, 68] on circle "more" at bounding box center [569, 68] width 1 height 1
click at [553, 96] on link "End policy" at bounding box center [540, 100] width 63 height 11
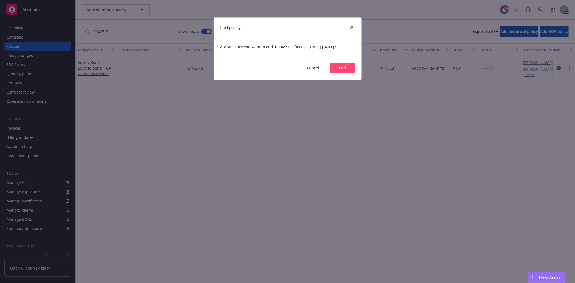
click at [341, 64] on button "End" at bounding box center [342, 68] width 25 height 11
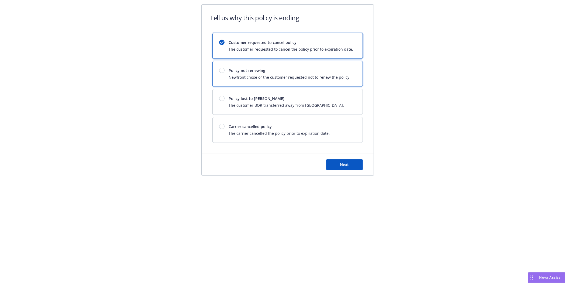
click at [266, 72] on span "Policy not renewing" at bounding box center [290, 71] width 122 height 6
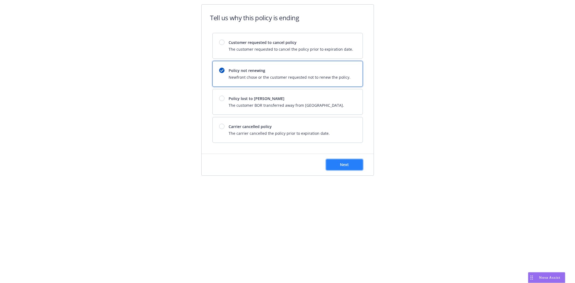
click at [348, 165] on span "Next" at bounding box center [344, 164] width 9 height 5
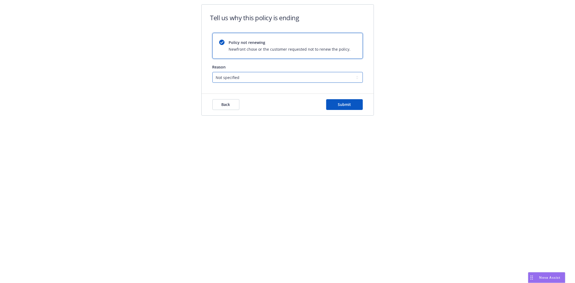
click at [230, 80] on select "Not specified Service Pricing Buyer change M&A, Bankruptcy, or Out of business …" at bounding box center [287, 77] width 150 height 11
drag, startPoint x: 160, startPoint y: 87, endPoint x: 270, endPoint y: 104, distance: 111.5
click at [160, 87] on div "Tell us why this policy is ending Policy not renewing Newfront chose or the cus…" at bounding box center [287, 63] width 575 height 127
click at [332, 108] on button "Submit" at bounding box center [344, 104] width 37 height 11
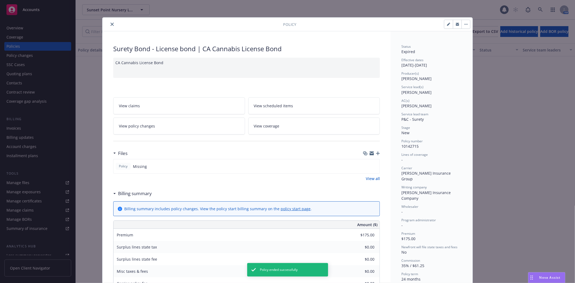
scroll to position [16, 0]
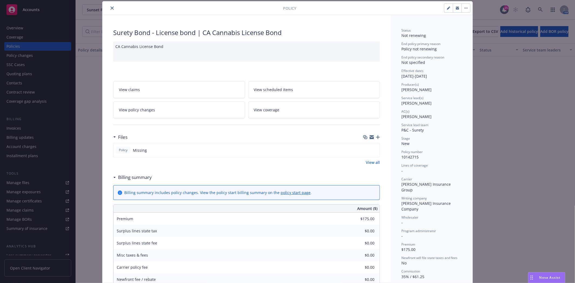
click at [111, 8] on icon "close" at bounding box center [112, 7] width 3 height 3
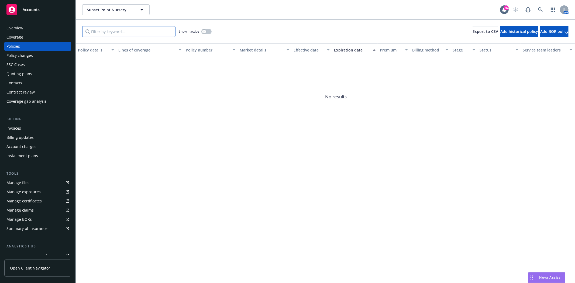
click at [97, 35] on input "Filter by keyword..." at bounding box center [128, 31] width 93 height 11
paste input "10142719"
click at [209, 32] on button "button" at bounding box center [206, 31] width 10 height 5
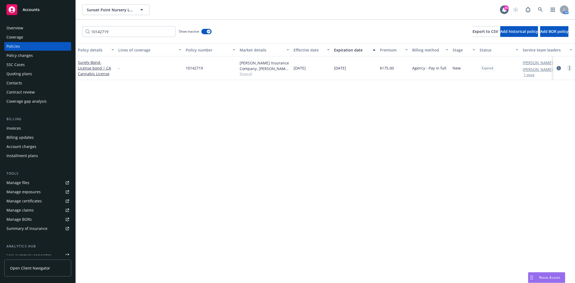
click at [570, 70] on link "more" at bounding box center [569, 68] width 6 height 6
click at [536, 100] on link "End policy" at bounding box center [540, 100] width 63 height 11
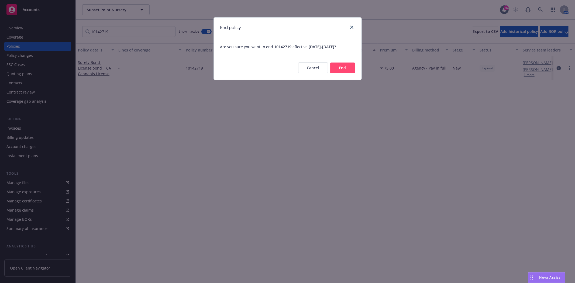
click at [346, 67] on button "End" at bounding box center [342, 68] width 25 height 11
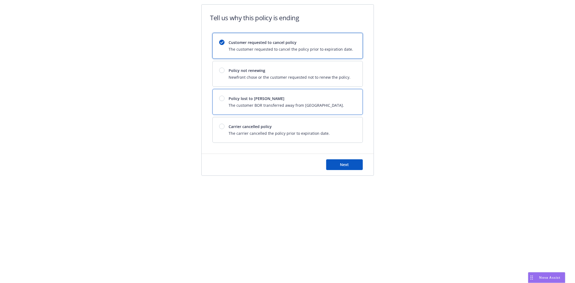
click at [255, 112] on div "Policy lost to BOR The customer BOR transferred away from Newfront." at bounding box center [288, 101] width 150 height 25
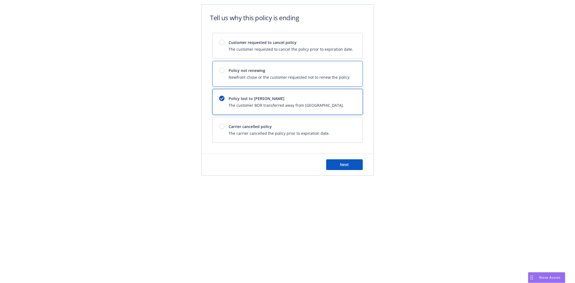
click at [260, 74] on div "Policy not renewing Newfront chose or the customer requested not to renew the p…" at bounding box center [290, 74] width 122 height 12
click at [343, 165] on span "Next" at bounding box center [344, 164] width 9 height 5
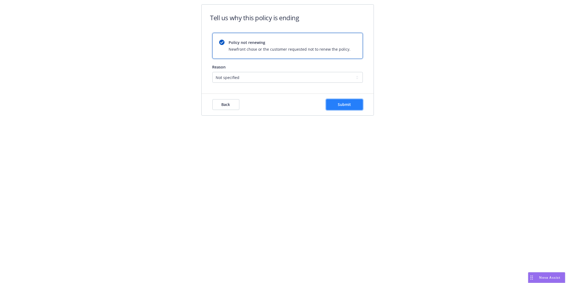
click at [360, 104] on button "Submit" at bounding box center [344, 104] width 37 height 11
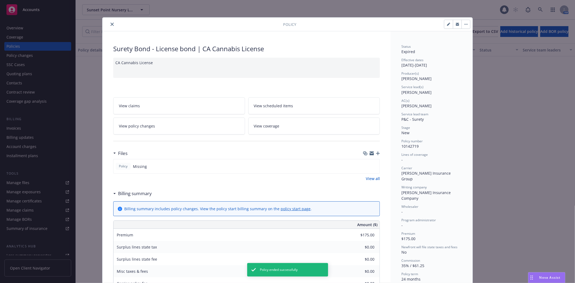
scroll to position [16, 0]
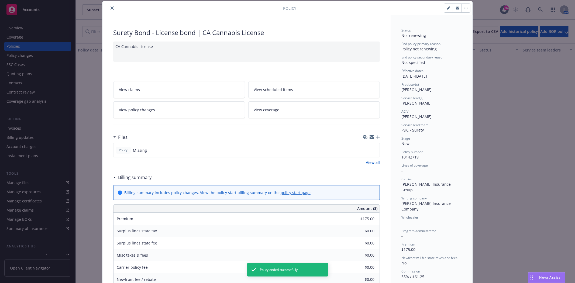
drag, startPoint x: 109, startPoint y: 9, endPoint x: 73, endPoint y: 35, distance: 44.5
click at [111, 9] on icon "close" at bounding box center [112, 7] width 3 height 3
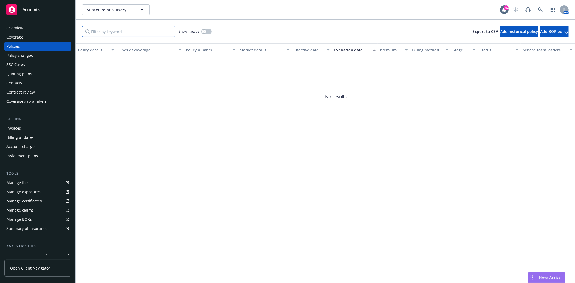
click at [136, 30] on input "Filter by keyword..." at bounding box center [128, 31] width 93 height 11
paste input "10142714"
click at [204, 32] on icon "button" at bounding box center [204, 31] width 2 height 2
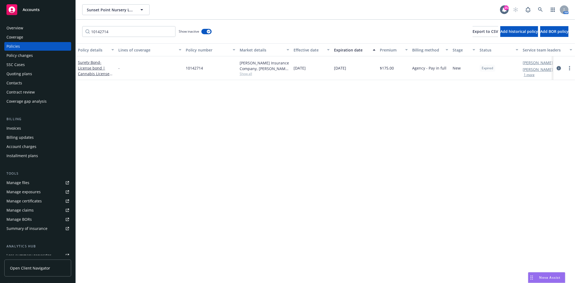
click at [568, 64] on div at bounding box center [565, 68] width 22 height 24
click at [570, 68] on circle "more" at bounding box center [569, 68] width 1 height 1
click at [520, 99] on link "End policy" at bounding box center [540, 100] width 63 height 11
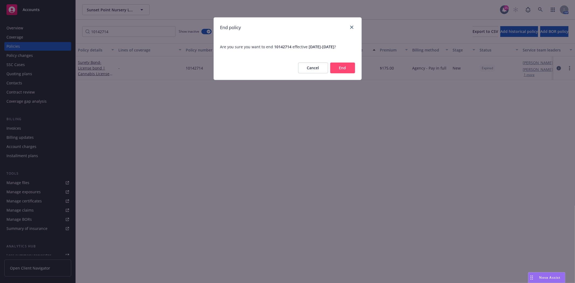
click at [336, 67] on button "End" at bounding box center [342, 68] width 25 height 11
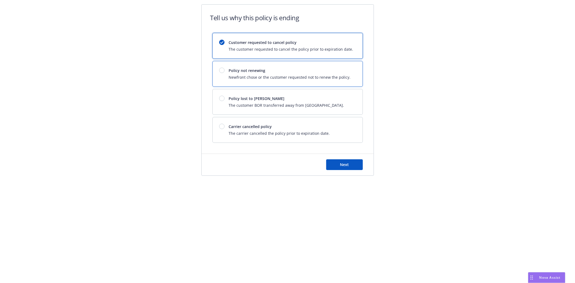
click at [289, 82] on div "Policy not renewing Newfront chose or the customer requested not to renew the p…" at bounding box center [288, 73] width 150 height 25
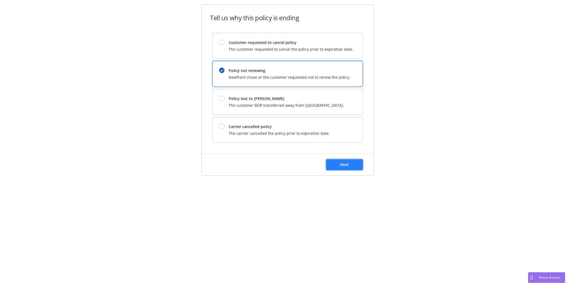
click at [343, 163] on span "Next" at bounding box center [344, 164] width 9 height 5
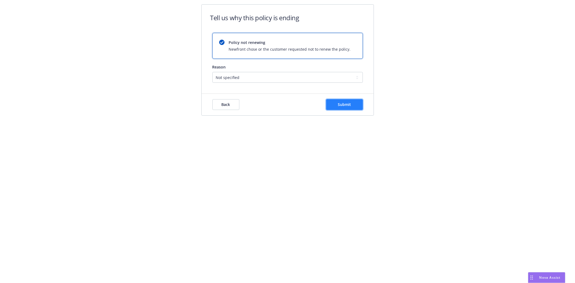
click at [348, 105] on span "Submit" at bounding box center [344, 104] width 13 height 5
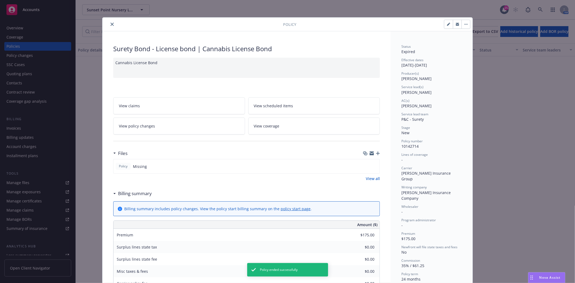
scroll to position [16, 0]
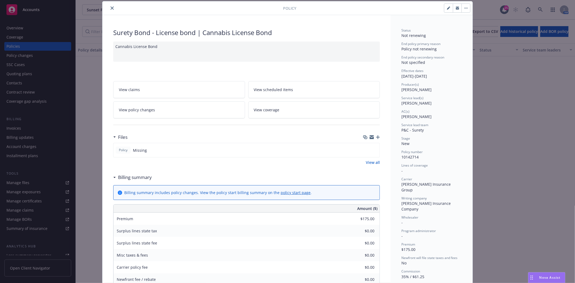
click at [112, 8] on button "close" at bounding box center [112, 8] width 6 height 6
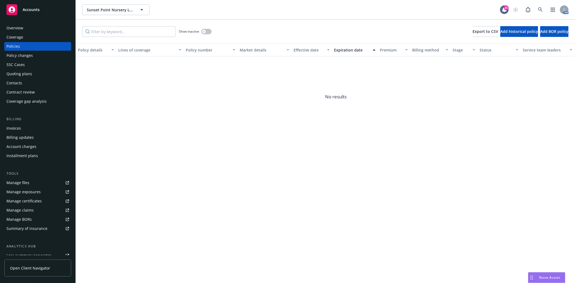
drag, startPoint x: 38, startPoint y: 10, endPoint x: 128, endPoint y: 12, distance: 89.8
click at [38, 9] on span "Accounts" at bounding box center [31, 10] width 17 height 4
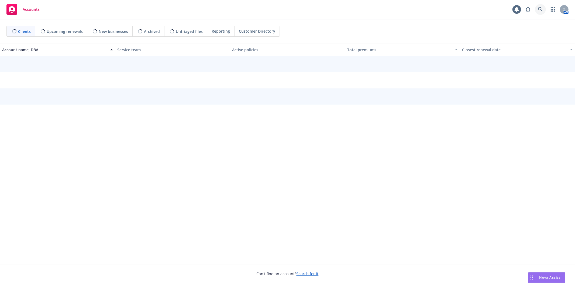
click at [544, 8] on link at bounding box center [540, 9] width 11 height 11
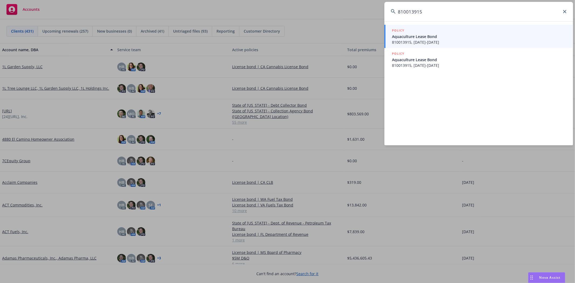
click at [468, 37] on span "Aquaculture Lease Bond" at bounding box center [479, 37] width 175 height 6
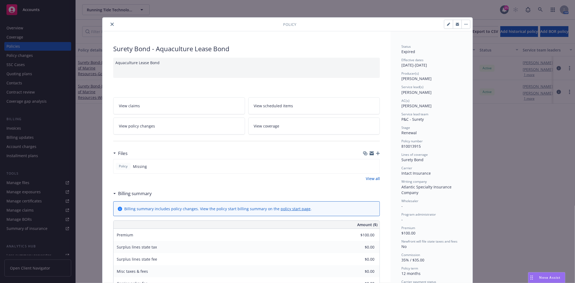
click at [111, 26] on icon "close" at bounding box center [112, 24] width 3 height 3
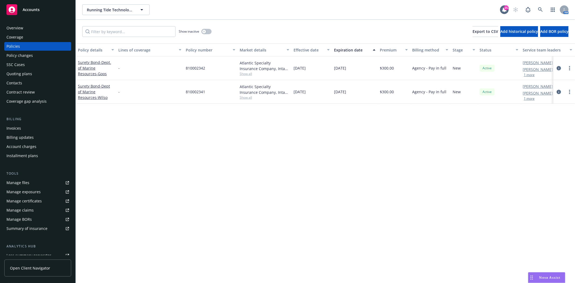
click at [144, 25] on div "Show inactive Export to CSV Add historical policy Add BOR policy" at bounding box center [325, 32] width 499 height 24
click at [146, 33] on input "Filter by keyword..." at bounding box center [128, 31] width 93 height 11
click at [206, 30] on button "button" at bounding box center [206, 31] width 10 height 5
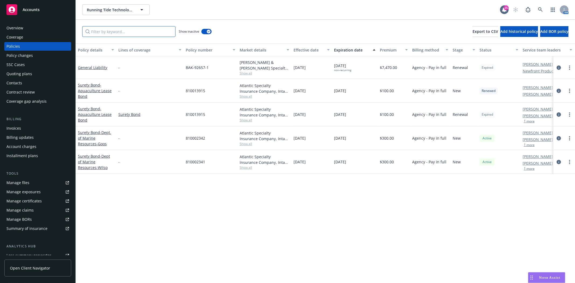
click at [133, 33] on input "Filter by keyword..." at bounding box center [128, 31] width 93 height 11
paste input "810013915"
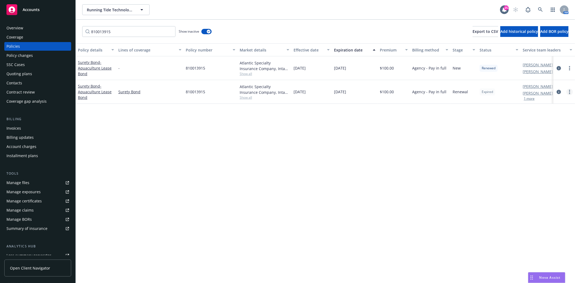
click at [571, 95] on link "more" at bounding box center [569, 92] width 6 height 6
click at [535, 123] on link "End policy" at bounding box center [540, 124] width 63 height 11
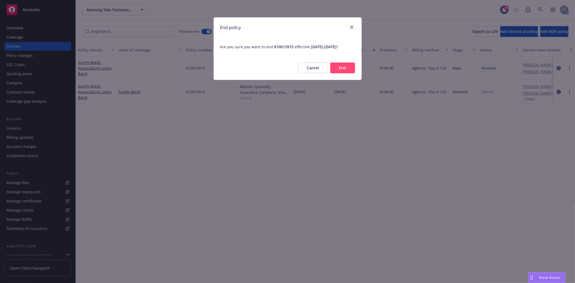
click at [358, 69] on div "Cancel End" at bounding box center [288, 68] width 148 height 24
click at [356, 70] on div "Cancel End" at bounding box center [288, 68] width 148 height 24
click at [346, 69] on button "End" at bounding box center [342, 68] width 25 height 11
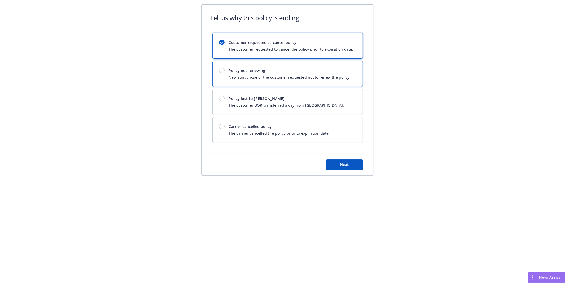
click at [341, 67] on div "Policy not renewing Newfront chose or the customer requested not to renew the p…" at bounding box center [288, 73] width 150 height 25
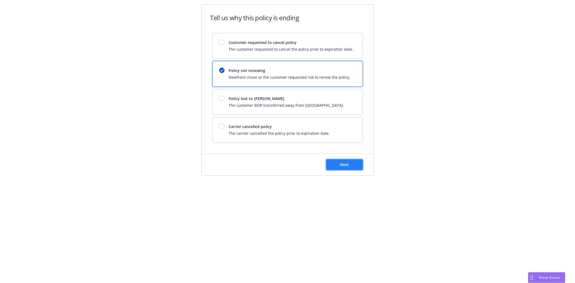
click at [332, 165] on button "Next" at bounding box center [344, 164] width 37 height 11
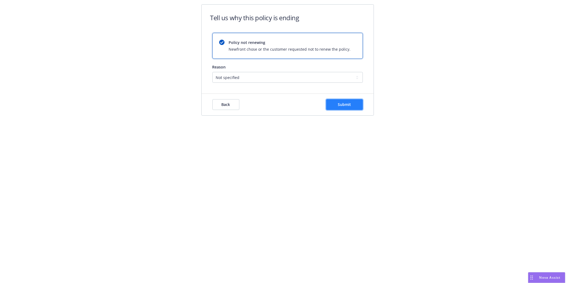
click at [348, 99] on button "Submit" at bounding box center [344, 104] width 37 height 11
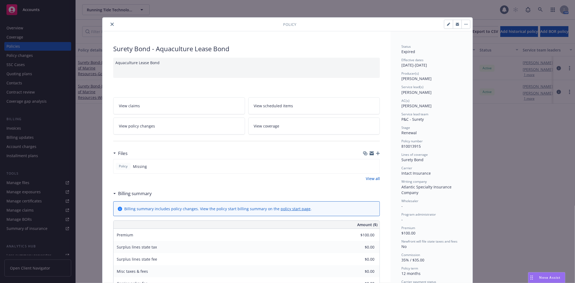
scroll to position [16, 0]
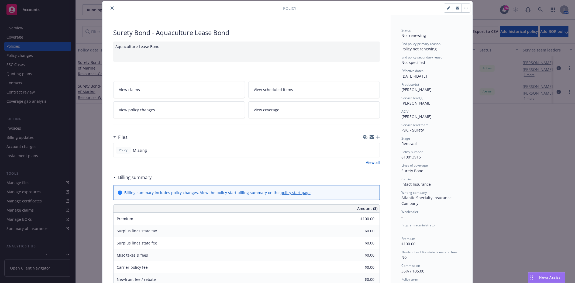
click at [111, 8] on icon "close" at bounding box center [112, 7] width 3 height 3
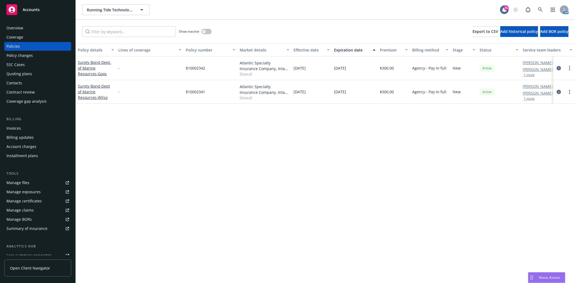
drag, startPoint x: 42, startPoint y: 9, endPoint x: 56, endPoint y: 10, distance: 13.8
click at [42, 9] on div "Accounts" at bounding box center [37, 9] width 63 height 11
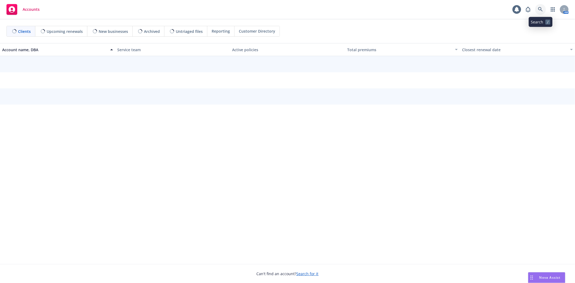
click at [538, 10] on icon at bounding box center [540, 9] width 5 height 5
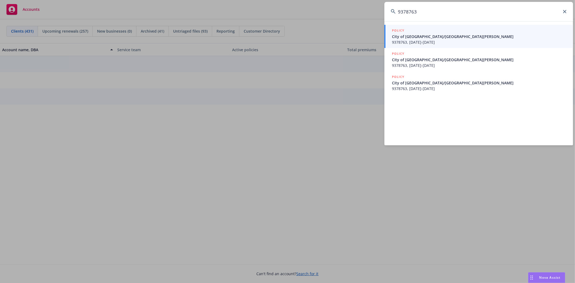
click at [481, 37] on span "City of [GEOGRAPHIC_DATA]/[GEOGRAPHIC_DATA][PERSON_NAME]" at bounding box center [479, 37] width 175 height 6
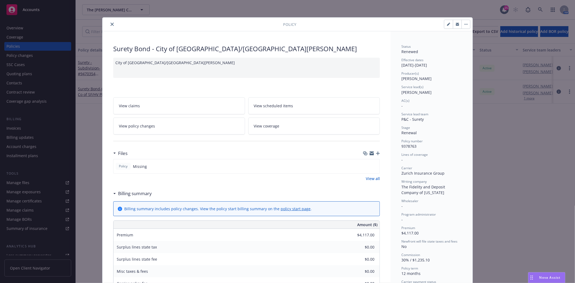
click at [111, 25] on icon "close" at bounding box center [112, 24] width 3 height 3
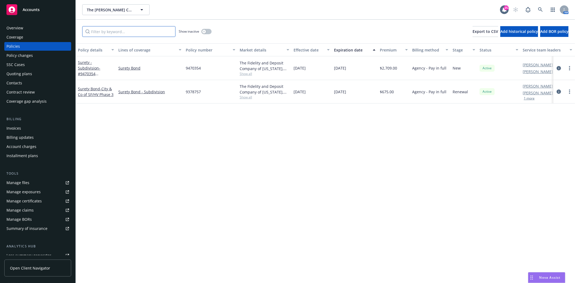
click at [98, 30] on input "Filter by keyword..." at bounding box center [128, 31] width 93 height 11
paste input "9378763"
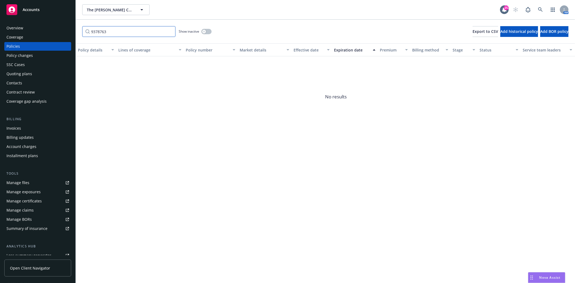
click at [135, 32] on input "9378763" at bounding box center [128, 31] width 93 height 11
click at [134, 32] on input "9378763" at bounding box center [128, 31] width 93 height 11
click at [204, 32] on icon "button" at bounding box center [204, 31] width 2 height 2
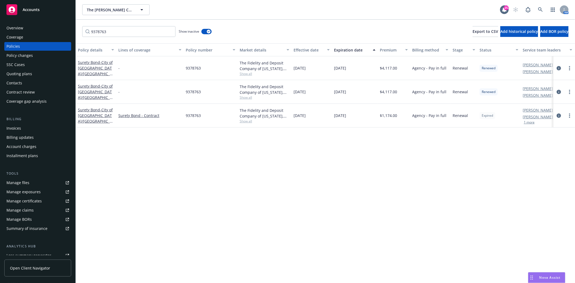
click at [191, 116] on span "9378763" at bounding box center [193, 116] width 15 height 6
copy span "9378763"
click at [95, 113] on span "- City of [GEOGRAPHIC_DATA]/[GEOGRAPHIC_DATA][PERSON_NAME]" at bounding box center [95, 121] width 35 height 28
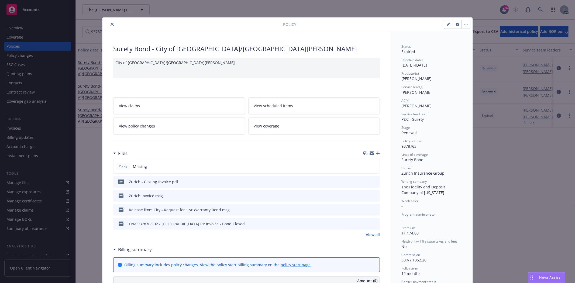
click at [447, 25] on icon "button" at bounding box center [448, 24] width 3 height 3
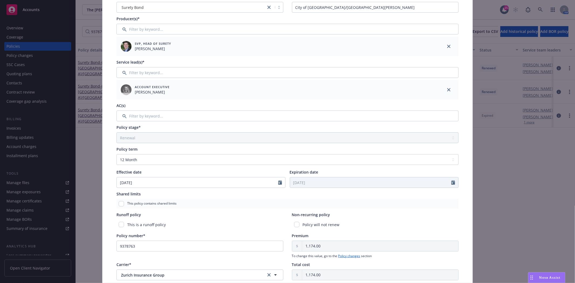
scroll to position [60, 0]
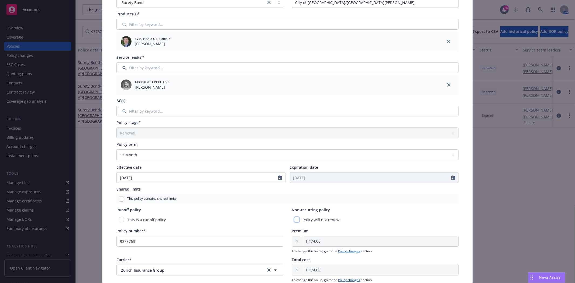
click at [297, 219] on input "checkbox" at bounding box center [296, 219] width 5 height 5
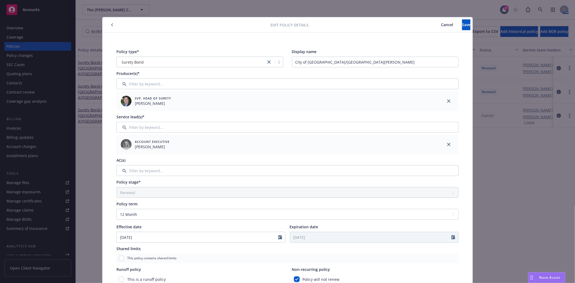
scroll to position [0, 0]
click at [462, 25] on span "Save" at bounding box center [466, 24] width 8 height 5
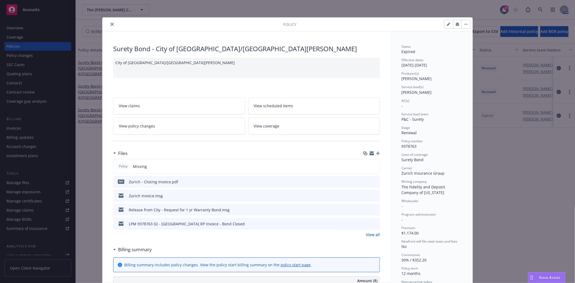
click at [113, 24] on button "close" at bounding box center [112, 24] width 6 height 6
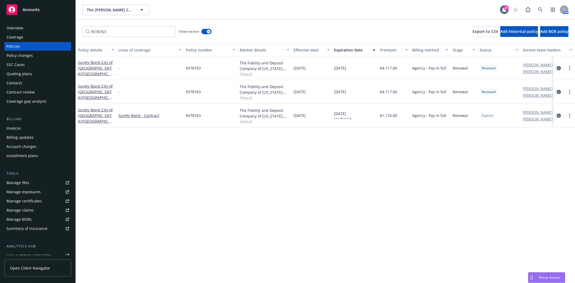
click at [45, 18] on div "Overview Coverage Policies Policy changes SSC Cases Quoting plans Contacts Cont…" at bounding box center [37, 150] width 75 height 266
click at [20, 7] on div "Accounts" at bounding box center [37, 9] width 63 height 11
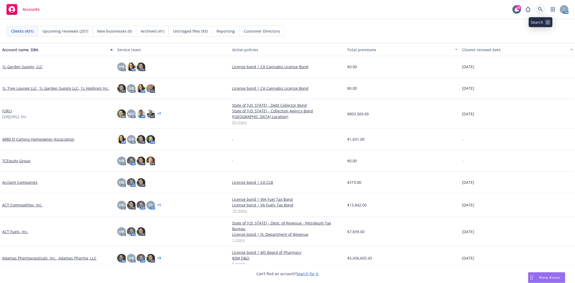
click at [542, 10] on icon at bounding box center [540, 9] width 5 height 5
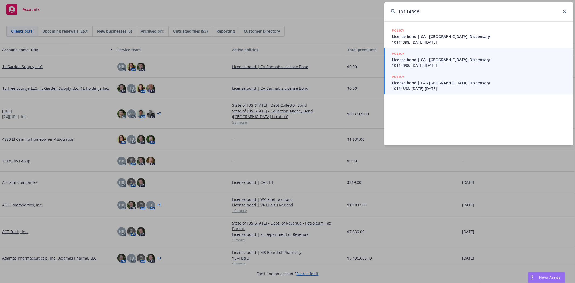
click at [422, 64] on span "10114398, [DATE]-[DATE]" at bounding box center [479, 66] width 175 height 6
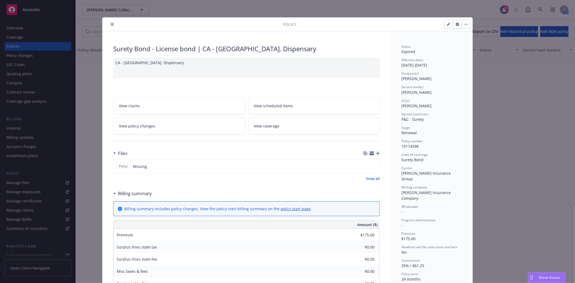
click at [111, 25] on icon "close" at bounding box center [112, 24] width 3 height 3
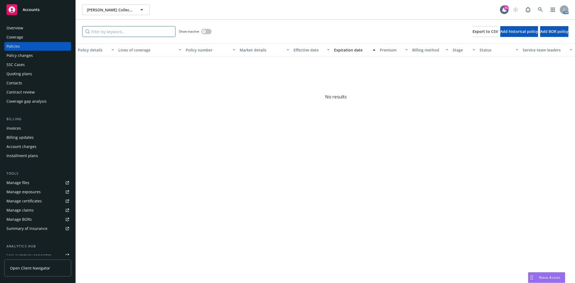
click at [109, 34] on input "Filter by keyword..." at bounding box center [128, 31] width 93 height 11
paste input "10114398"
click at [208, 32] on button "button" at bounding box center [206, 31] width 10 height 5
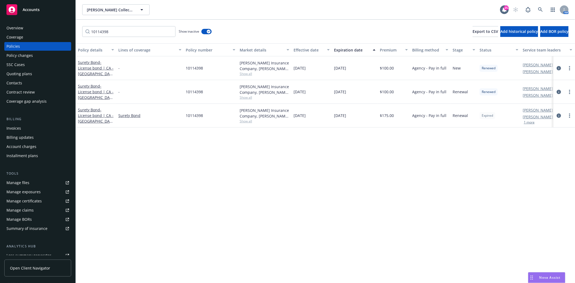
click at [566, 115] on div at bounding box center [564, 115] width 17 height 6
click at [572, 115] on link "more" at bounding box center [569, 115] width 6 height 6
click at [527, 152] on link "End policy" at bounding box center [540, 148] width 63 height 11
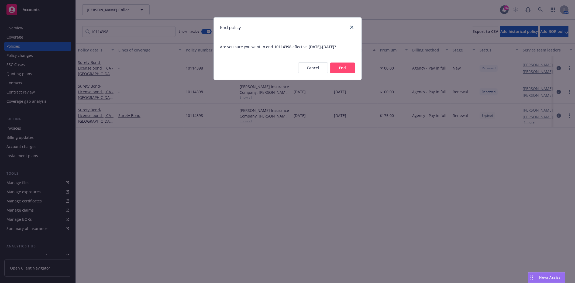
click at [350, 67] on button "End" at bounding box center [342, 68] width 25 height 11
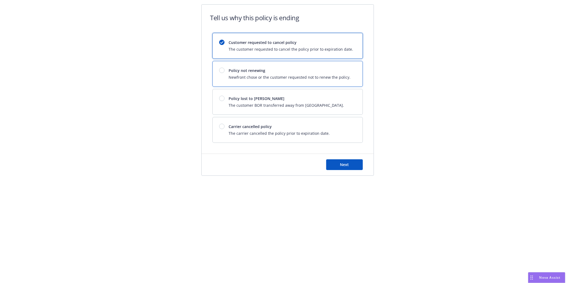
click at [284, 77] on span "Newfront chose or the customer requested not to renew the policy." at bounding box center [290, 77] width 122 height 6
click at [342, 178] on div "Tell us why this policy is ending Customer requested to cancel policy The custo…" at bounding box center [287, 108] width 173 height 208
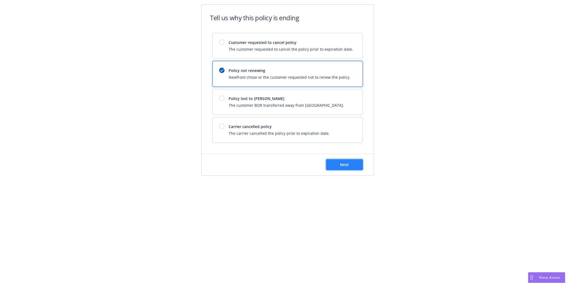
click at [342, 166] on span "Next" at bounding box center [344, 164] width 9 height 5
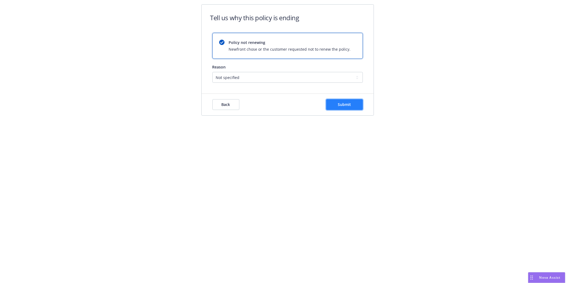
click at [350, 103] on span "Submit" at bounding box center [344, 104] width 13 height 5
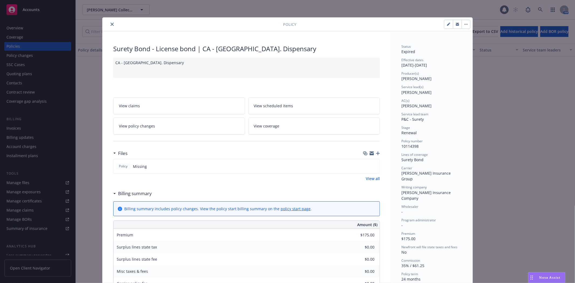
scroll to position [16, 0]
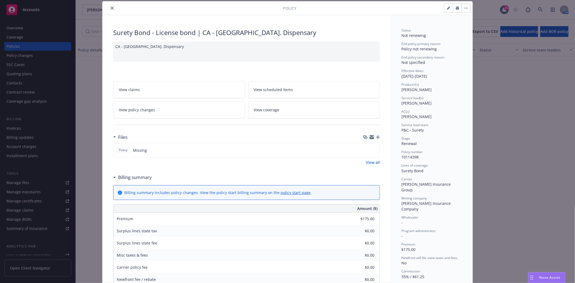
click at [113, 9] on button "close" at bounding box center [112, 8] width 6 height 6
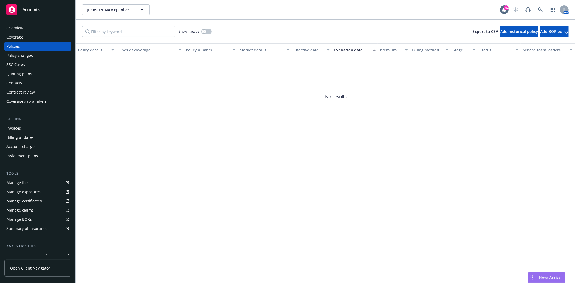
click at [60, 6] on div "Accounts" at bounding box center [37, 9] width 63 height 11
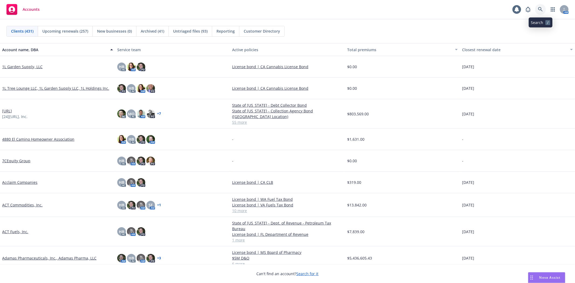
click at [544, 8] on link at bounding box center [540, 9] width 11 height 11
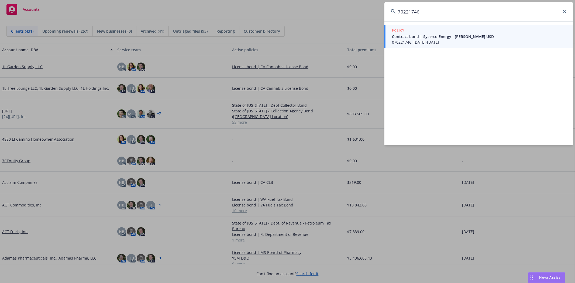
click at [437, 38] on span "Contract bond | Syserco Energy - [PERSON_NAME] USD" at bounding box center [479, 37] width 175 height 6
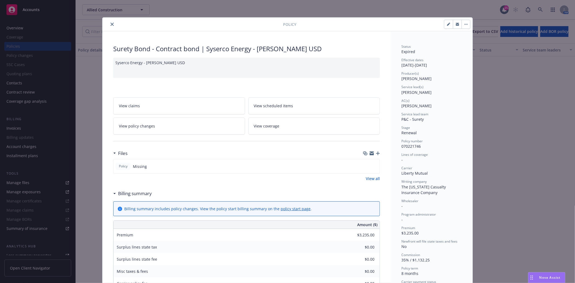
click at [447, 25] on icon "button" at bounding box center [448, 24] width 3 height 3
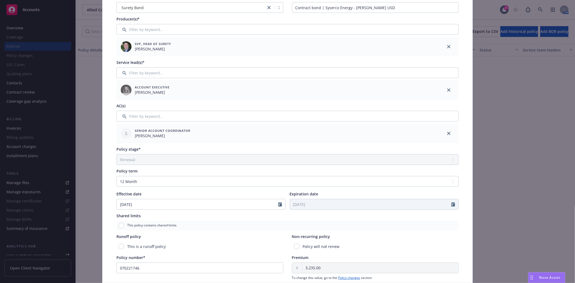
scroll to position [60, 0]
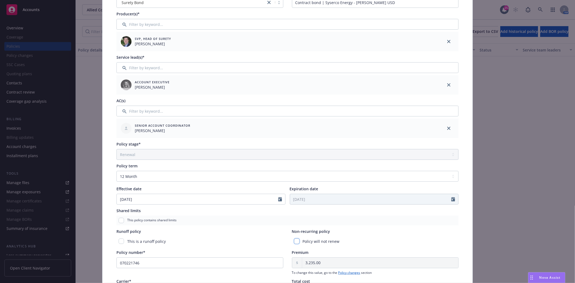
click at [296, 240] on input "checkbox" at bounding box center [296, 241] width 5 height 5
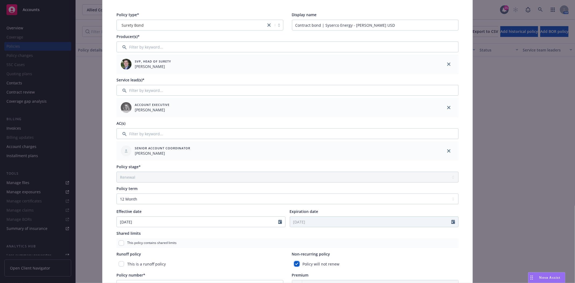
scroll to position [0, 0]
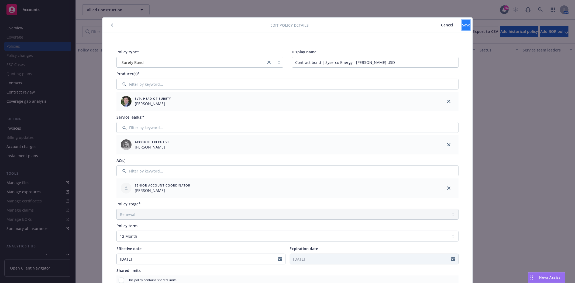
click at [462, 24] on button "Save" at bounding box center [466, 25] width 8 height 11
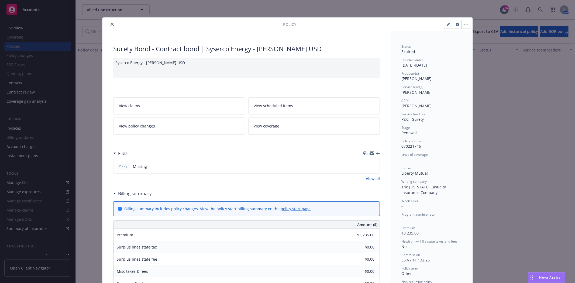
click at [111, 23] on icon "close" at bounding box center [112, 24] width 3 height 3
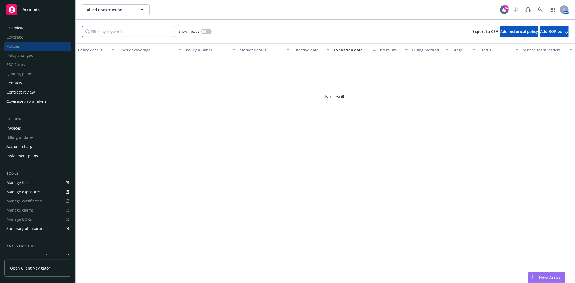
click at [105, 29] on input "Filter by keyword..." at bounding box center [128, 31] width 93 height 11
paste input "70221743"
click at [203, 31] on icon "button" at bounding box center [204, 31] width 2 height 2
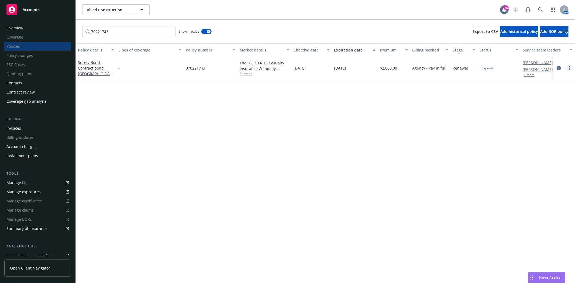
click at [572, 68] on div at bounding box center [565, 68] width 22 height 24
click at [568, 70] on link "more" at bounding box center [569, 68] width 6 height 6
click at [530, 102] on link "End policy" at bounding box center [540, 100] width 63 height 11
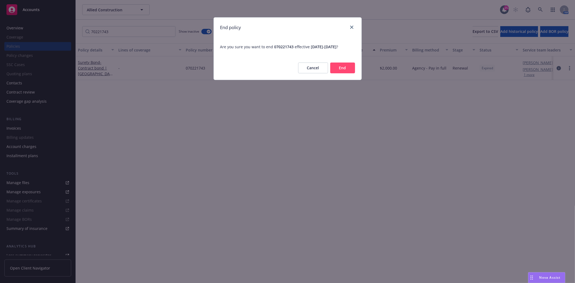
click at [343, 68] on button "End" at bounding box center [342, 68] width 25 height 11
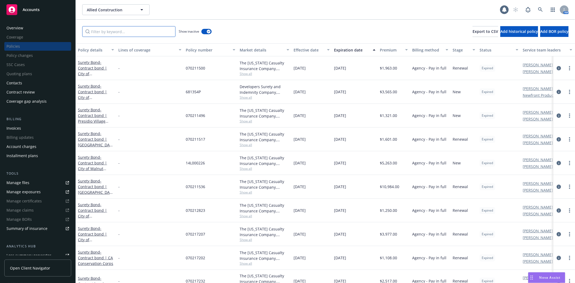
click at [123, 31] on input "Filter by keyword..." at bounding box center [128, 31] width 93 height 11
paste input "70221743"
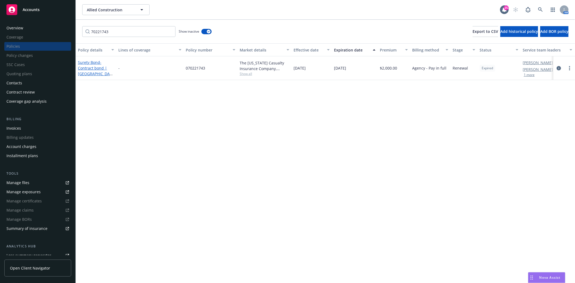
click at [91, 66] on span "- Contract bond | [GEOGRAPHIC_DATA] USD - [PERSON_NAME] Gym" at bounding box center [95, 76] width 35 height 33
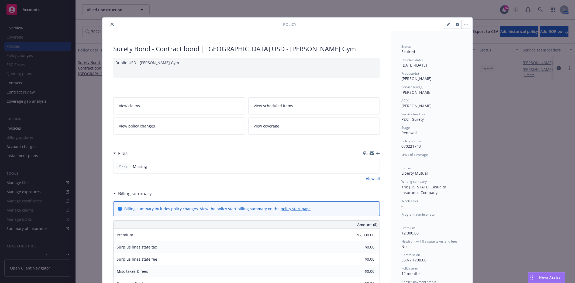
scroll to position [16, 0]
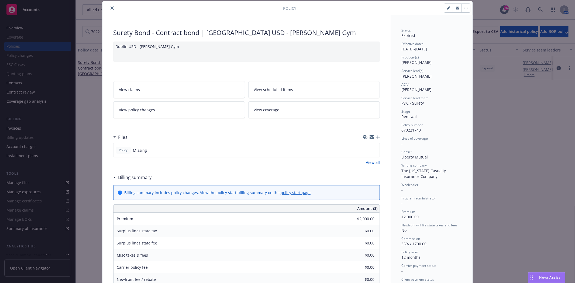
click at [447, 6] on icon "button" at bounding box center [448, 7] width 3 height 3
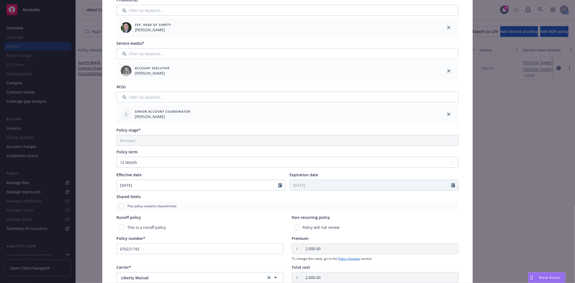
scroll to position [76, 0]
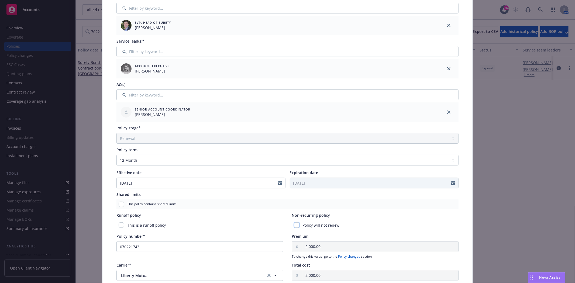
click at [294, 227] on input "checkbox" at bounding box center [296, 224] width 5 height 5
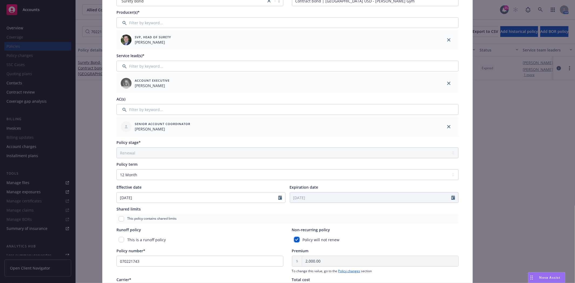
scroll to position [0, 0]
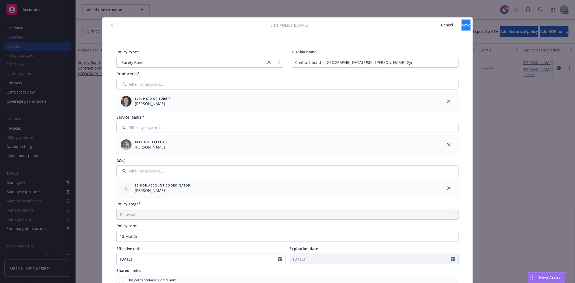
click at [462, 23] on button "Save" at bounding box center [466, 25] width 8 height 11
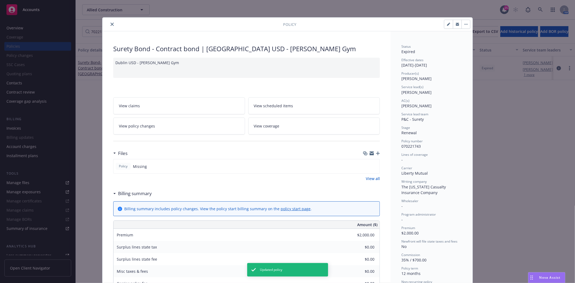
click at [111, 23] on icon "close" at bounding box center [112, 24] width 3 height 3
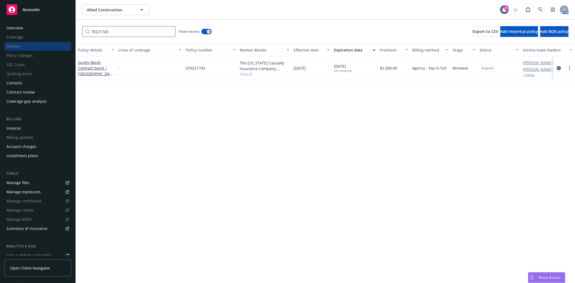
click at [100, 33] on input "70221743" at bounding box center [128, 31] width 93 height 11
click at [59, 9] on div "Accounts" at bounding box center [37, 9] width 63 height 11
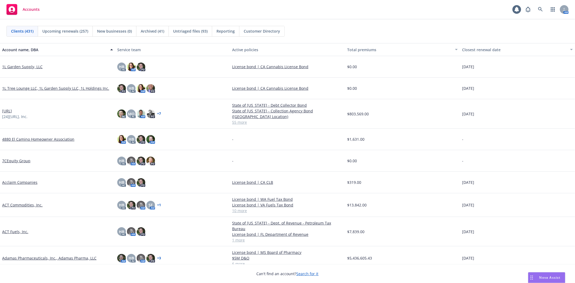
click at [547, 10] on div "AM" at bounding box center [546, 9] width 46 height 11
click at [544, 11] on link at bounding box center [540, 9] width 11 height 11
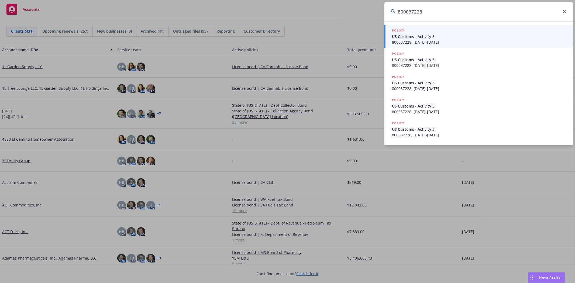
click at [447, 39] on span "800037228, [DATE]-[DATE]" at bounding box center [479, 42] width 175 height 6
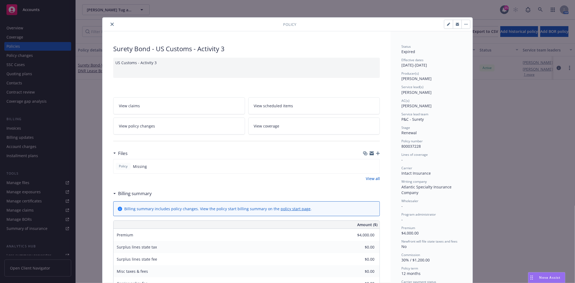
click at [113, 25] on button "close" at bounding box center [112, 24] width 6 height 6
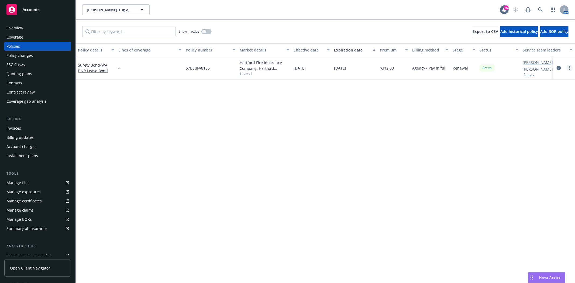
click at [569, 69] on icon "more" at bounding box center [569, 68] width 1 height 4
click at [535, 105] on link "End policy" at bounding box center [540, 100] width 63 height 11
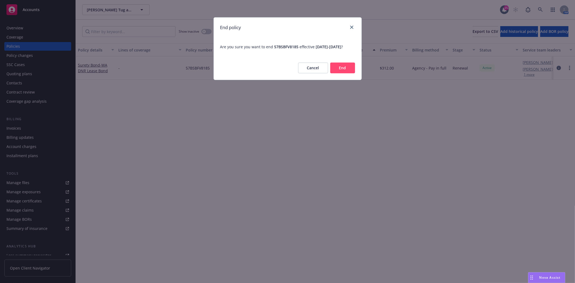
click at [342, 73] on button "End" at bounding box center [342, 68] width 25 height 11
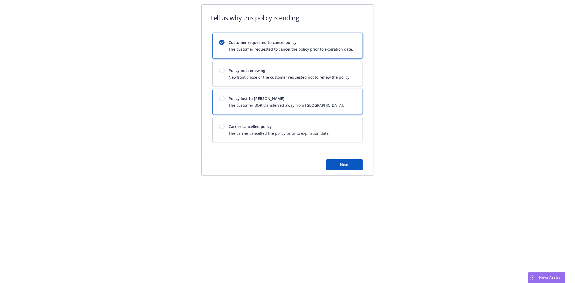
click at [263, 110] on div "Policy lost to BOR The customer BOR transferred away from Newfront." at bounding box center [288, 101] width 150 height 25
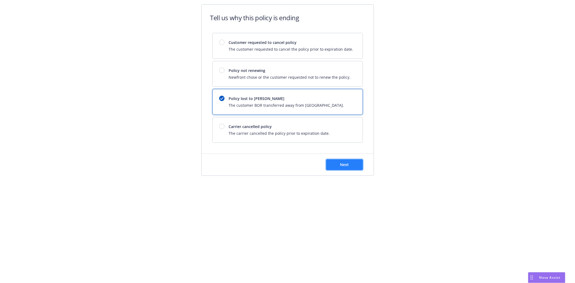
click at [349, 163] on button "Next" at bounding box center [344, 164] width 37 height 11
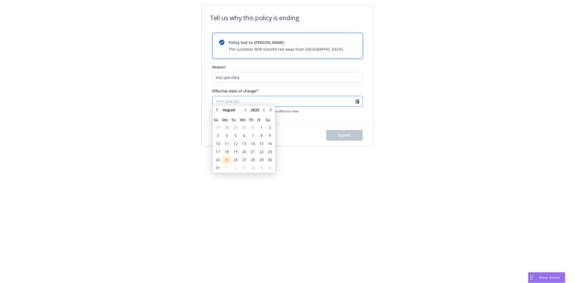
click at [224, 100] on input "Effective date of change*" at bounding box center [287, 101] width 150 height 11
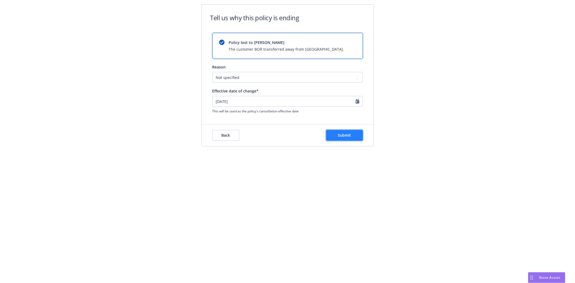
click at [349, 136] on span "Submit" at bounding box center [344, 135] width 13 height 5
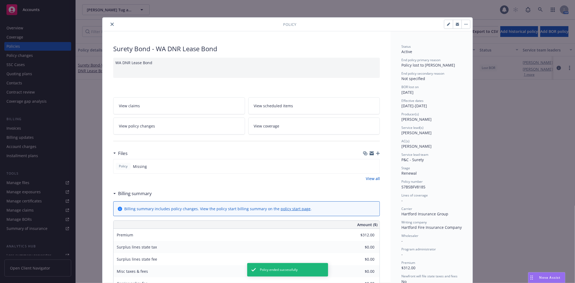
scroll to position [16, 0]
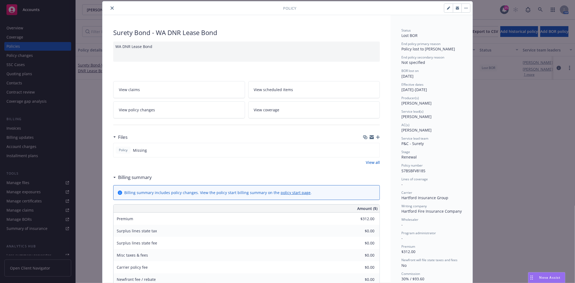
click at [109, 7] on button "close" at bounding box center [112, 8] width 6 height 6
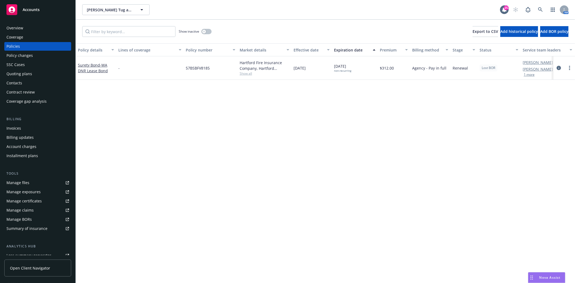
click at [9, 12] on rect at bounding box center [11, 9] width 11 height 11
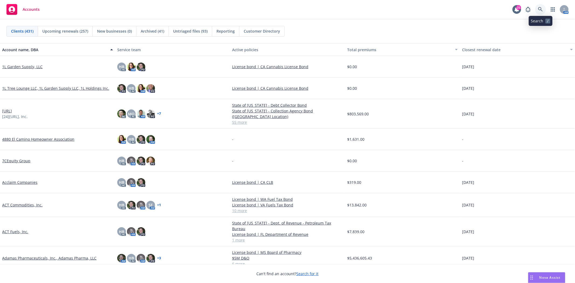
click at [540, 11] on icon at bounding box center [540, 9] width 5 height 5
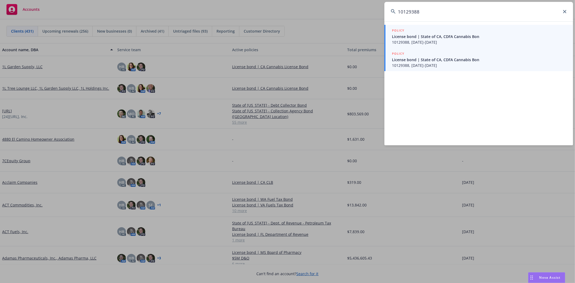
click at [462, 57] on span "License bond | State of CA, CDFA Cannabis Bon" at bounding box center [479, 60] width 175 height 6
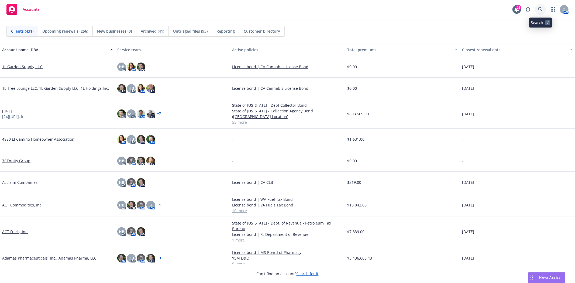
click at [543, 10] on link at bounding box center [540, 9] width 11 height 11
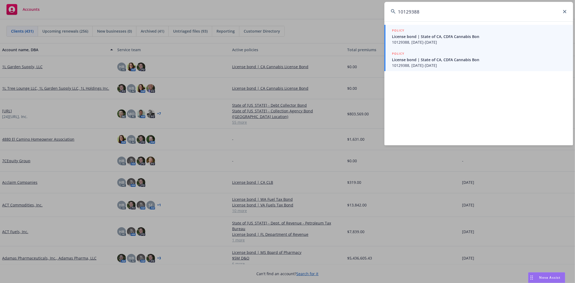
click at [406, 63] on span "10129388, [DATE]-[DATE]" at bounding box center [479, 66] width 175 height 6
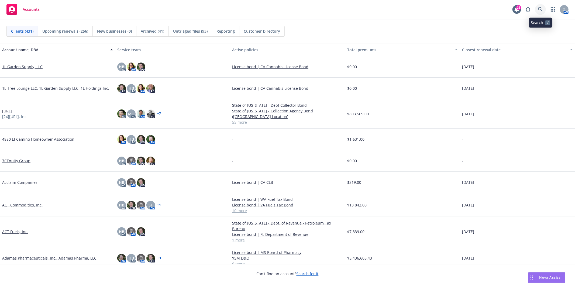
click at [543, 7] on link at bounding box center [540, 9] width 11 height 11
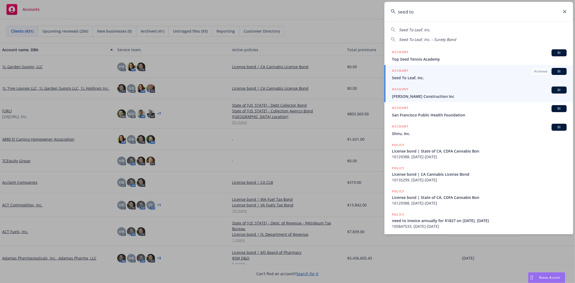
click at [432, 75] on span "Seed To Leaf, Inc." at bounding box center [479, 78] width 175 height 6
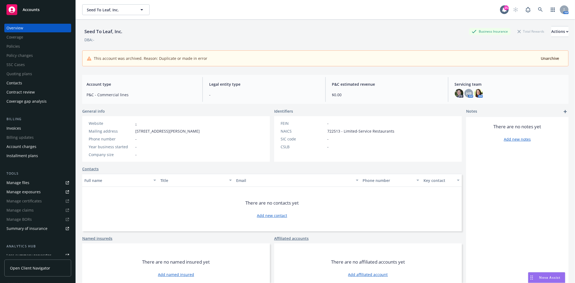
click at [57, 12] on div "Accounts" at bounding box center [37, 9] width 63 height 11
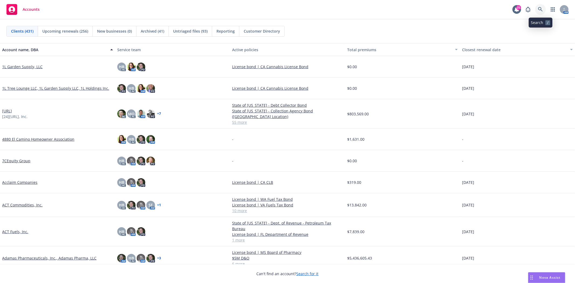
click at [540, 11] on icon at bounding box center [540, 9] width 5 height 5
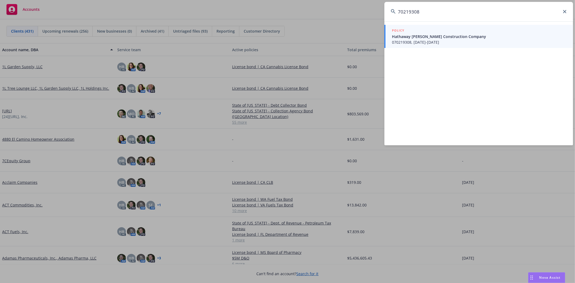
click at [456, 38] on span "Hathaway [PERSON_NAME] Construction Company" at bounding box center [479, 37] width 175 height 6
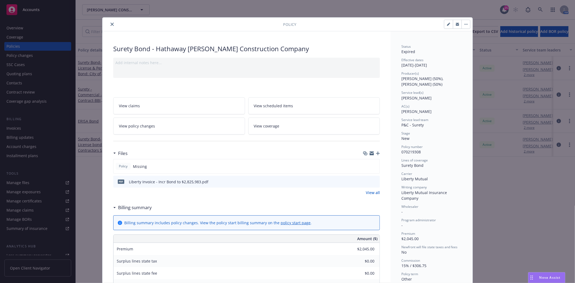
click at [444, 27] on button "button" at bounding box center [448, 24] width 9 height 9
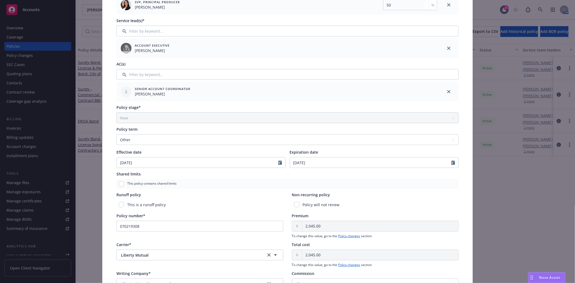
scroll to position [120, 0]
click at [295, 204] on input "checkbox" at bounding box center [296, 203] width 5 height 5
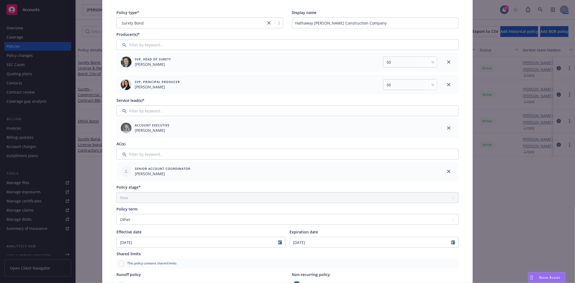
scroll to position [0, 0]
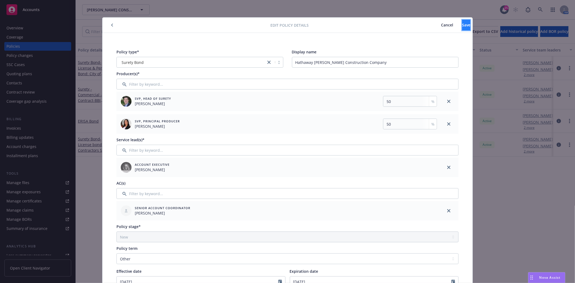
click at [462, 24] on span "Save" at bounding box center [466, 24] width 8 height 5
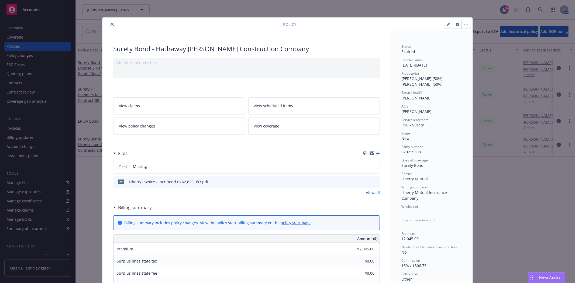
click at [111, 23] on icon "close" at bounding box center [112, 24] width 3 height 3
click at [44, 15] on div "Accounts" at bounding box center [37, 9] width 63 height 11
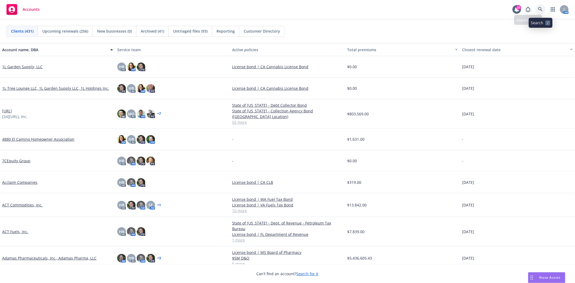
click at [540, 8] on icon at bounding box center [540, 9] width 5 height 5
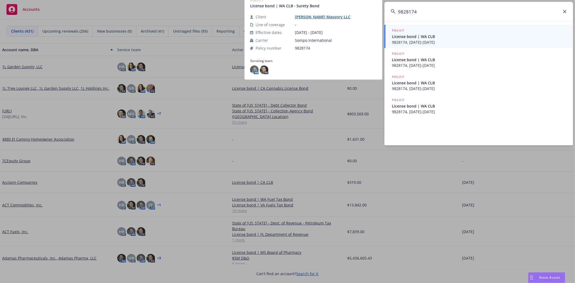
click at [414, 38] on span "License bond | WA CLB" at bounding box center [479, 37] width 175 height 6
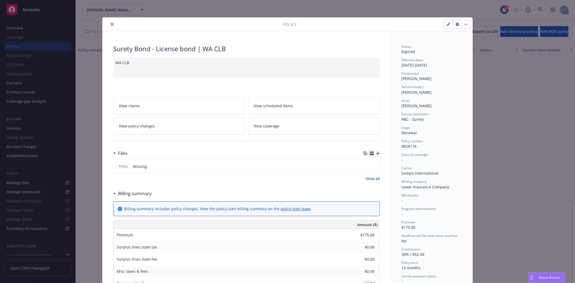
click at [112, 23] on button "close" at bounding box center [112, 24] width 6 height 6
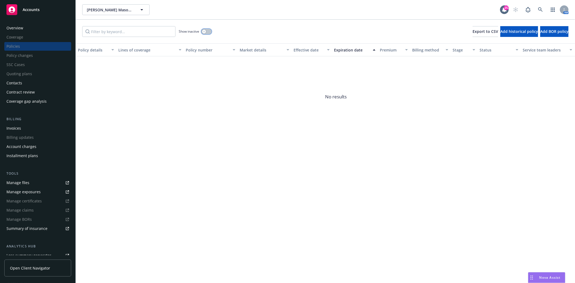
click at [207, 31] on button "button" at bounding box center [206, 31] width 10 height 5
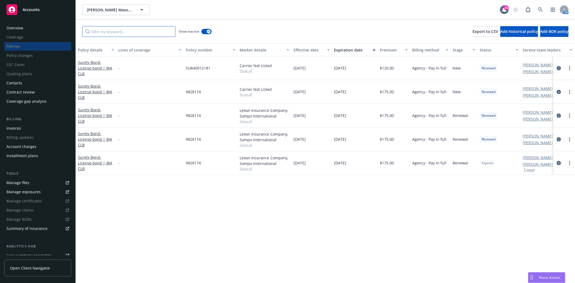
click at [156, 31] on input "Filter by keyword..." at bounding box center [128, 31] width 93 height 11
paste input "9828174"
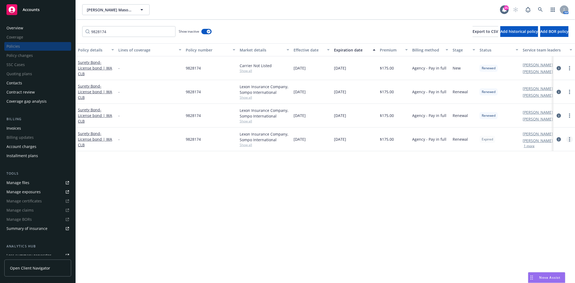
click at [571, 139] on link "more" at bounding box center [569, 139] width 6 height 6
click at [532, 167] on link "End policy" at bounding box center [540, 172] width 63 height 11
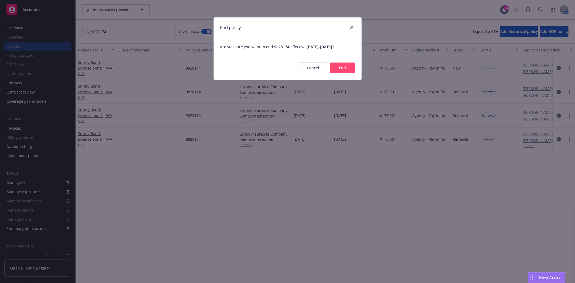
click at [340, 75] on div "Cancel End" at bounding box center [288, 68] width 148 height 24
click at [341, 69] on button "End" at bounding box center [342, 68] width 25 height 11
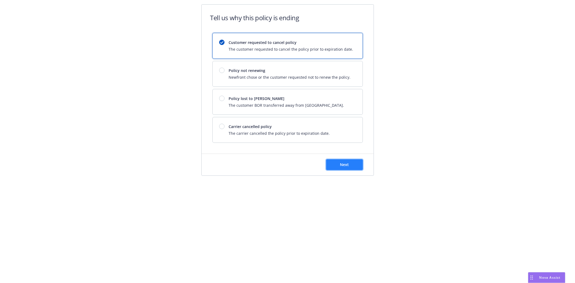
click at [343, 159] on button "Next" at bounding box center [344, 164] width 37 height 11
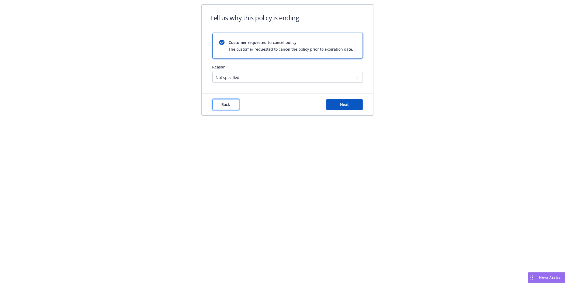
click at [222, 102] on span "Back" at bounding box center [226, 104] width 9 height 5
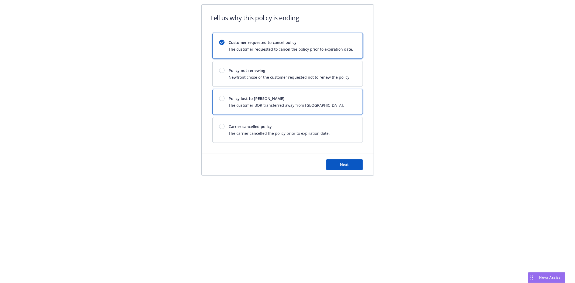
click at [237, 106] on span "The customer BOR transferred away from [GEOGRAPHIC_DATA]." at bounding box center [286, 105] width 115 height 6
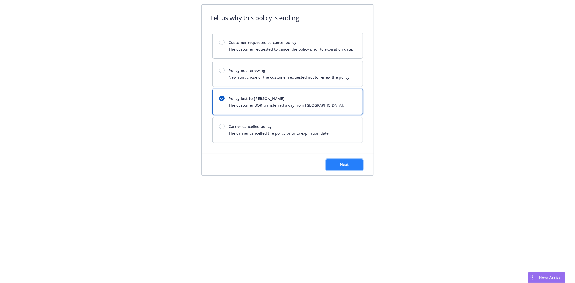
click at [338, 163] on button "Next" at bounding box center [344, 164] width 37 height 11
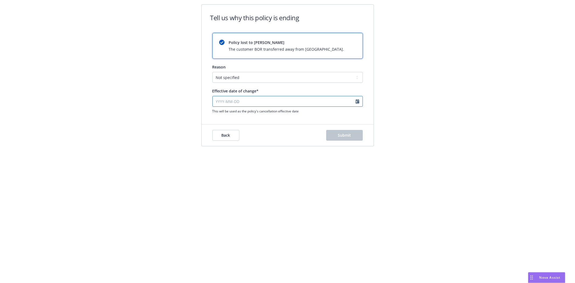
click at [216, 99] on input "Effective date of change*" at bounding box center [287, 101] width 150 height 11
drag, startPoint x: 144, startPoint y: 130, endPoint x: 181, endPoint y: 121, distance: 37.9
click at [149, 128] on div "Tell us why this policy is ending Policy lost to BOR The customer BOR transferr…" at bounding box center [287, 141] width 575 height 283
click at [351, 137] on button "Submit" at bounding box center [344, 135] width 37 height 11
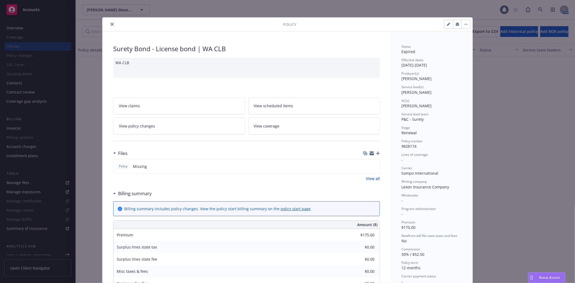
scroll to position [16, 0]
